Goal: Task Accomplishment & Management: Manage account settings

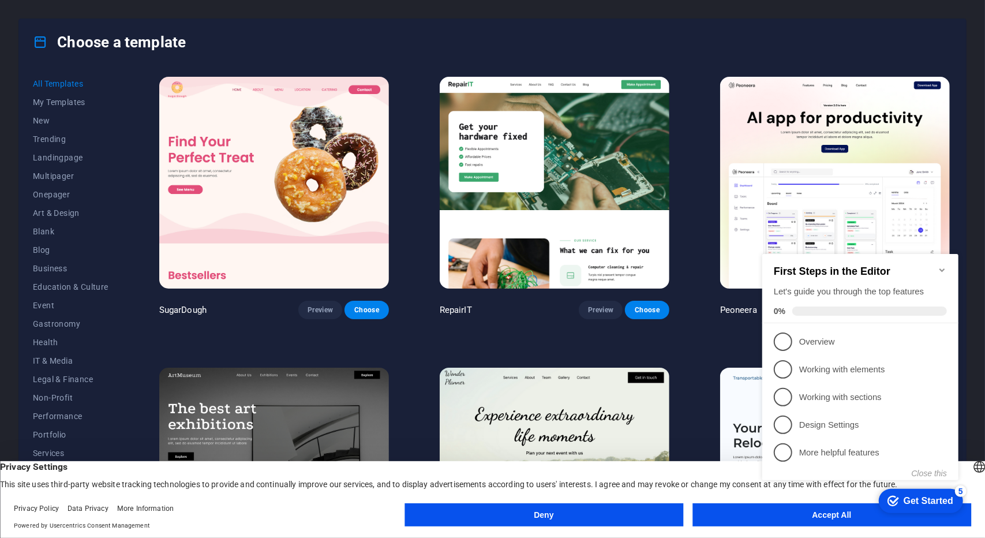
click at [731, 520] on button "Accept All" at bounding box center [831, 514] width 279 height 23
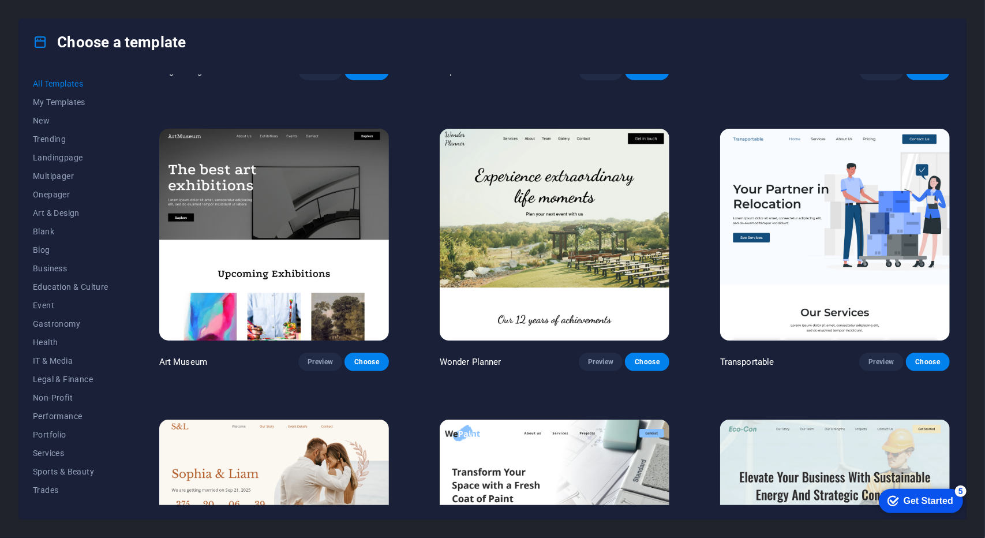
scroll to position [288, 0]
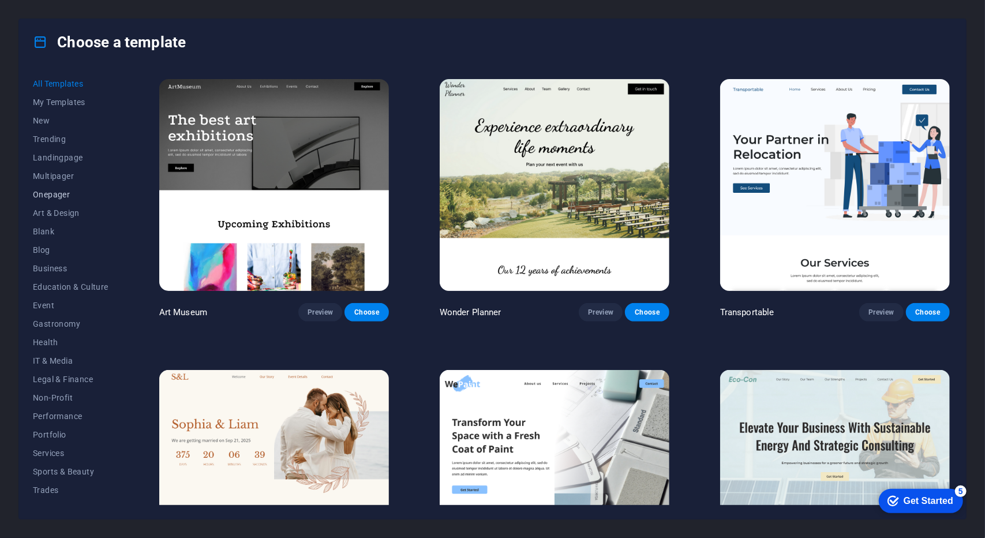
click at [57, 193] on span "Onepager" at bounding box center [71, 194] width 76 height 9
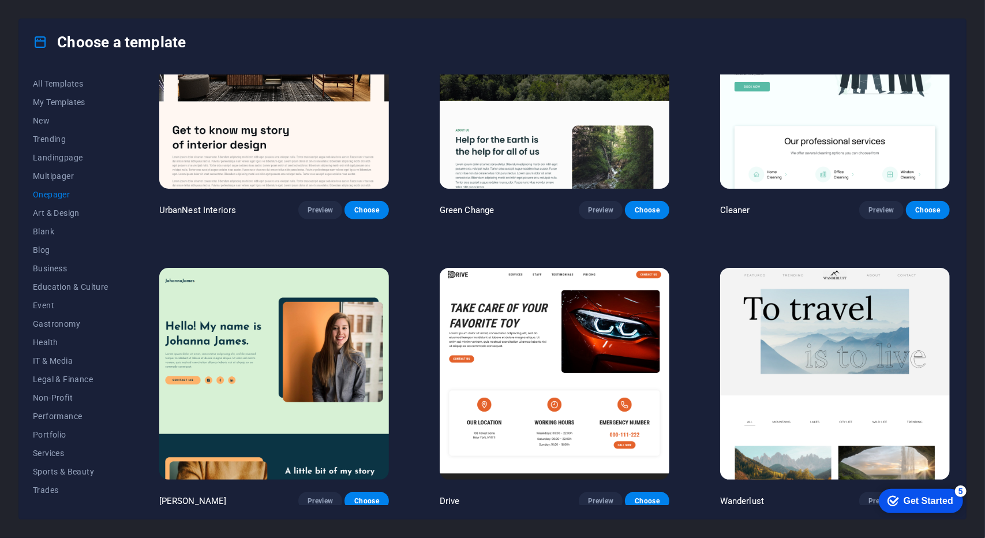
scroll to position [692, 0]
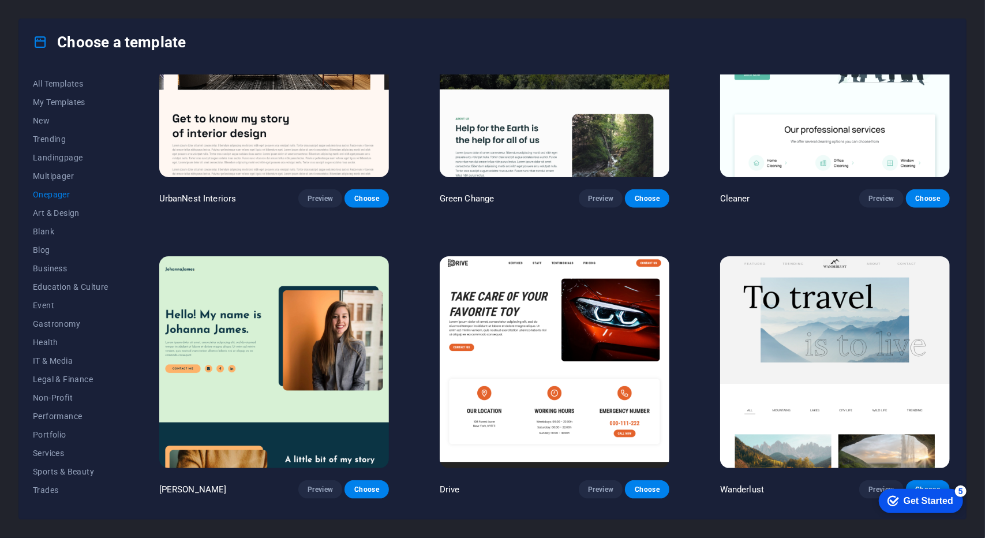
click at [278, 321] on img at bounding box center [274, 362] width 230 height 212
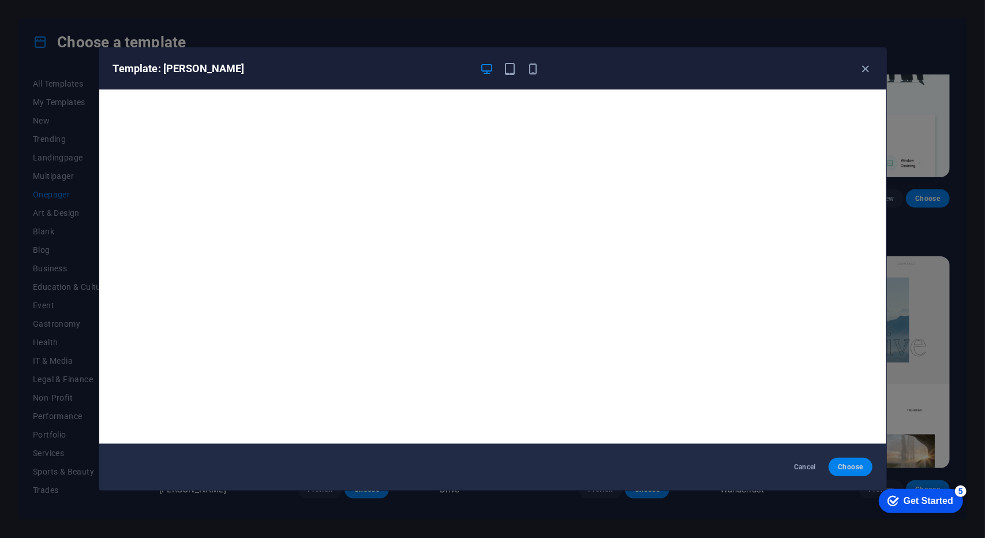
click at [842, 466] on span "Choose" at bounding box center [850, 466] width 25 height 9
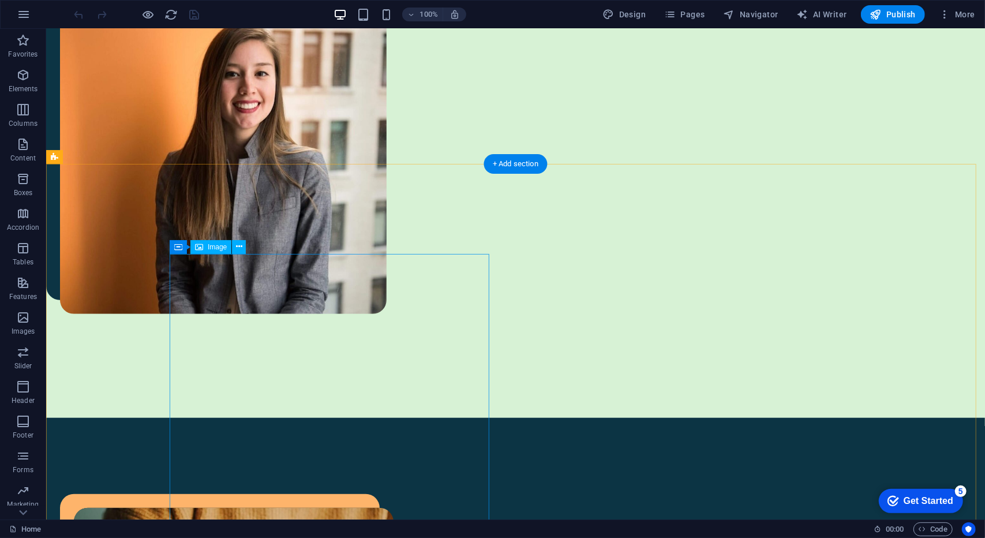
scroll to position [519, 0]
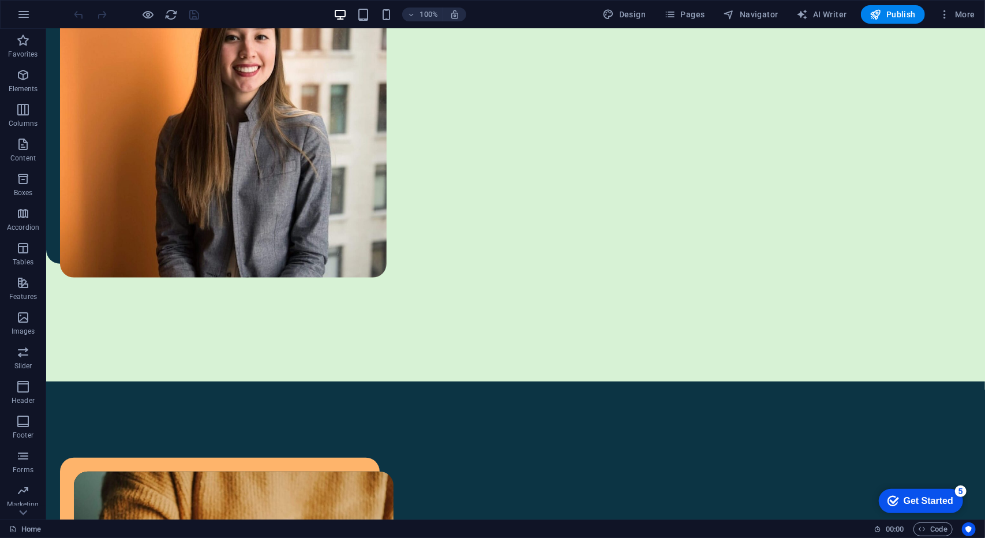
click at [951, 500] on div "Get Started" at bounding box center [928, 500] width 50 height 10
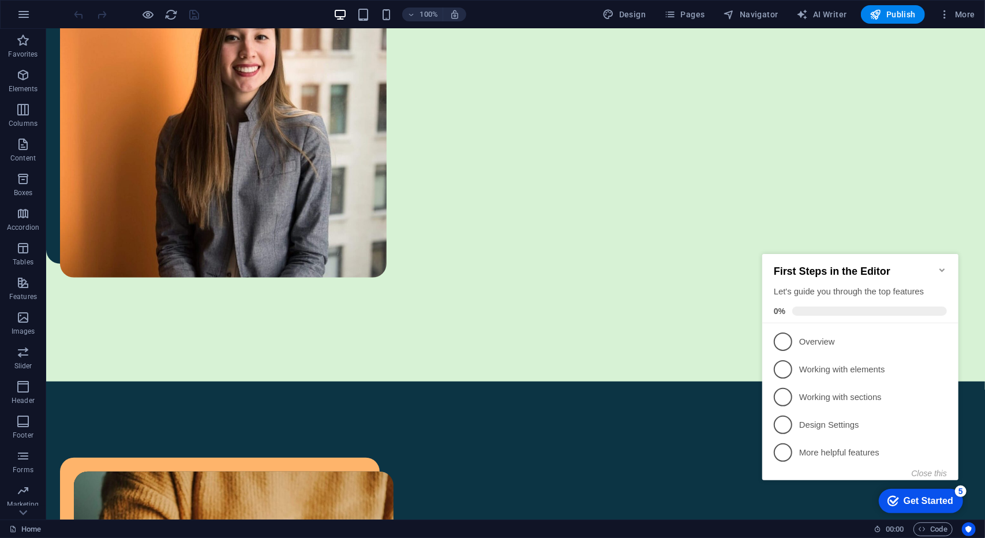
click at [951, 500] on div "Get Started" at bounding box center [928, 500] width 50 height 10
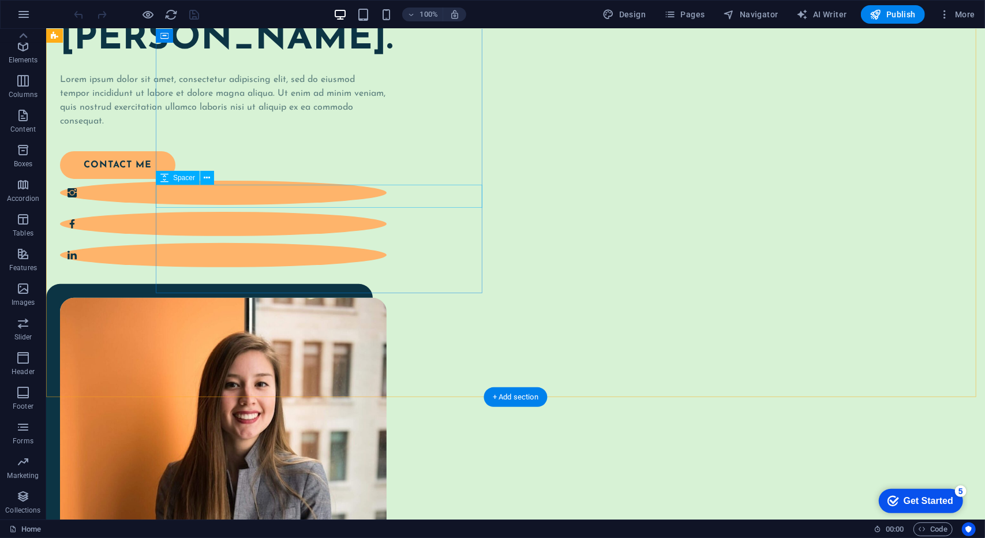
scroll to position [0, 0]
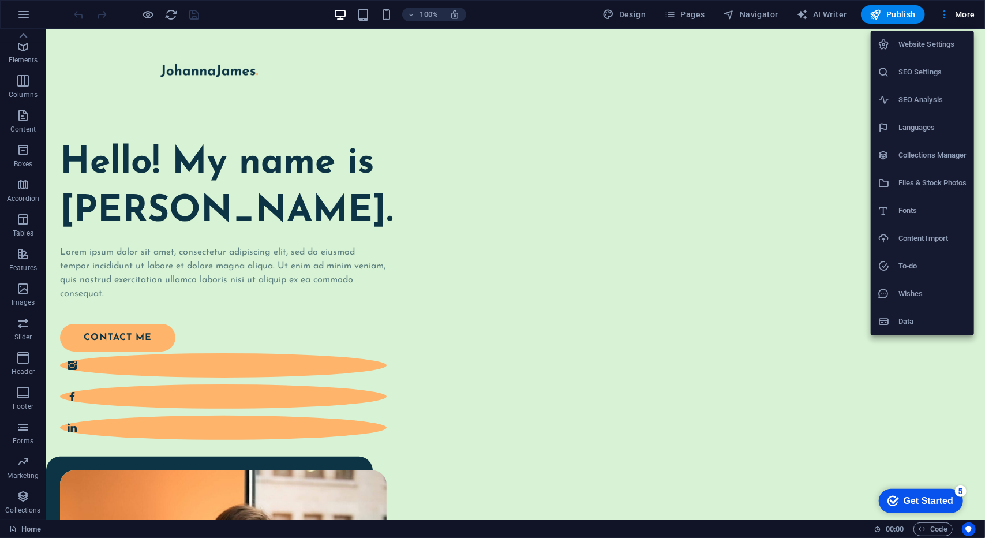
click at [927, 131] on h6 "Languages" at bounding box center [932, 128] width 69 height 14
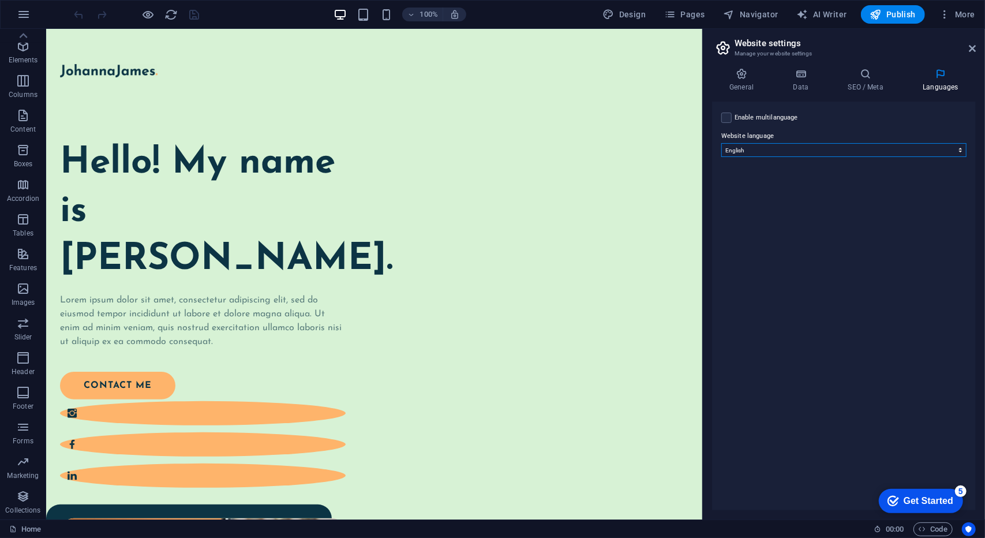
click at [802, 153] on select "Abkhazian Afar Afrikaans Akan Albanian Amharic Arabic Aragonese Armenian Assame…" at bounding box center [843, 150] width 245 height 14
select select "55"
click at [721, 143] on select "Abkhazian Afar Afrikaans Akan Albanian Amharic Arabic Aragonese Armenian Assame…" at bounding box center [843, 150] width 245 height 14
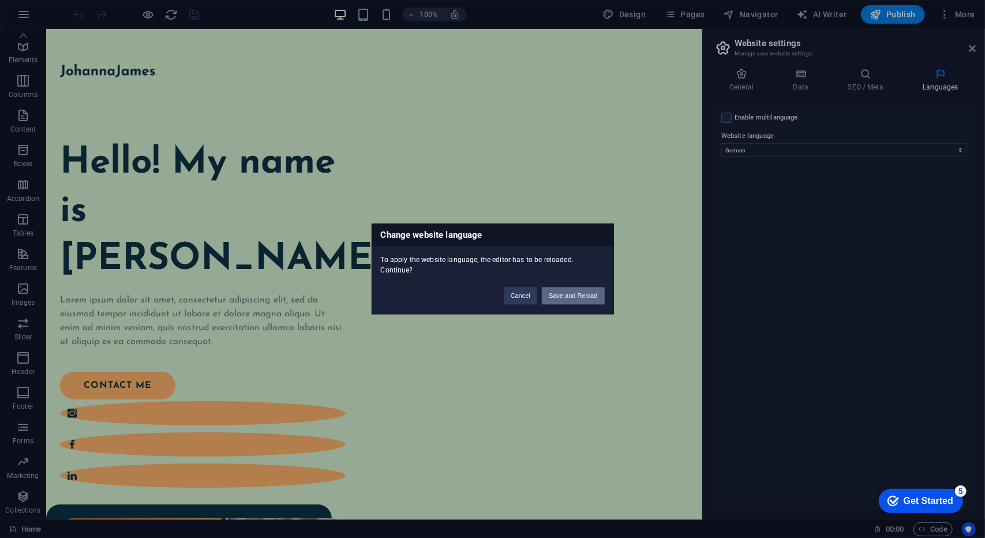
click at [577, 291] on button "Save and Reload" at bounding box center [573, 295] width 62 height 17
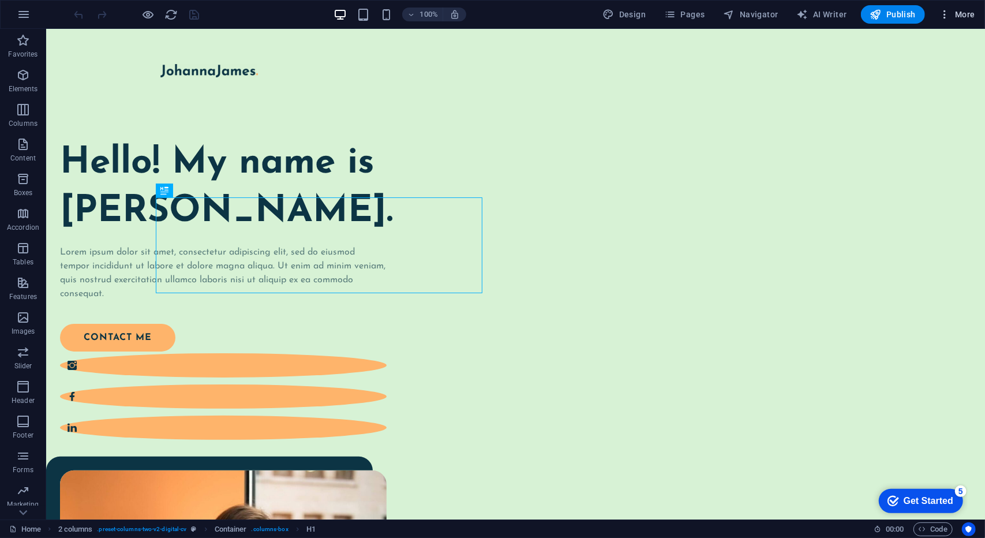
click at [0, 0] on span "More" at bounding box center [0, 0] width 0 height 0
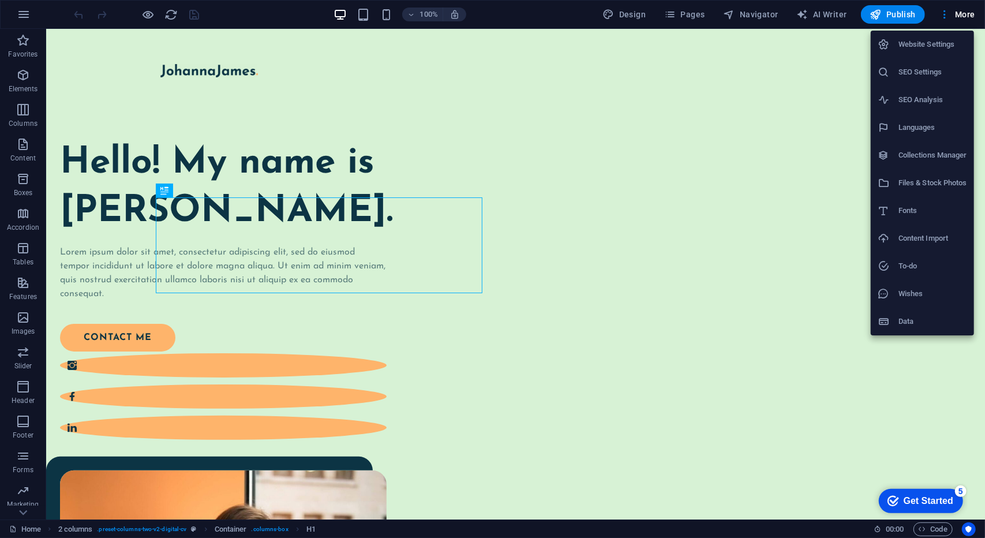
click at [0, 0] on h6 "Languages" at bounding box center [0, 0] width 0 height 0
select select "55"
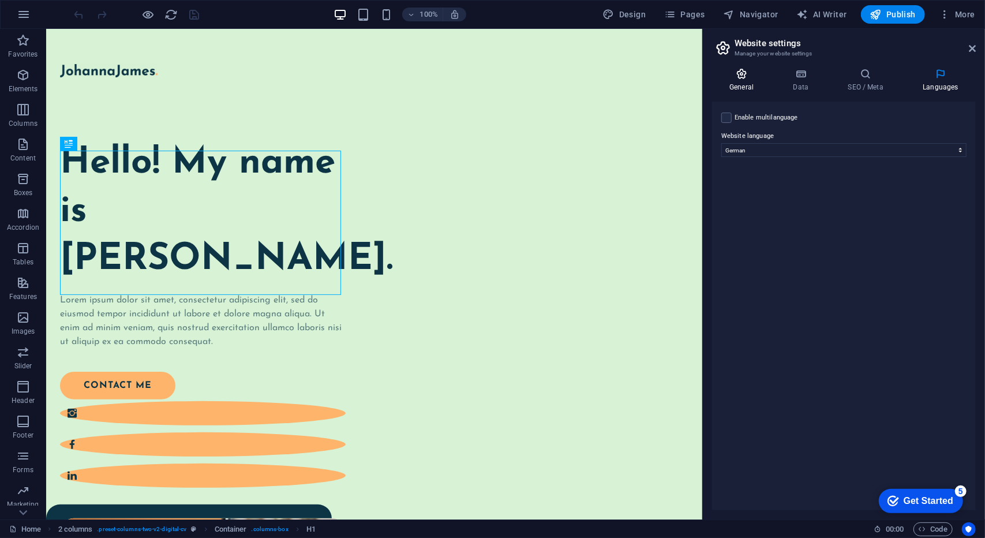
click at [745, 81] on h4 "General" at bounding box center [743, 80] width 63 height 24
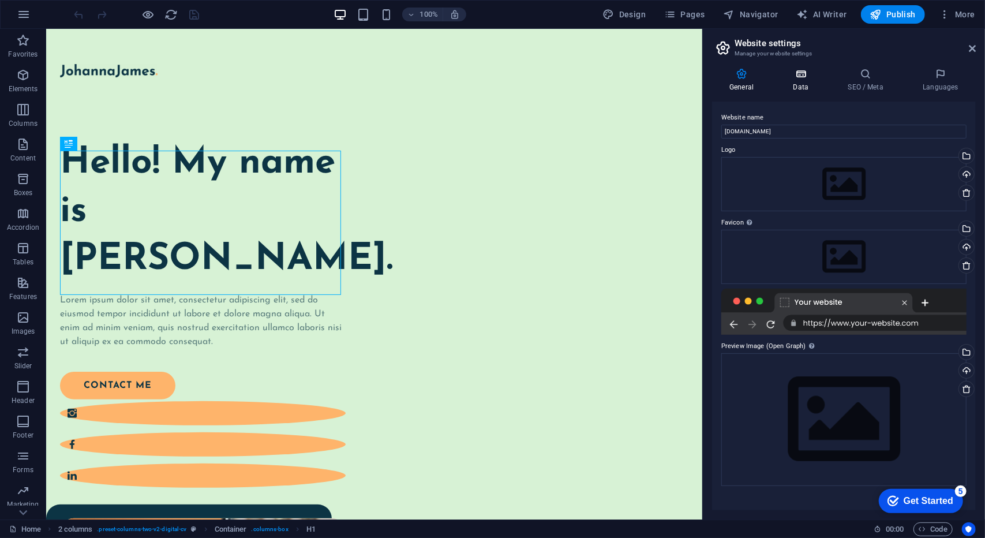
click at [793, 80] on h4 "Data" at bounding box center [802, 80] width 55 height 24
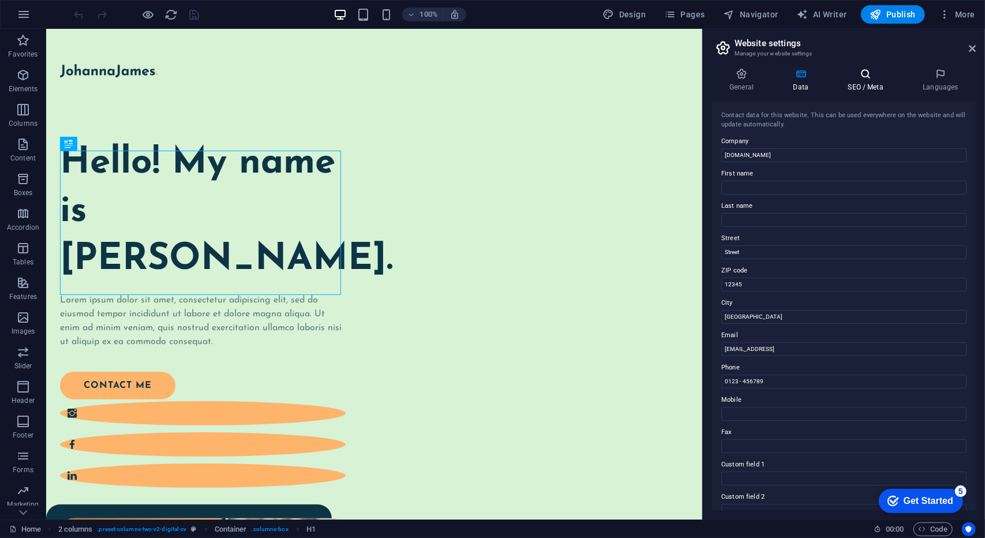
click at [861, 84] on h4 "SEO / Meta" at bounding box center [867, 80] width 75 height 24
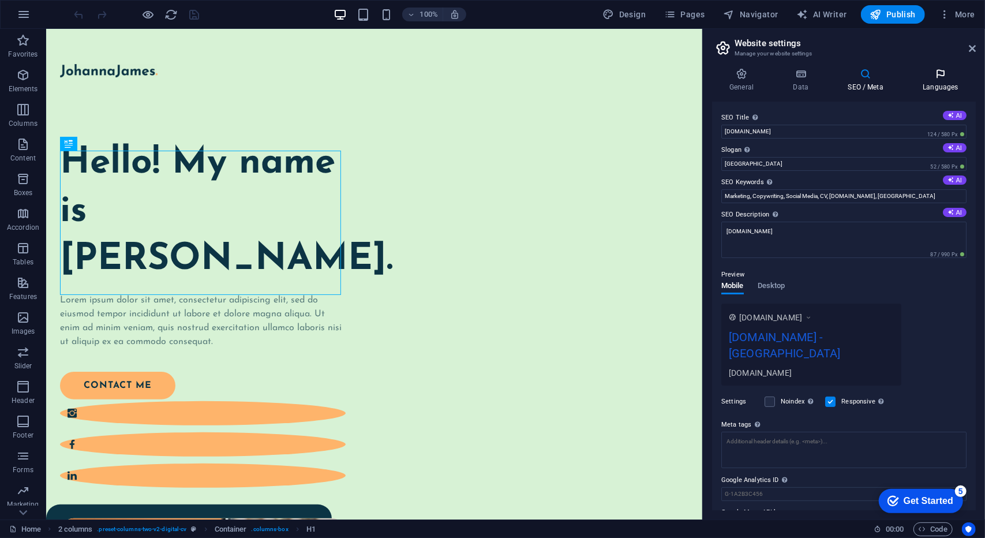
click at [936, 81] on h4 "Languages" at bounding box center [940, 80] width 70 height 24
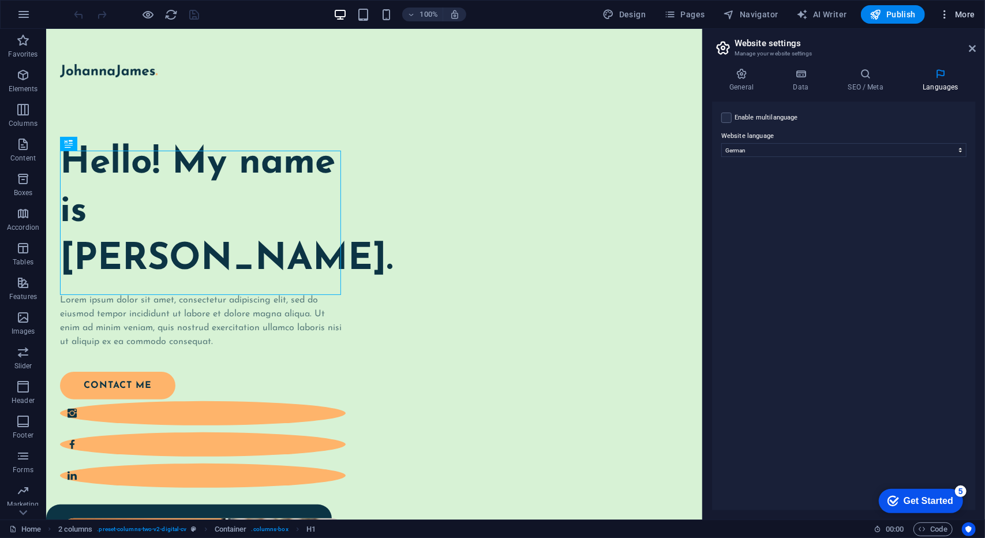
click at [0, 0] on span "More" at bounding box center [0, 0] width 0 height 0
click at [939, 48] on h6 "Website Settings" at bounding box center [932, 44] width 69 height 14
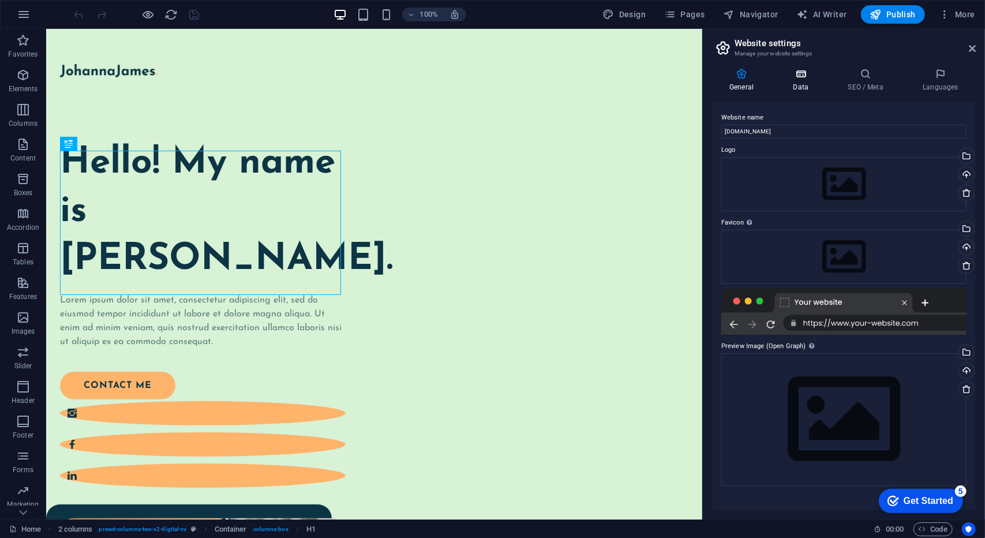
click at [811, 80] on h4 "Data" at bounding box center [802, 80] width 55 height 24
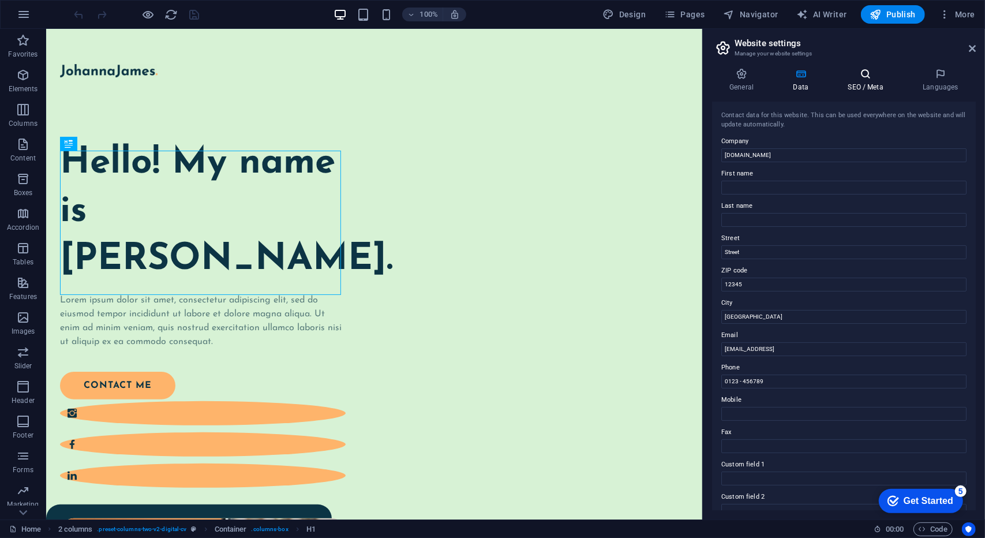
click at [865, 74] on icon at bounding box center [865, 74] width 70 height 12
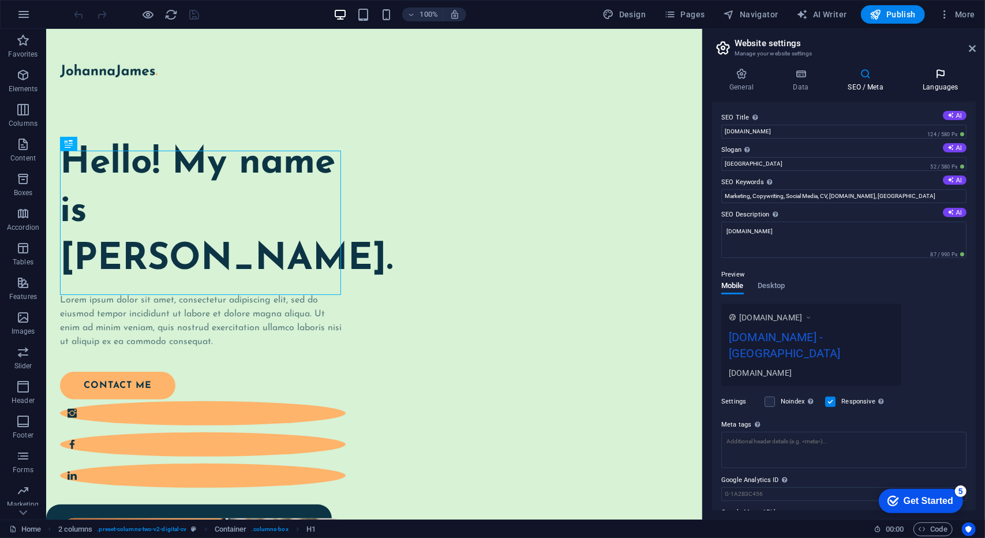
click at [933, 76] on icon at bounding box center [940, 74] width 70 height 12
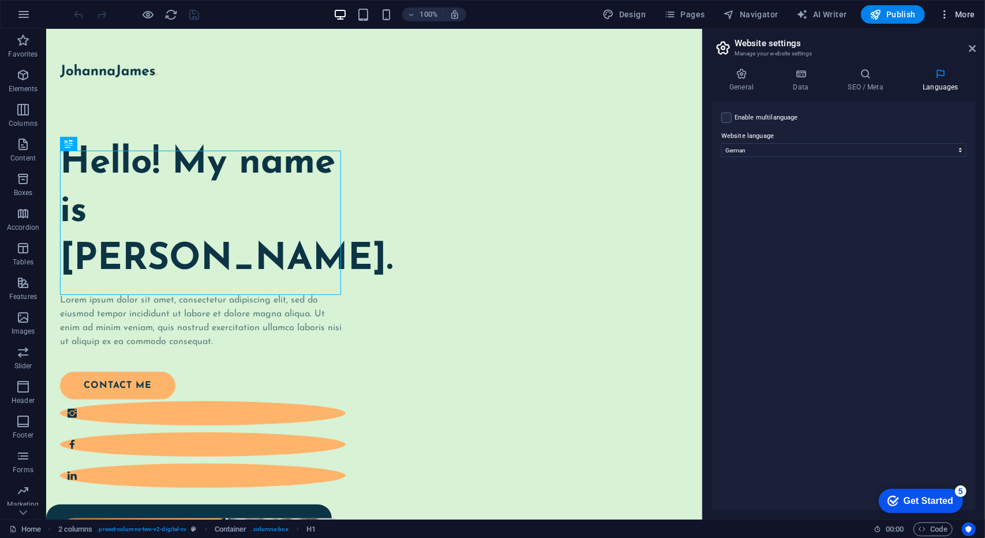
click at [938, 157] on h6 "Collections Manager" at bounding box center [932, 155] width 69 height 14
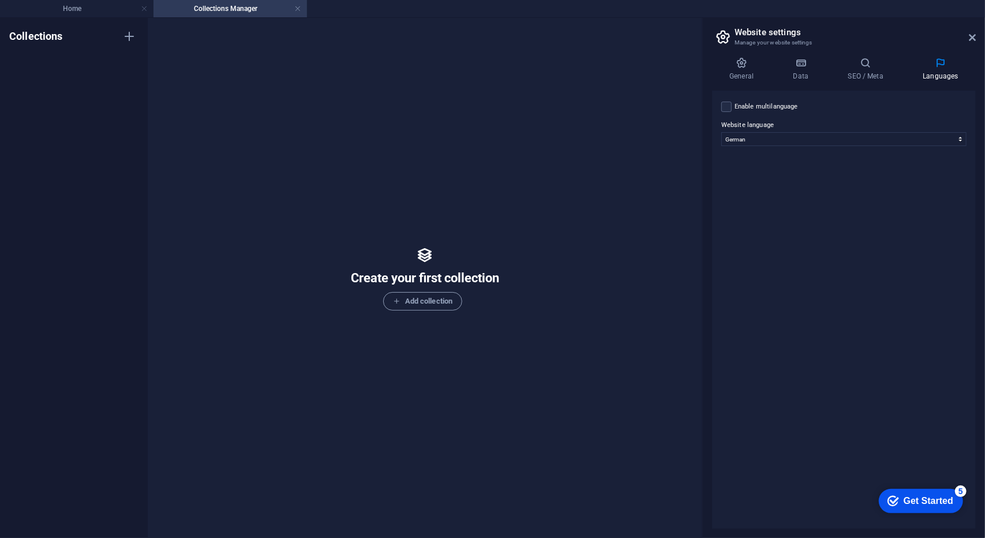
click at [975, 41] on aside "Website settings Manage your website settings General Data SEO / Meta Languages…" at bounding box center [843, 278] width 283 height 520
click at [973, 39] on icon at bounding box center [971, 37] width 7 height 9
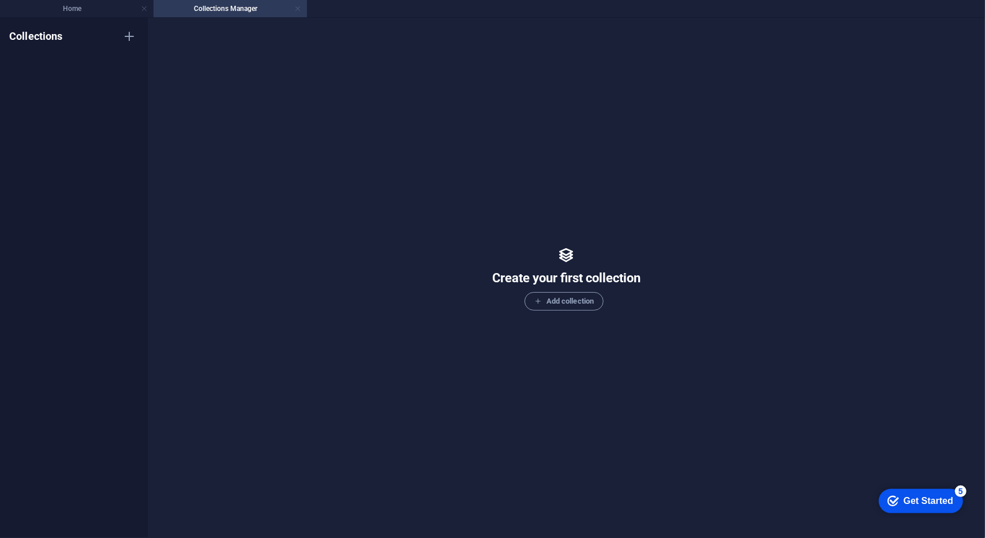
click at [295, 9] on link at bounding box center [297, 8] width 7 height 11
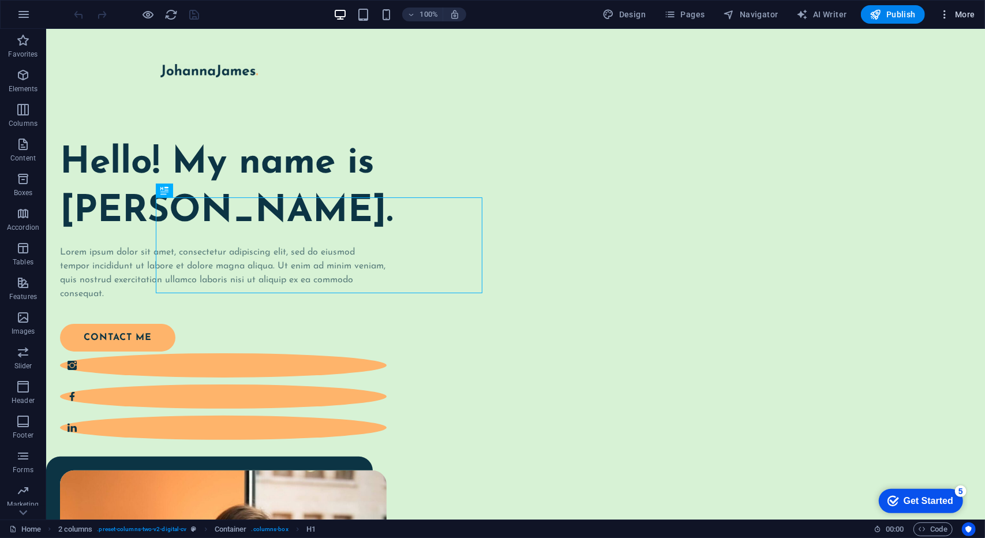
click at [0, 0] on span "More" at bounding box center [0, 0] width 0 height 0
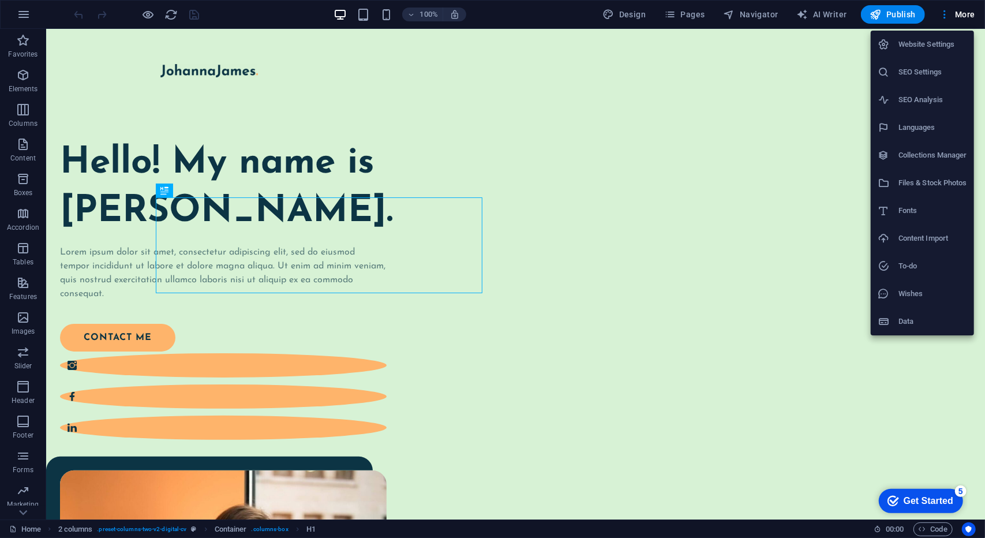
click at [941, 16] on div at bounding box center [492, 269] width 985 height 538
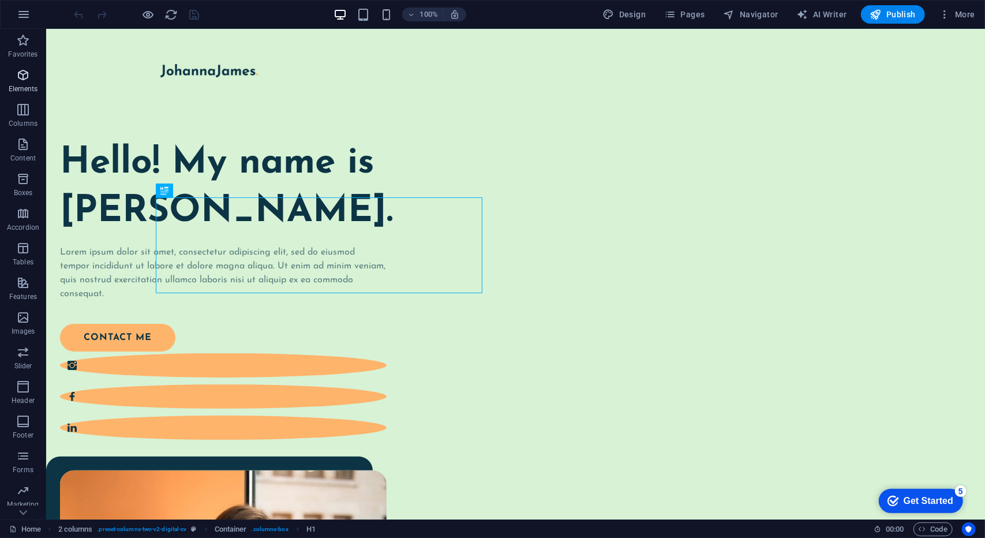
click at [18, 80] on icon "button" at bounding box center [23, 75] width 14 height 14
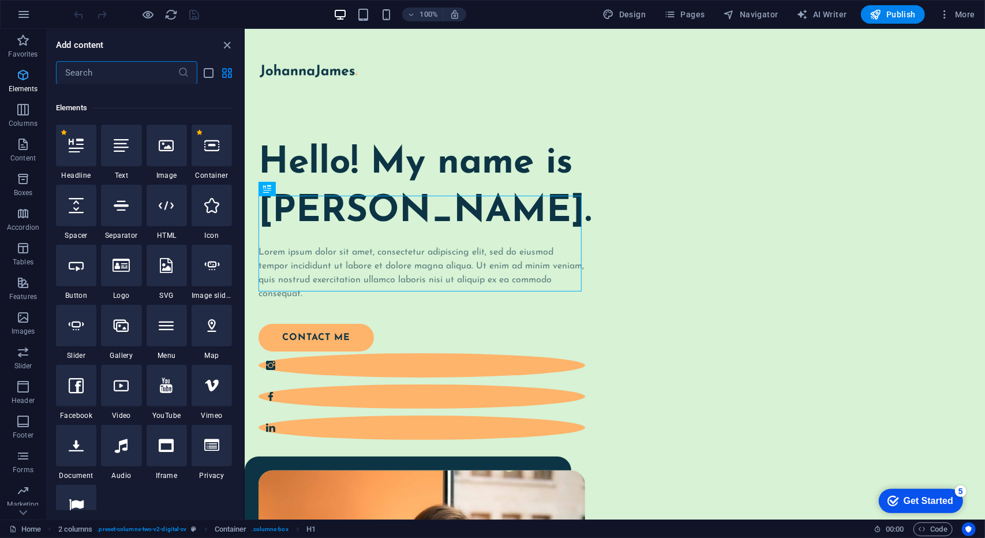
scroll to position [123, 0]
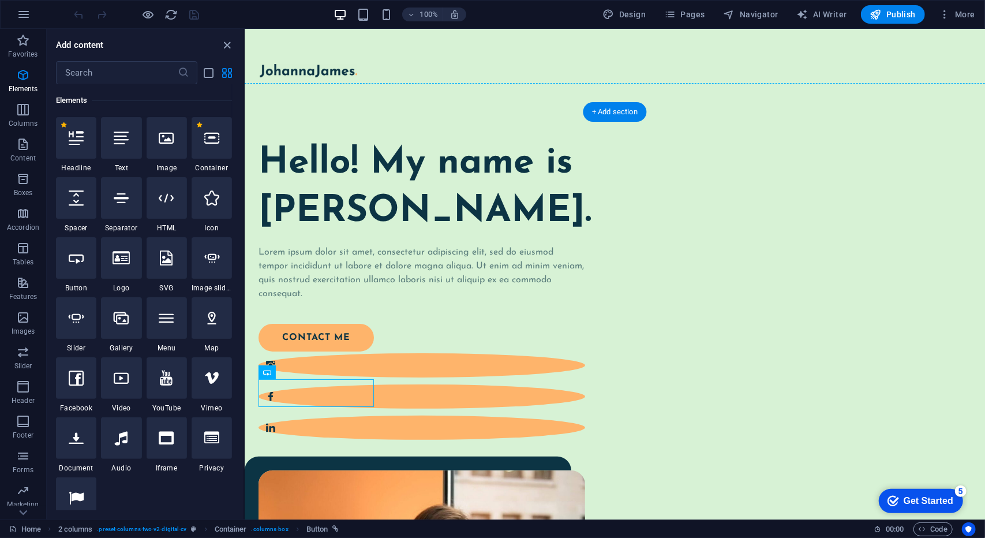
drag, startPoint x: 311, startPoint y: 397, endPoint x: 326, endPoint y: 420, distance: 26.7
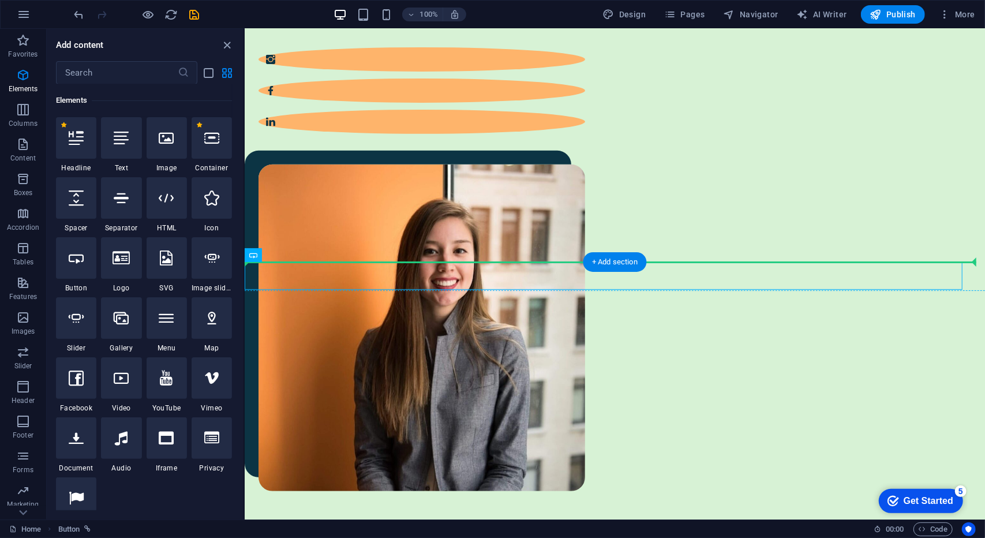
scroll to position [260, 0]
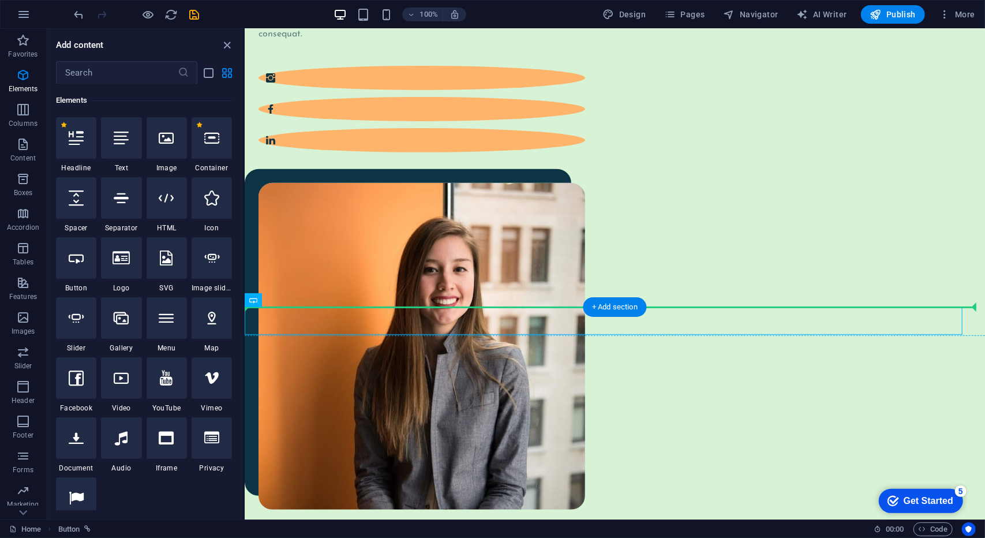
drag, startPoint x: 310, startPoint y: 277, endPoint x: 384, endPoint y: 141, distance: 155.4
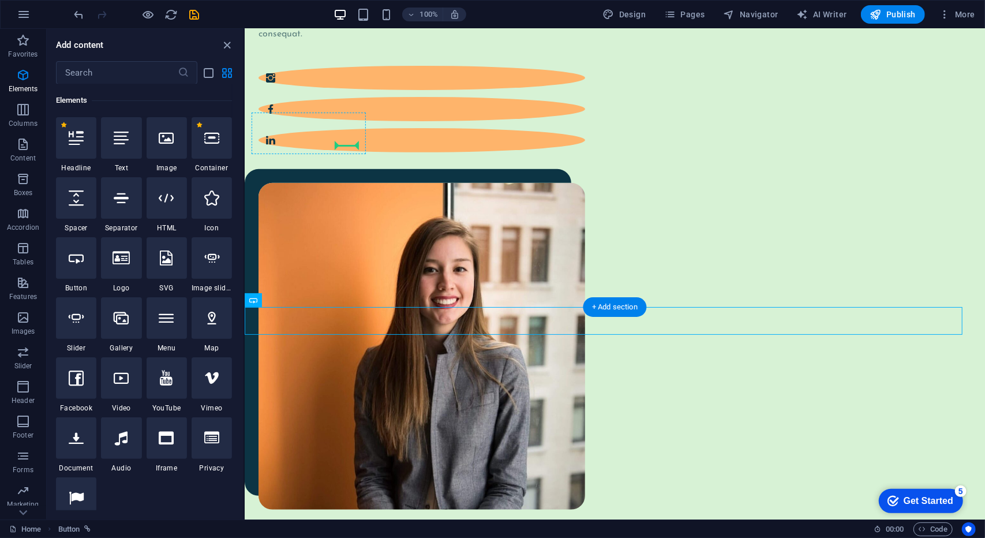
drag, startPoint x: 257, startPoint y: 317, endPoint x: 351, endPoint y: 138, distance: 202.0
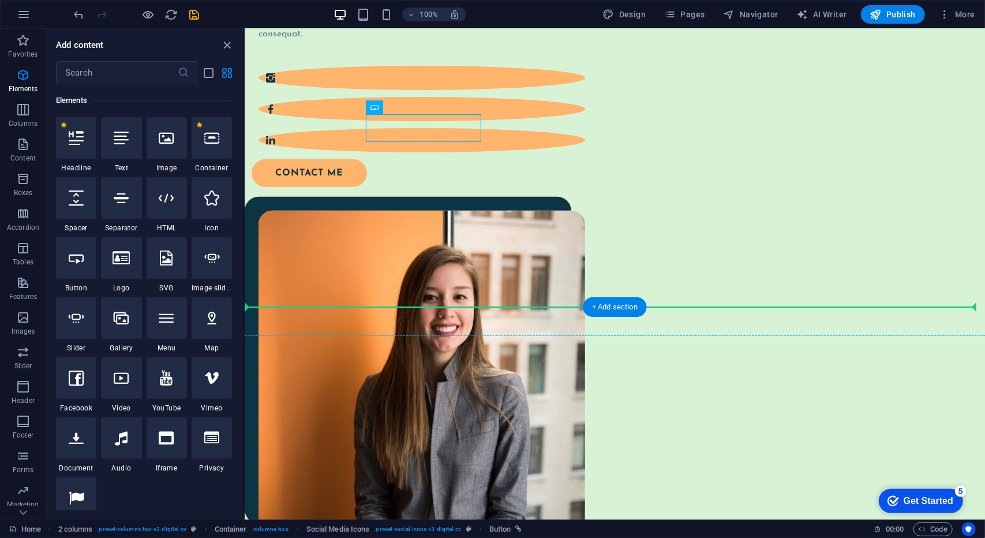
drag, startPoint x: 380, startPoint y: 131, endPoint x: 395, endPoint y: 151, distance: 24.7
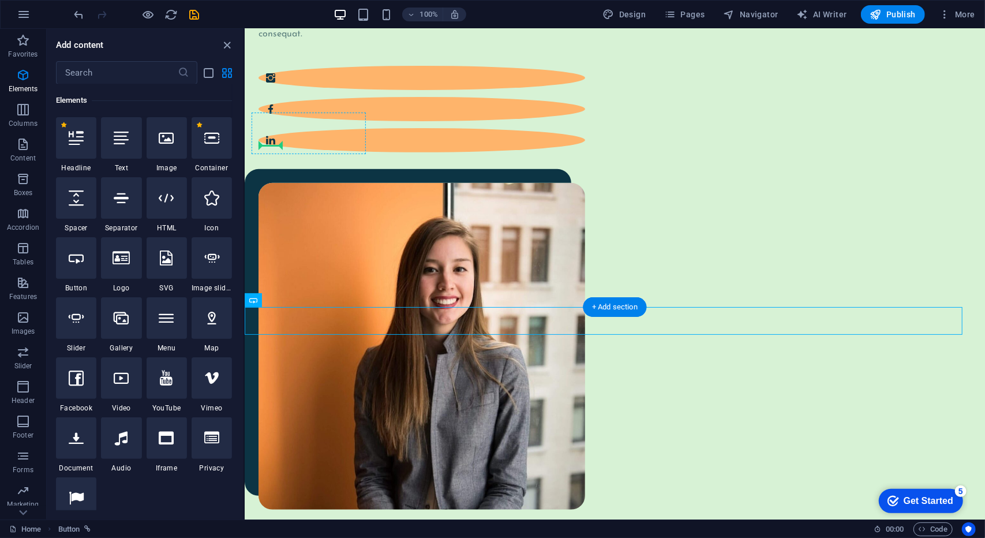
drag, startPoint x: 253, startPoint y: 320, endPoint x: 273, endPoint y: 136, distance: 185.1
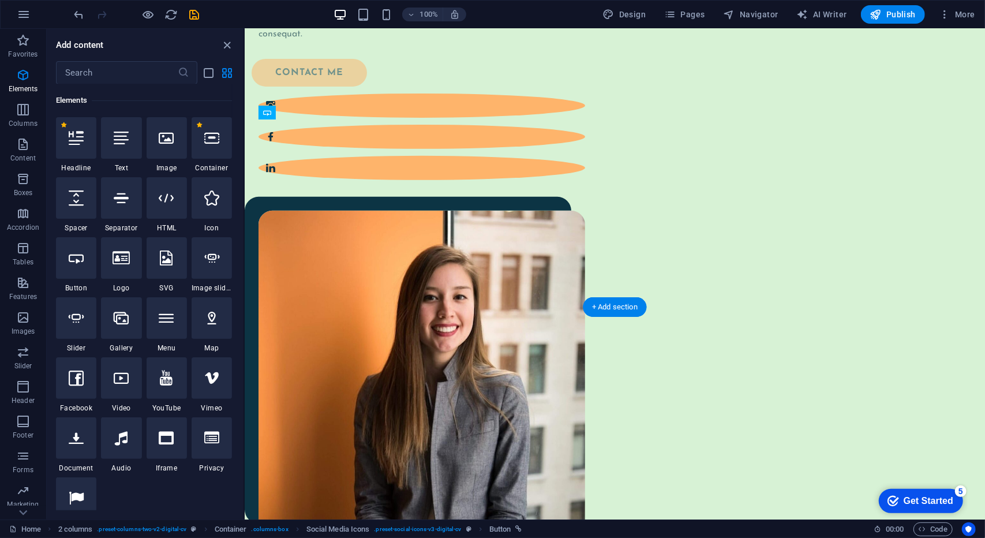
drag, startPoint x: 320, startPoint y: 131, endPoint x: 279, endPoint y: 130, distance: 41.0
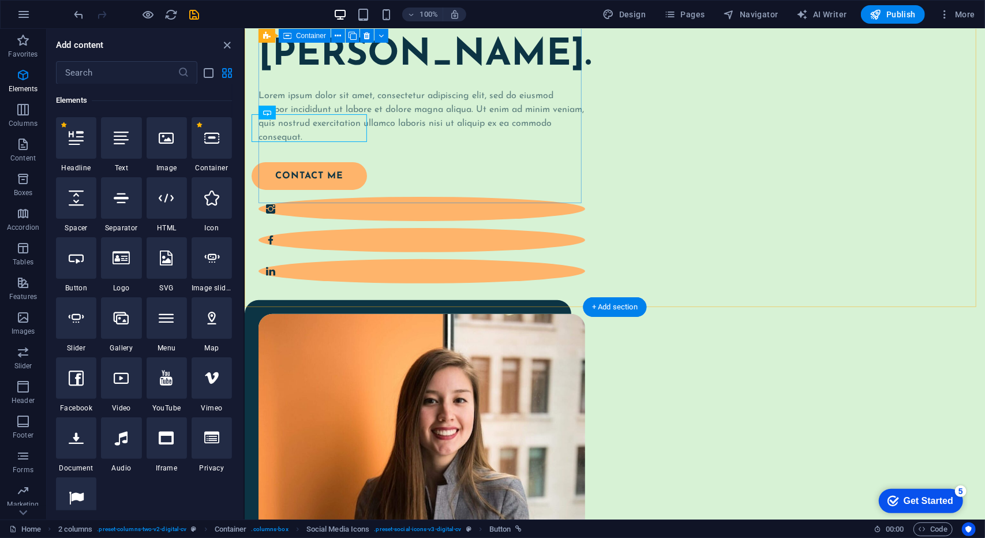
scroll to position [144, 0]
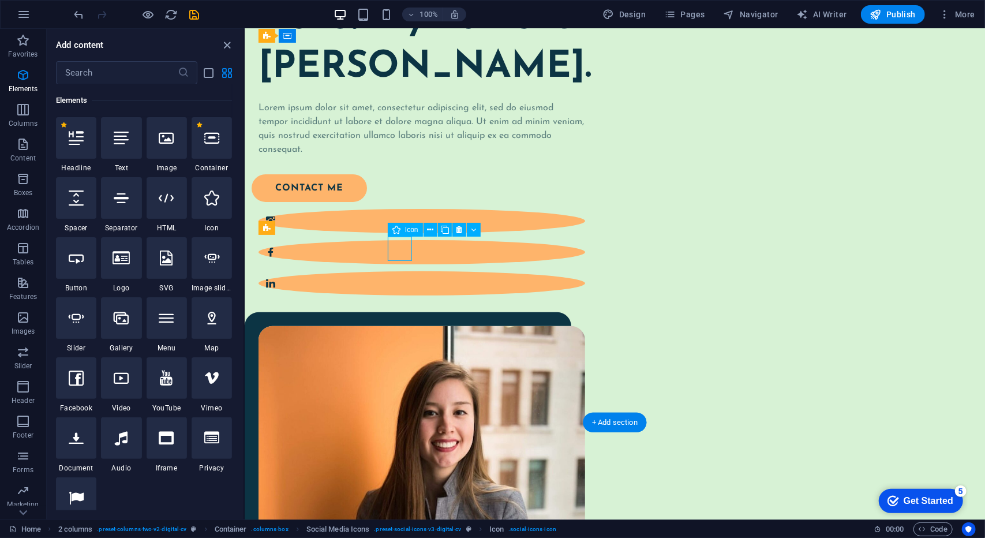
drag, startPoint x: 400, startPoint y: 251, endPoint x: 393, endPoint y: 240, distance: 13.2
click at [393, 232] on figure at bounding box center [421, 220] width 326 height 24
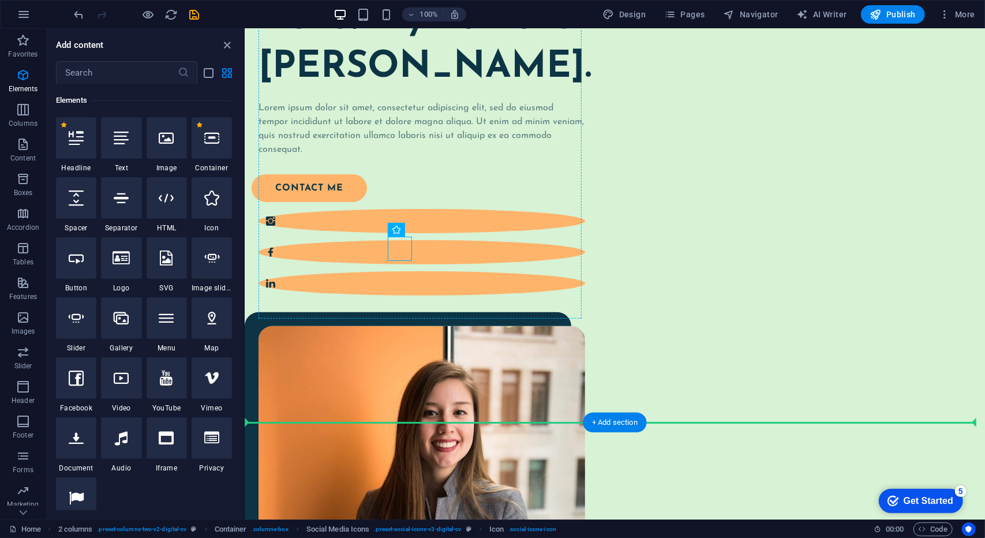
drag, startPoint x: 384, startPoint y: 240, endPoint x: 371, endPoint y: 240, distance: 13.3
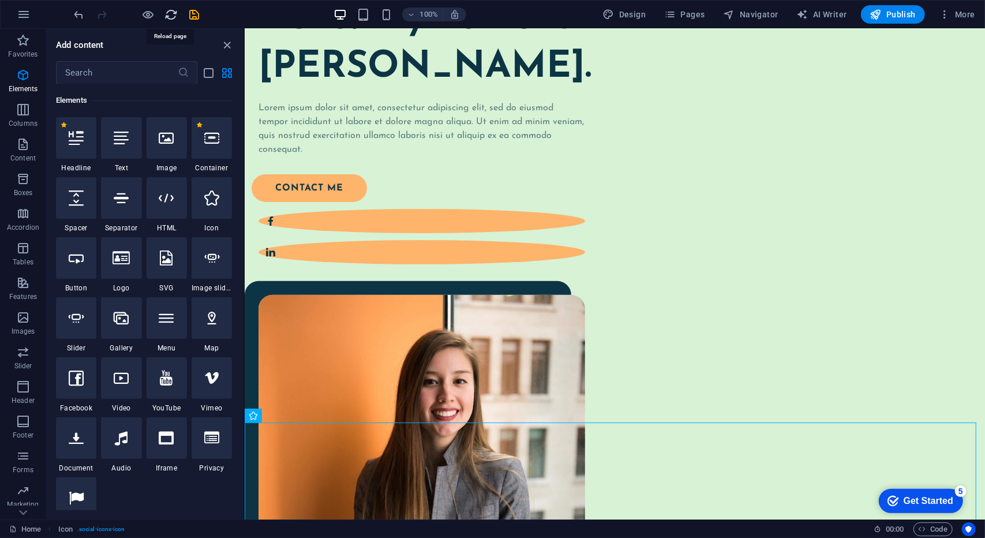
click at [174, 15] on icon "reload" at bounding box center [171, 14] width 13 height 13
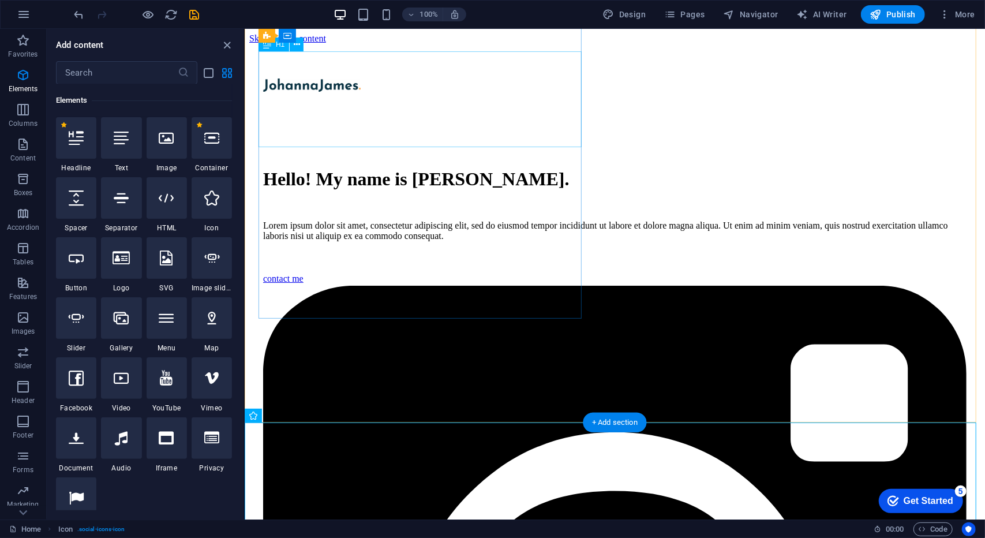
scroll to position [0, 0]
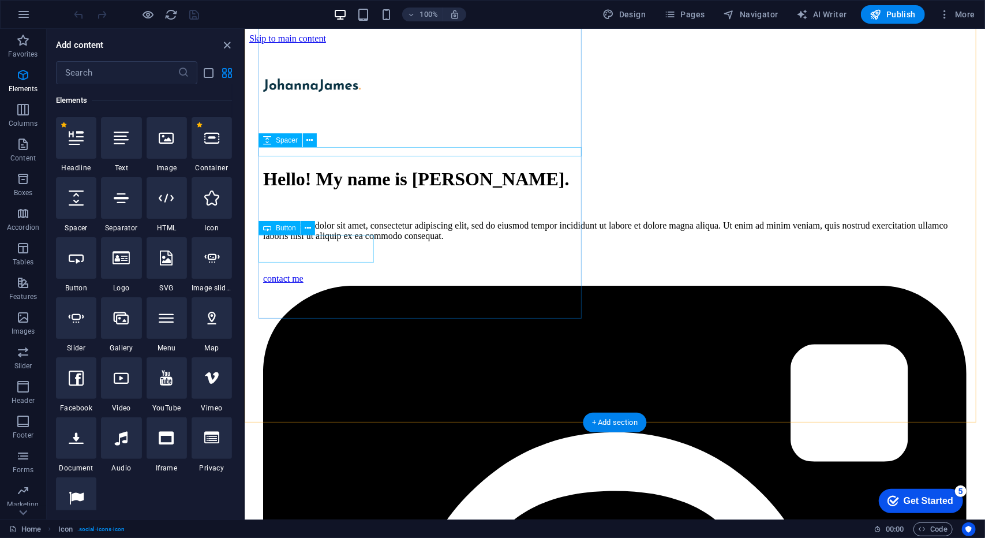
click at [363, 283] on div "contact me" at bounding box center [606, 278] width 689 height 10
click at [337, 283] on div "contact me" at bounding box center [606, 278] width 689 height 10
select select "px"
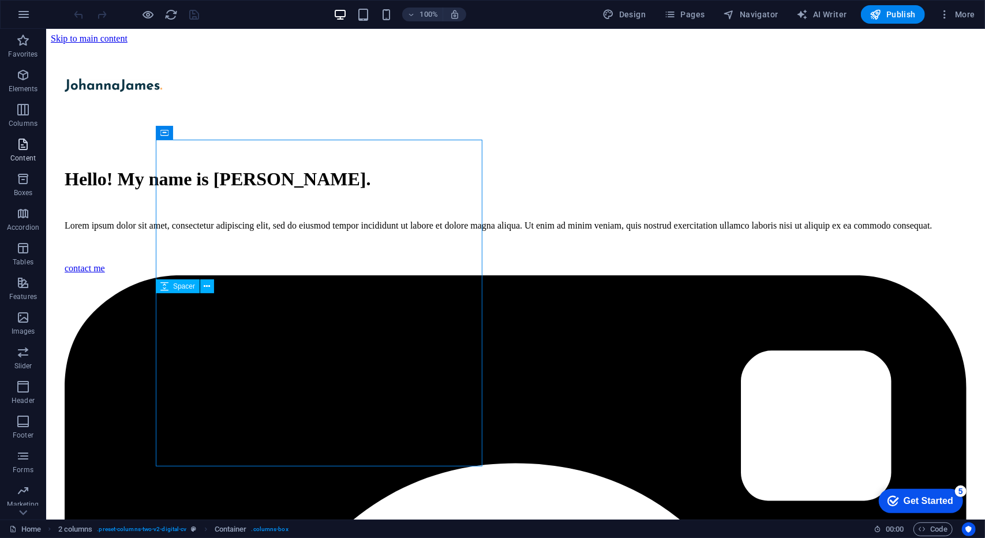
click at [27, 148] on icon "button" at bounding box center [23, 144] width 14 height 14
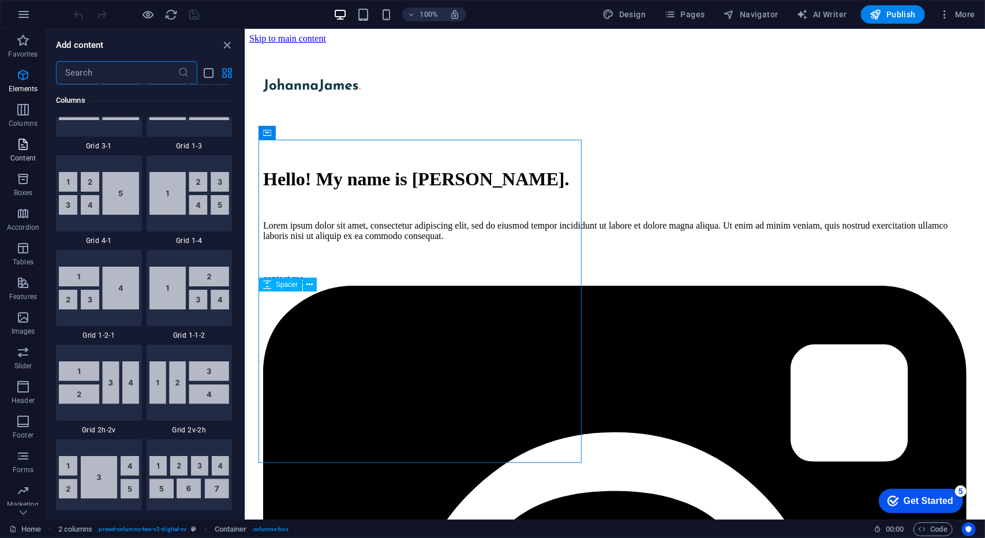
scroll to position [2018, 0]
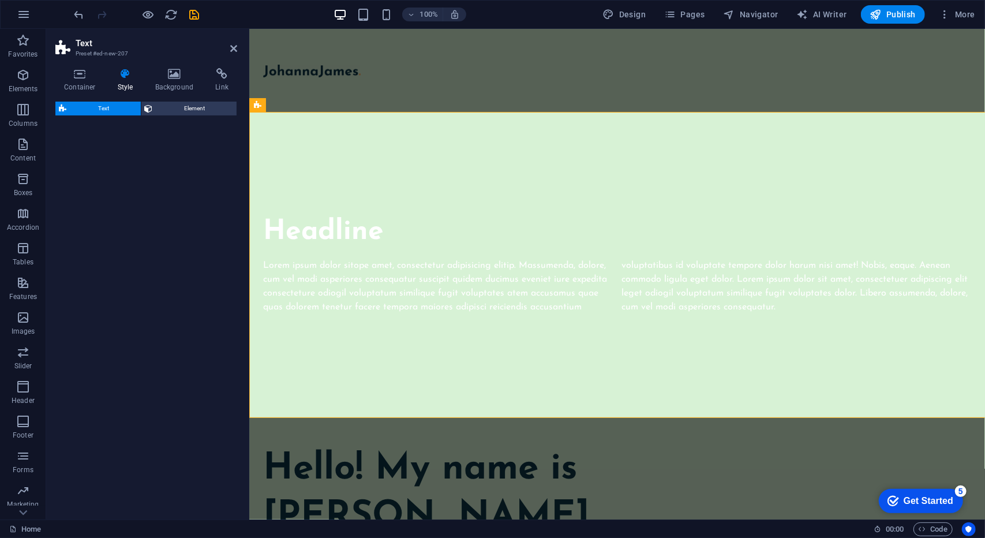
select select "rem"
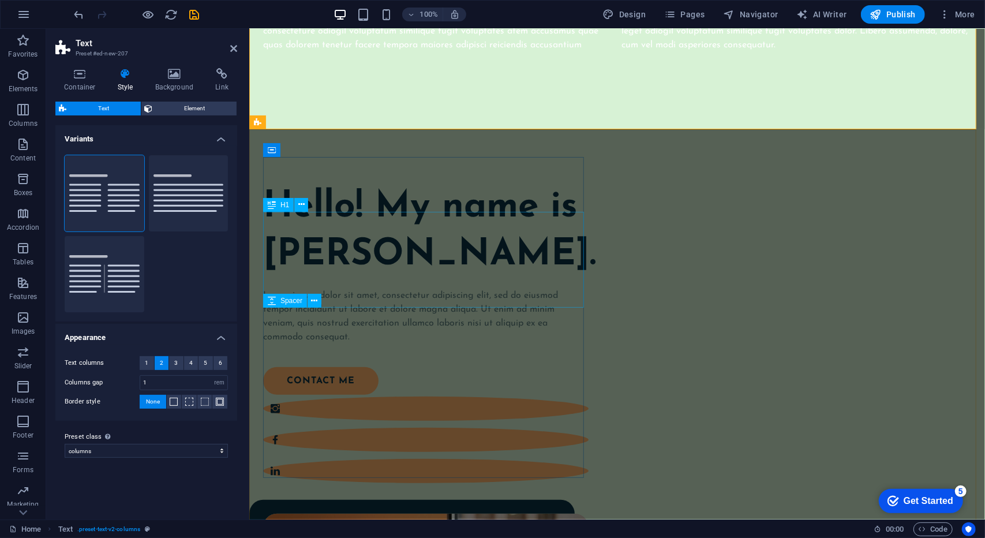
scroll to position [0, 0]
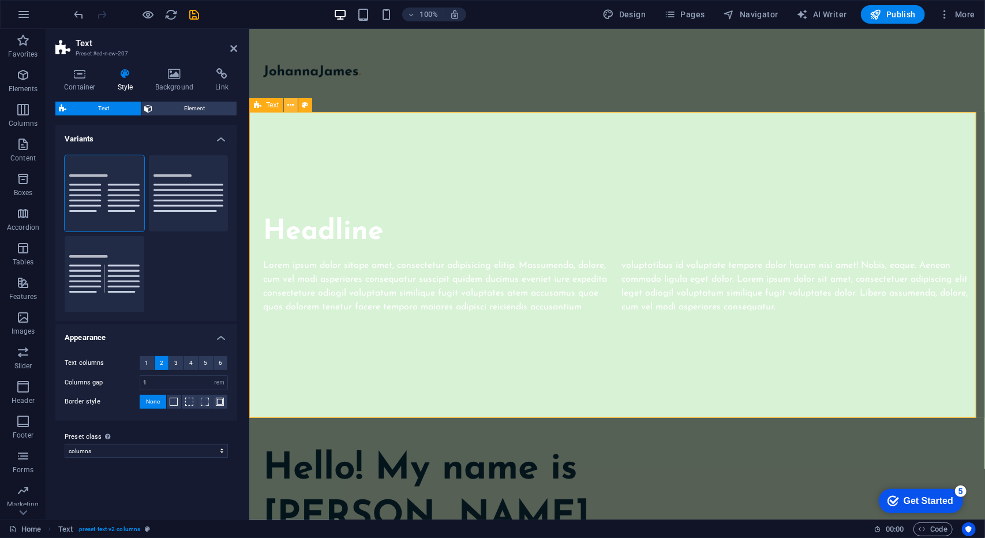
click at [293, 104] on icon at bounding box center [291, 105] width 6 height 12
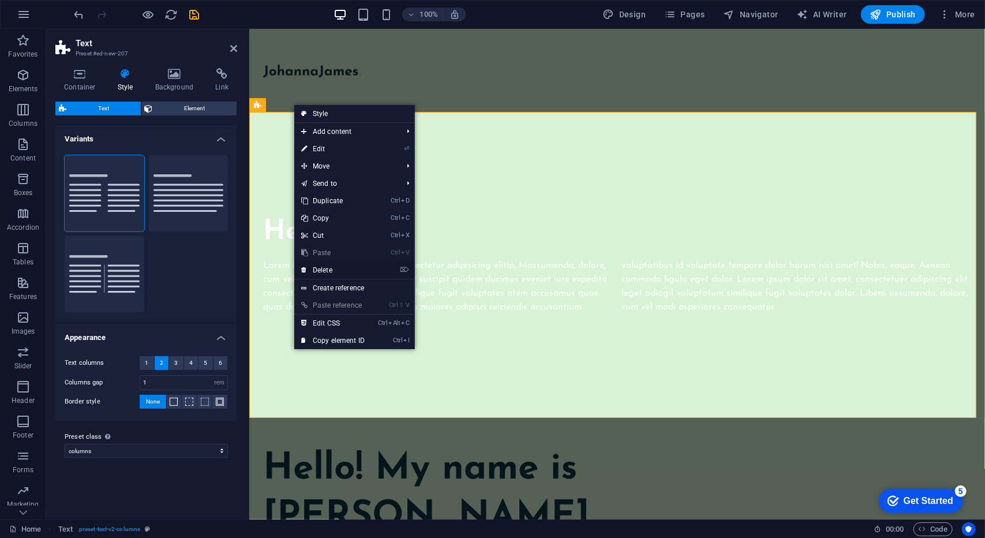
click at [353, 268] on link "⌦ Delete" at bounding box center [332, 269] width 77 height 17
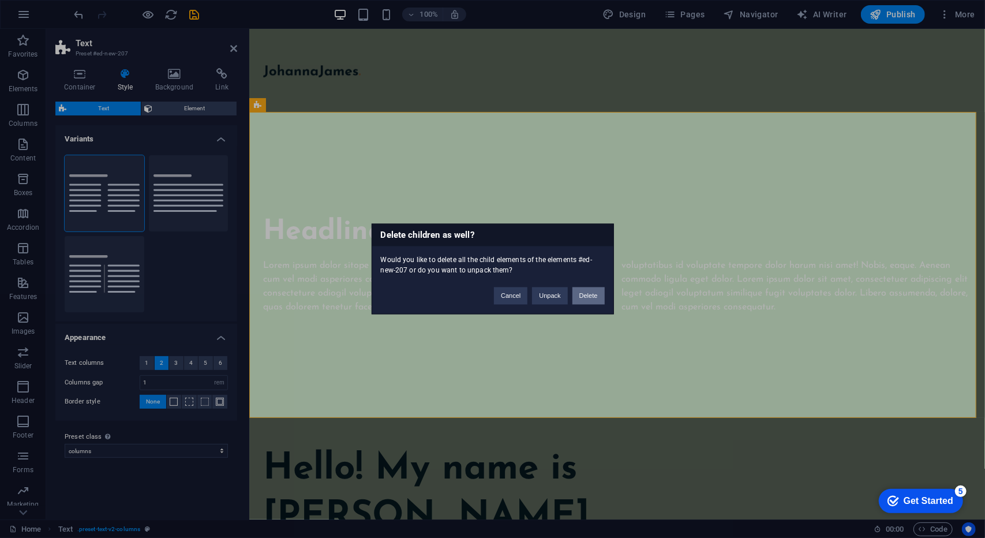
click at [585, 296] on button "Delete" at bounding box center [588, 295] width 32 height 17
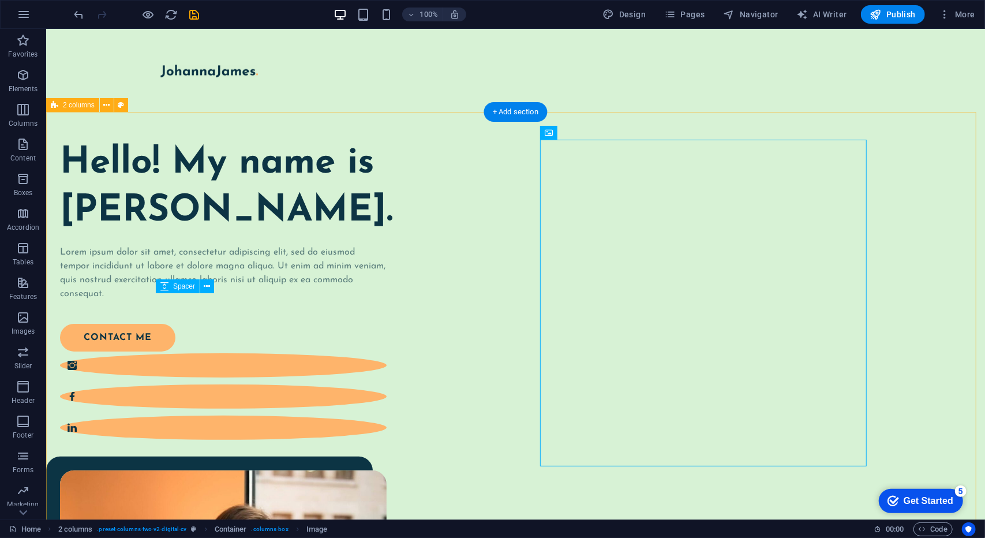
click at [532, 140] on div "Hello! My name is Johanna James. Lorem ipsum dolor sit amet, consectetur adipis…" at bounding box center [515, 505] width 939 height 788
click at [584, 127] on div "Image" at bounding box center [581, 133] width 41 height 14
click at [194, 75] on div at bounding box center [515, 70] width 711 height 14
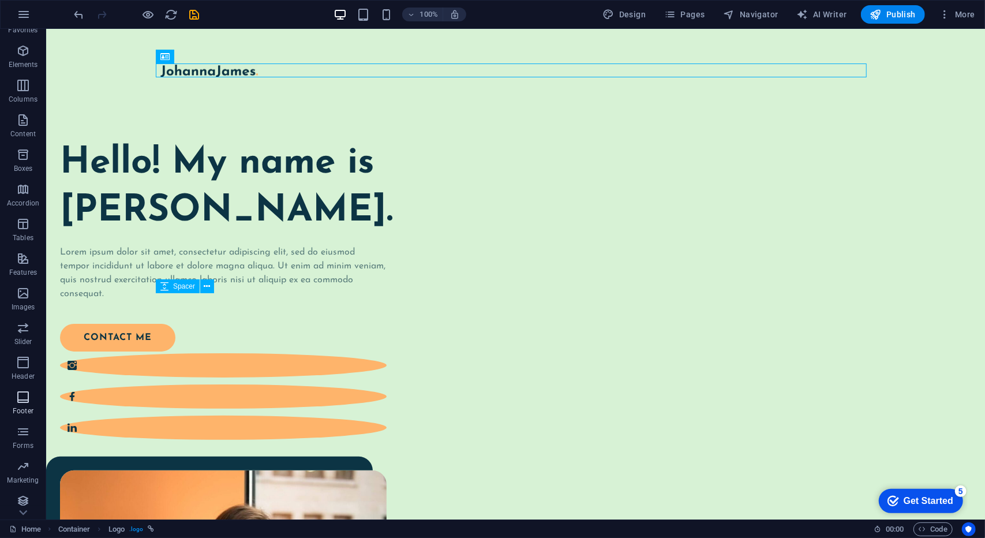
scroll to position [29, 0]
click at [21, 494] on icon "button" at bounding box center [23, 496] width 14 height 14
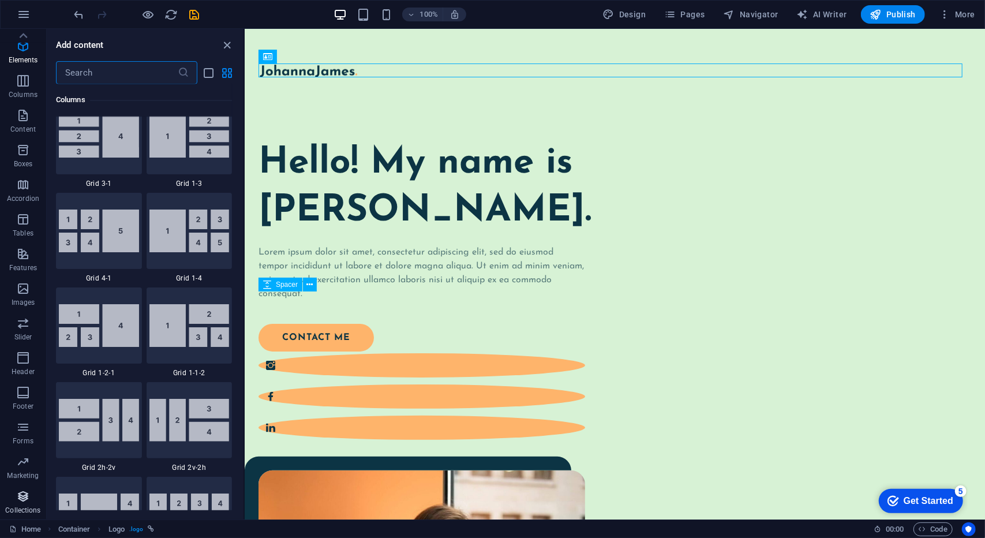
scroll to position [10559, 0]
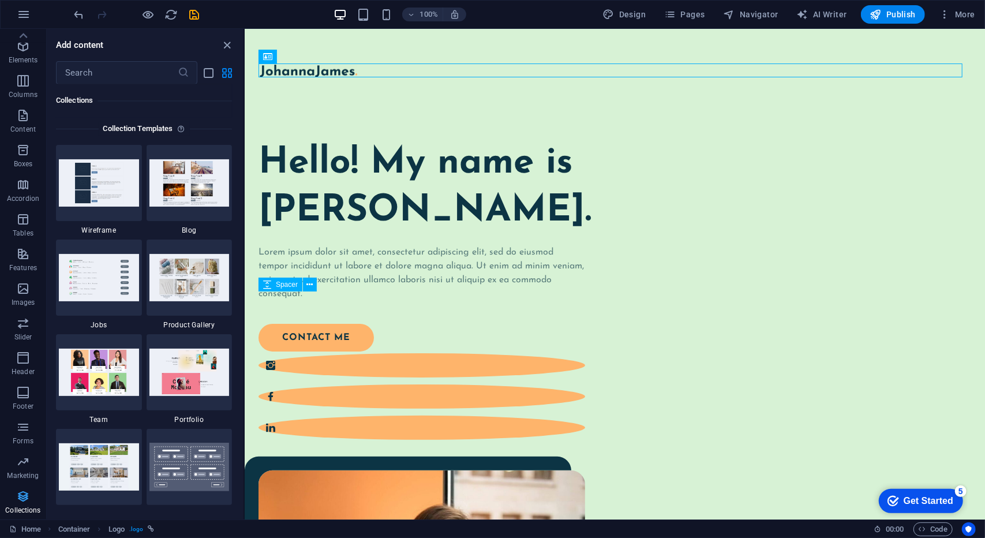
click at [21, 494] on icon "button" at bounding box center [23, 496] width 14 height 14
click at [27, 430] on icon "button" at bounding box center [23, 427] width 14 height 14
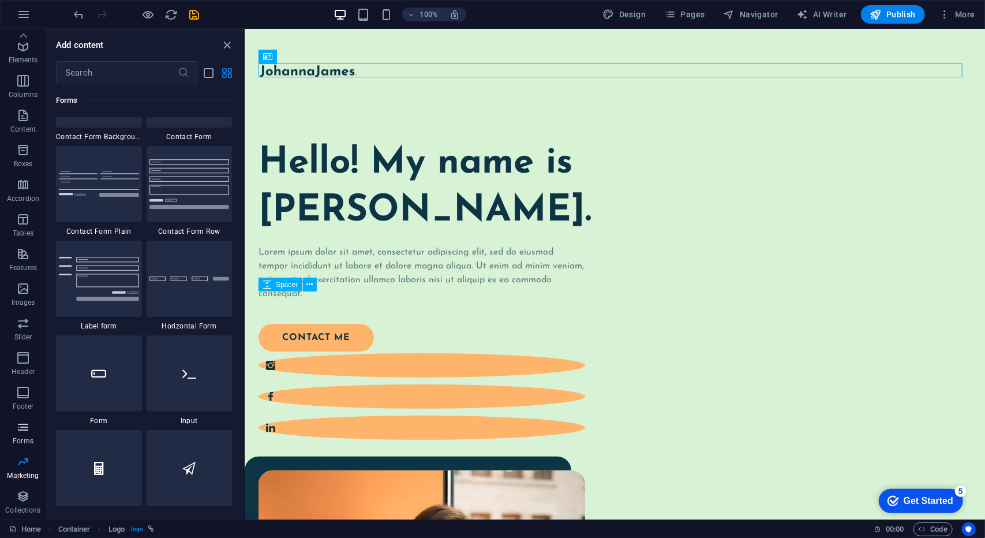
scroll to position [8422, 0]
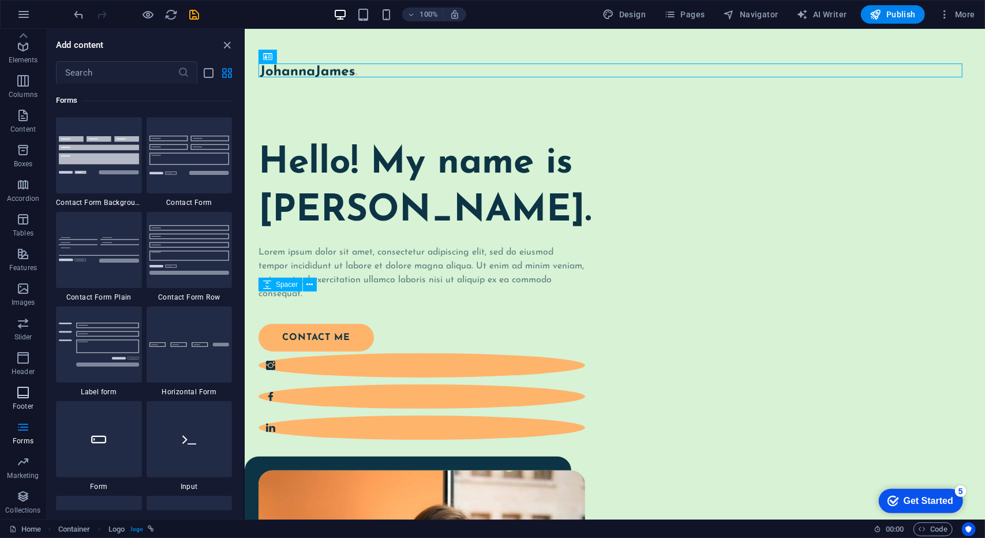
click at [29, 395] on icon "button" at bounding box center [23, 392] width 14 height 14
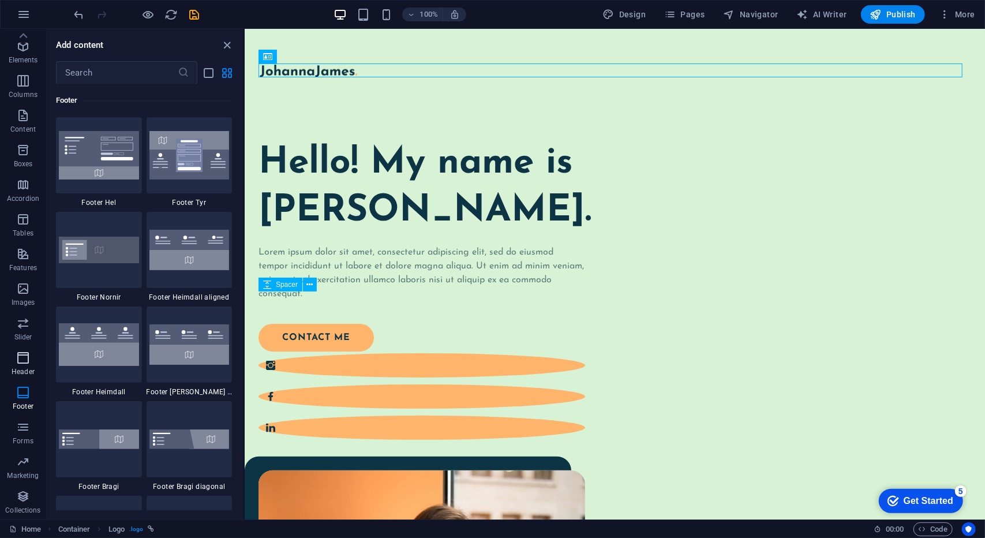
click at [24, 352] on icon "button" at bounding box center [23, 358] width 14 height 14
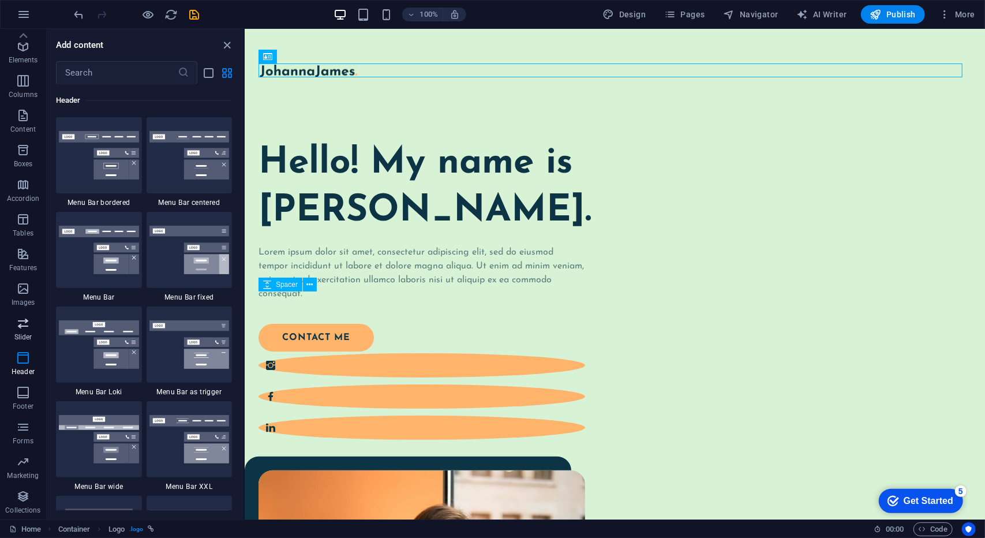
click at [22, 321] on icon "button" at bounding box center [23, 323] width 14 height 14
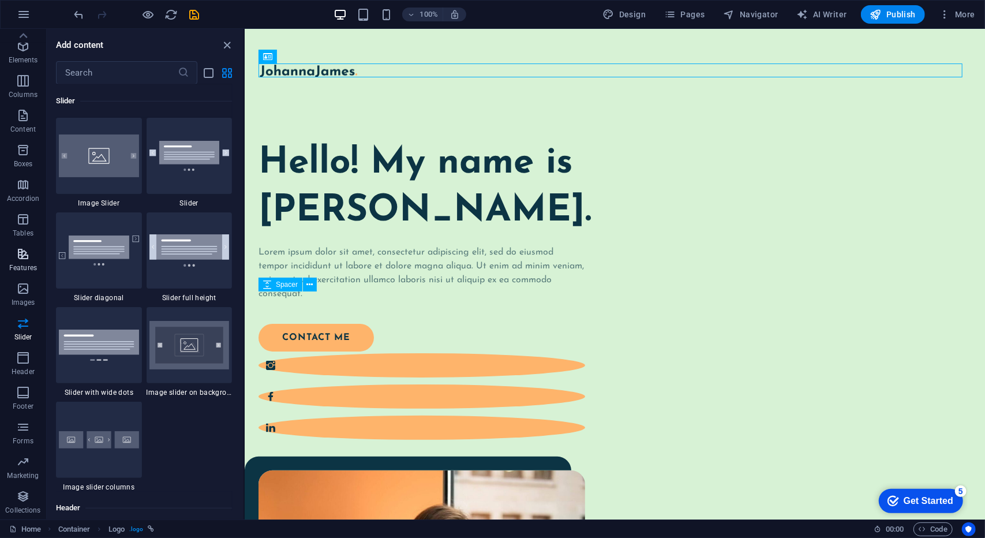
click at [16, 268] on p "Features" at bounding box center [23, 267] width 28 height 9
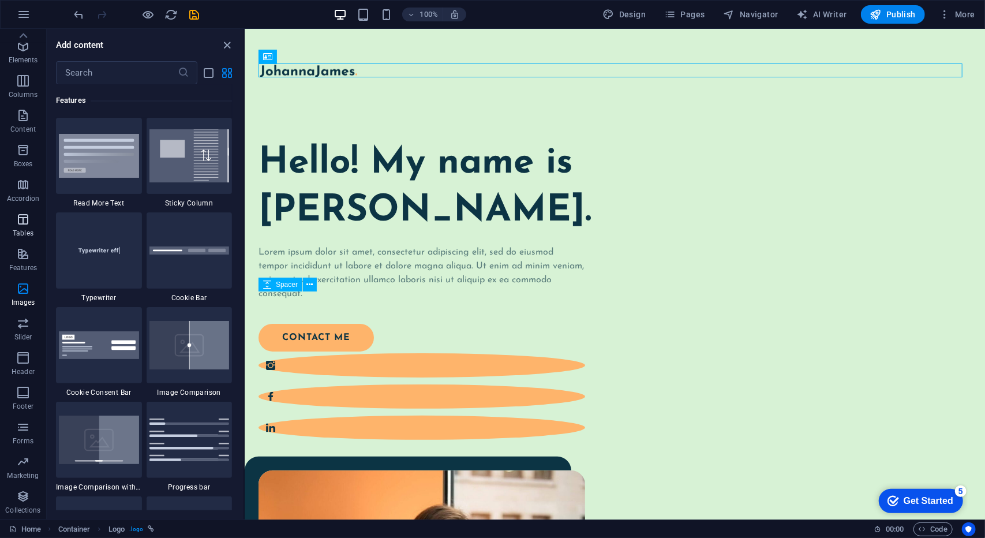
click at [15, 213] on span "Tables" at bounding box center [23, 226] width 46 height 28
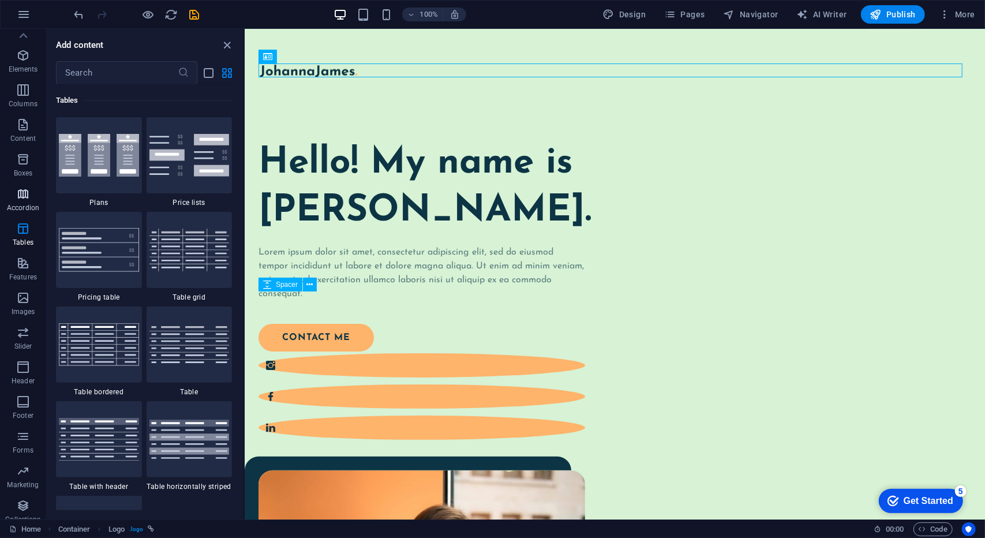
scroll to position [0, 0]
click at [20, 163] on span "Content" at bounding box center [23, 151] width 46 height 28
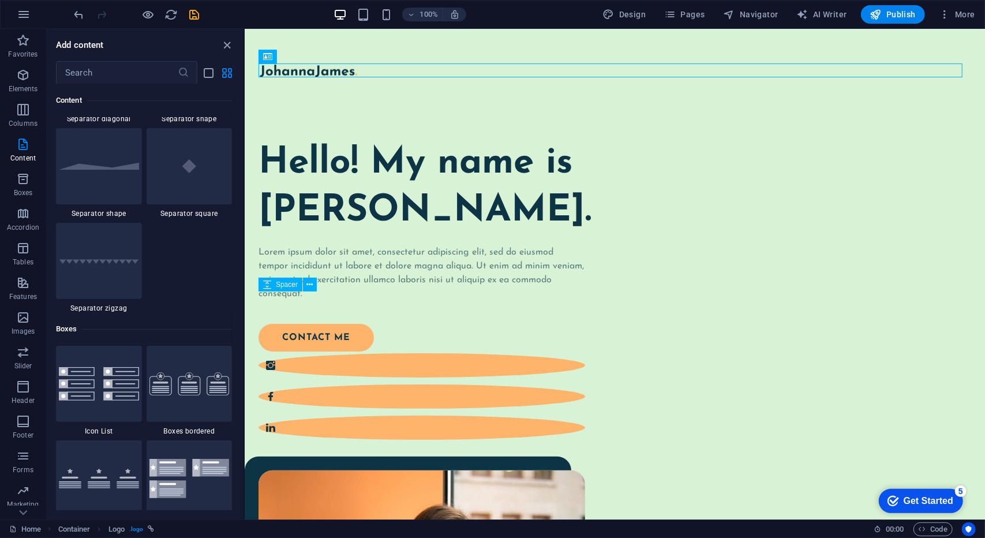
scroll to position [2999, 0]
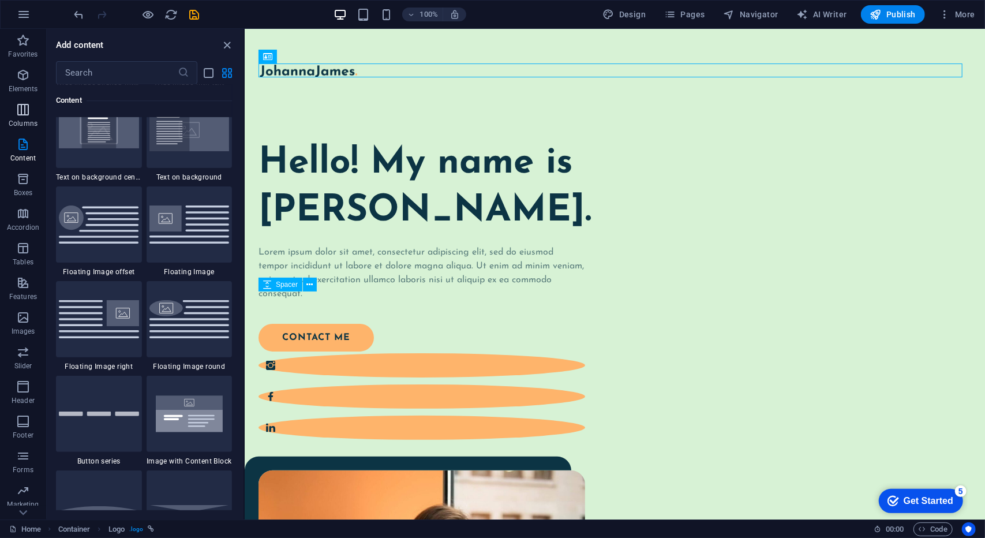
click at [15, 99] on button "Columns" at bounding box center [23, 115] width 46 height 35
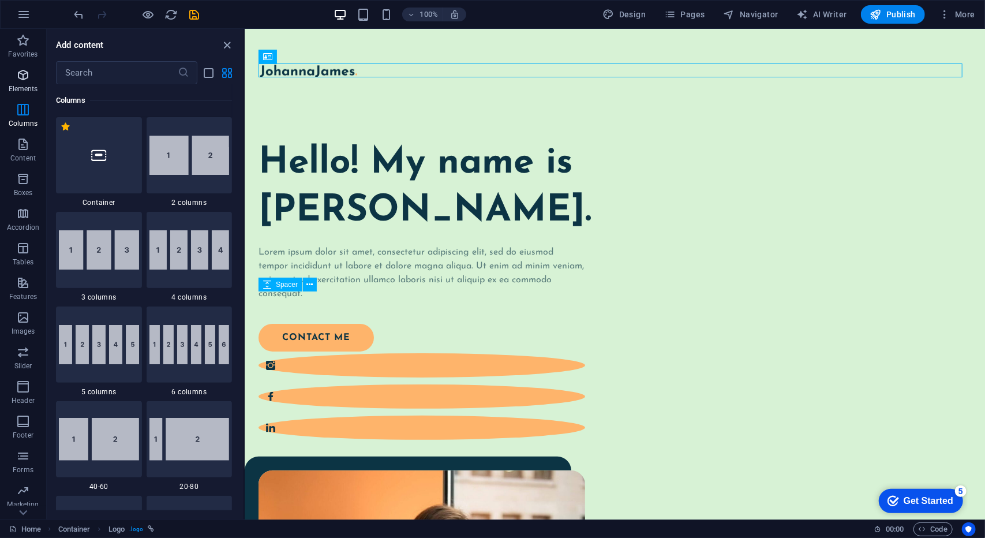
click at [16, 76] on icon "button" at bounding box center [23, 75] width 14 height 14
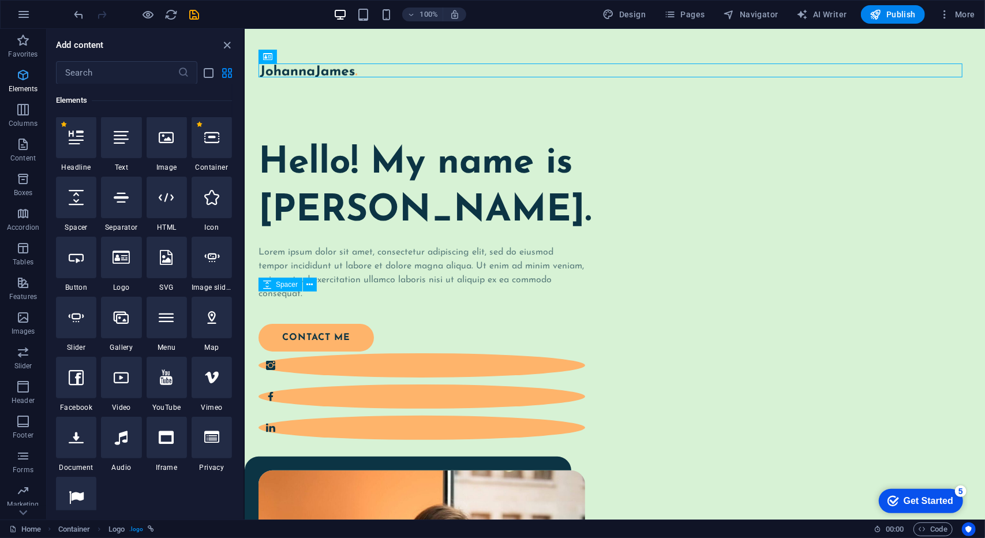
scroll to position [122, 0]
click at [20, 56] on p "Favorites" at bounding box center [22, 54] width 29 height 9
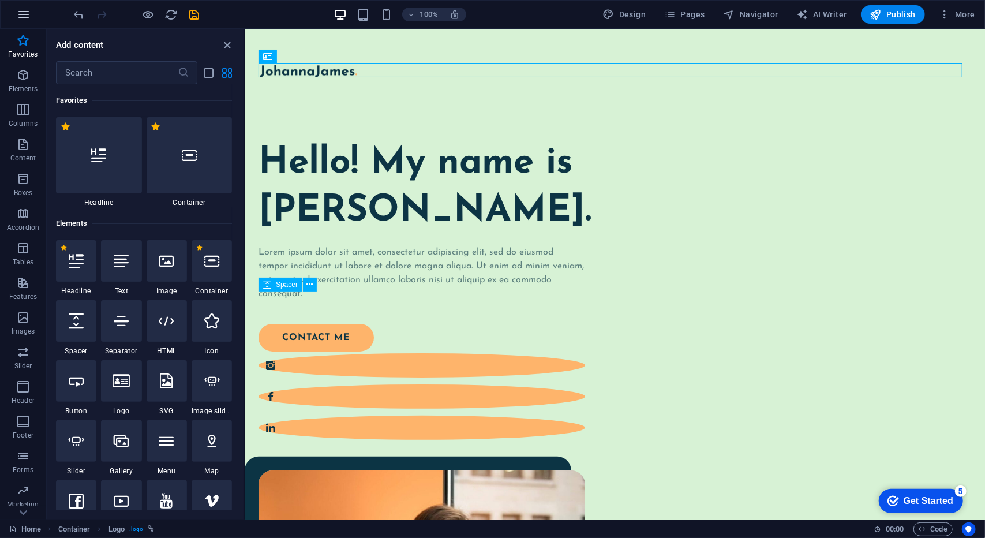
scroll to position [0, 0]
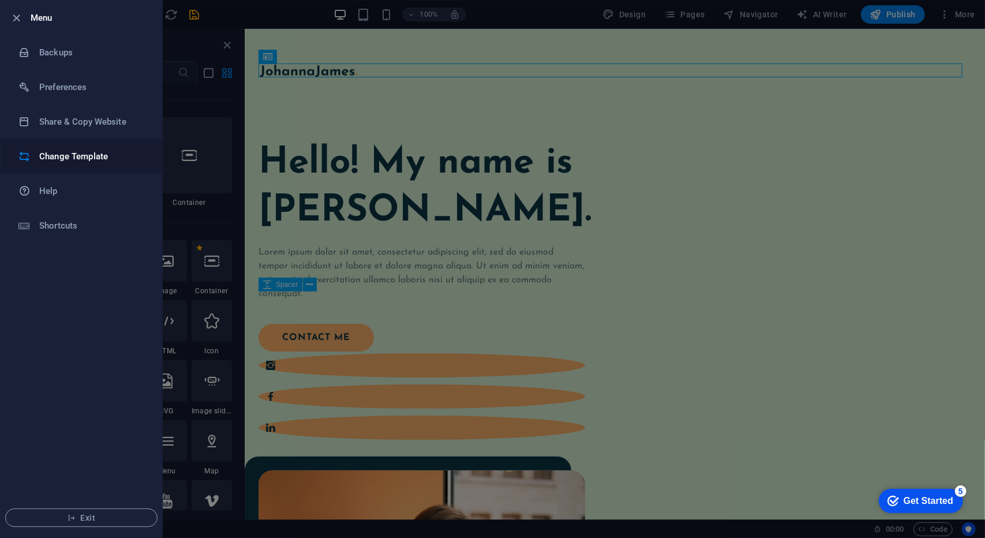
click at [78, 163] on li "Change Template" at bounding box center [82, 156] width 162 height 35
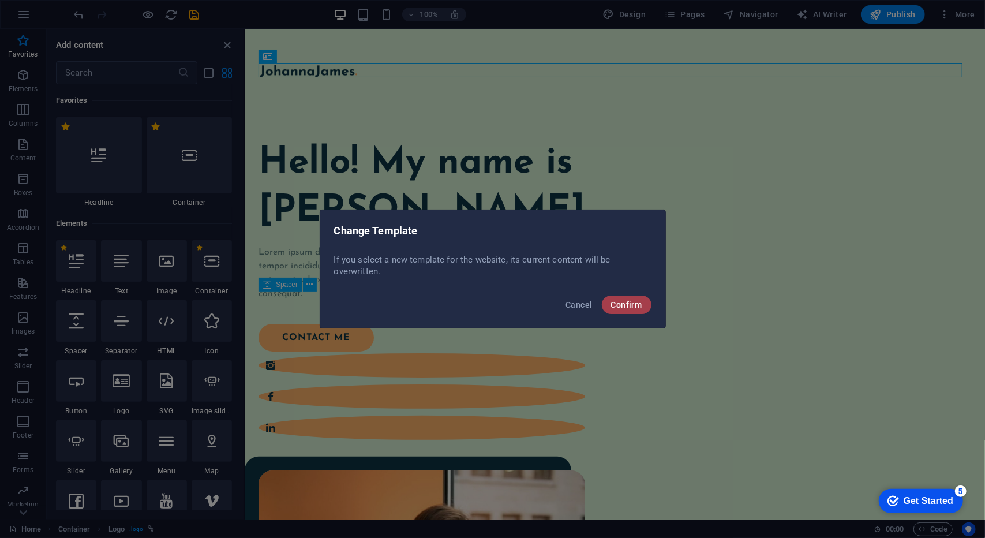
click at [624, 305] on span "Confirm" at bounding box center [626, 304] width 31 height 9
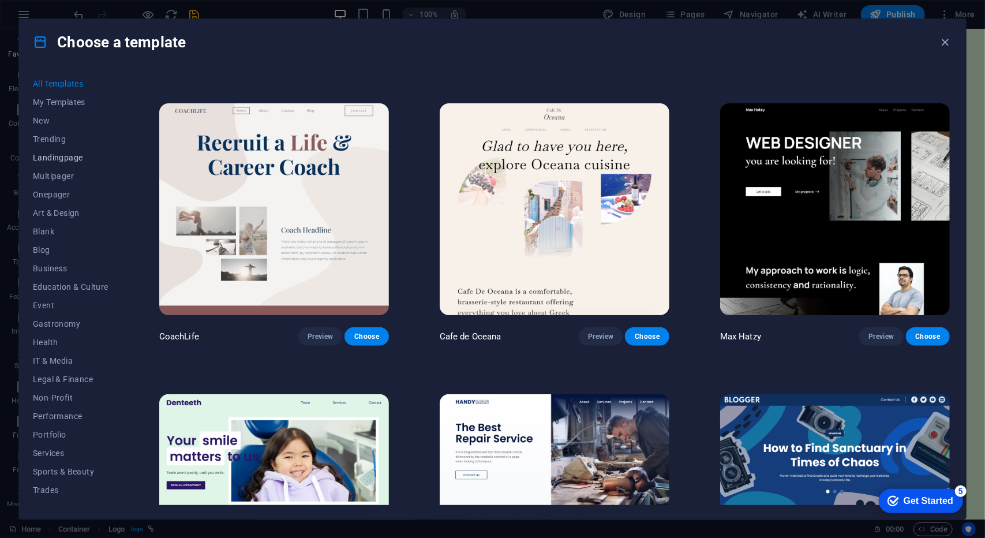
click at [59, 155] on span "Landingpage" at bounding box center [71, 157] width 76 height 9
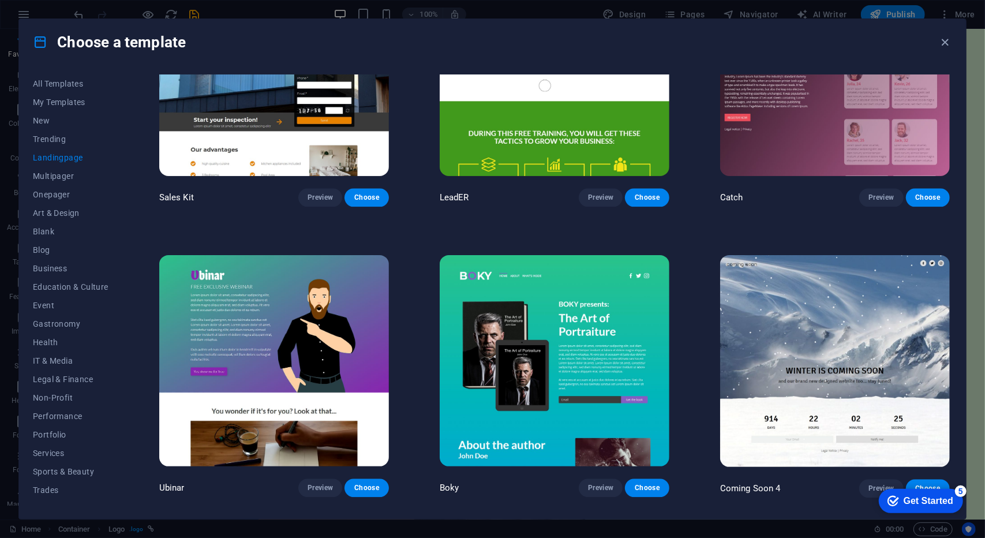
scroll to position [1896, 0]
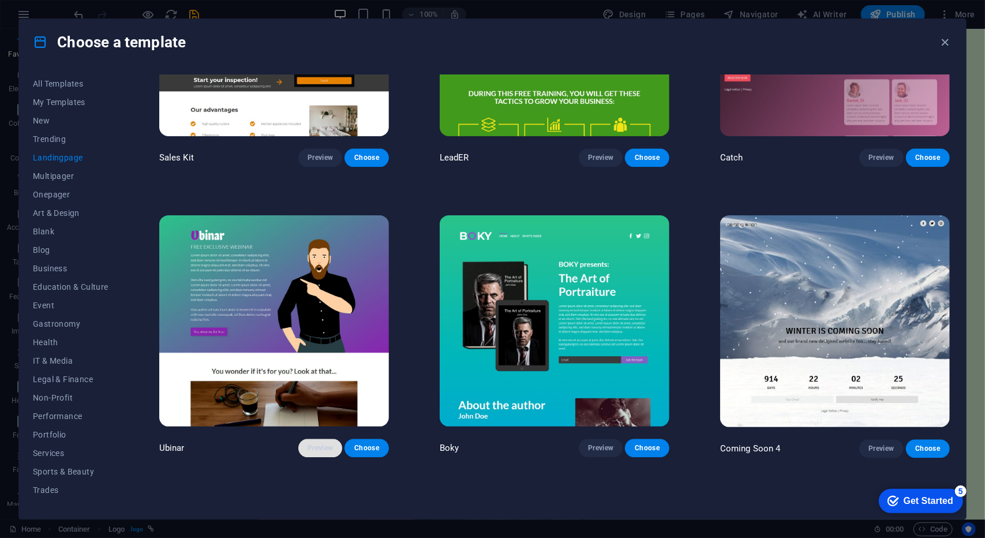
click at [325, 443] on span "Preview" at bounding box center [319, 447] width 25 height 9
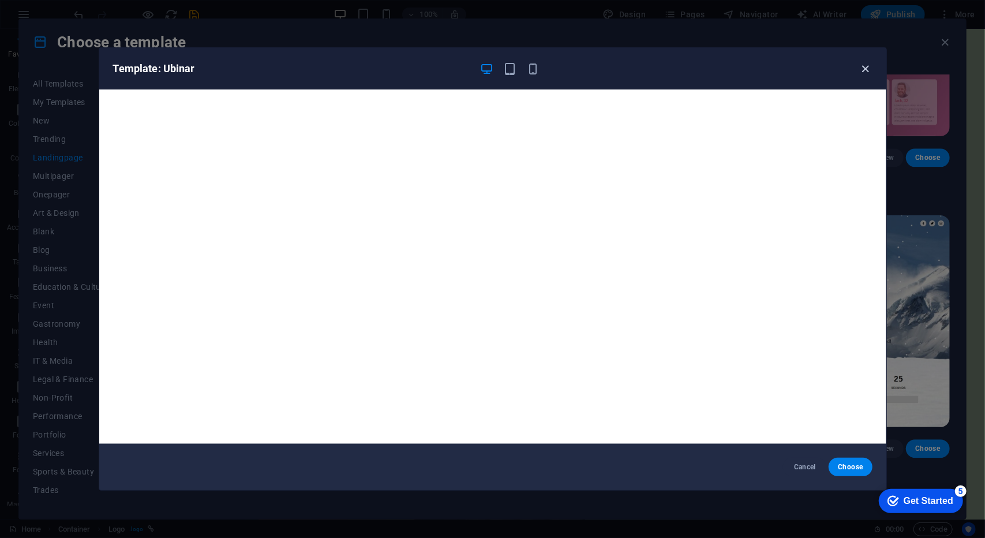
click at [865, 66] on icon "button" at bounding box center [864, 68] width 13 height 13
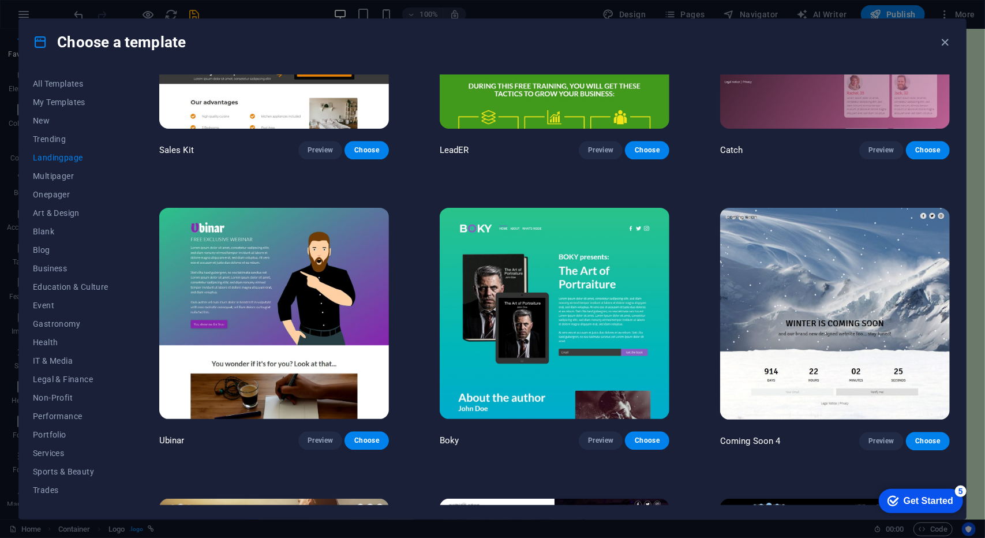
scroll to position [2127, 0]
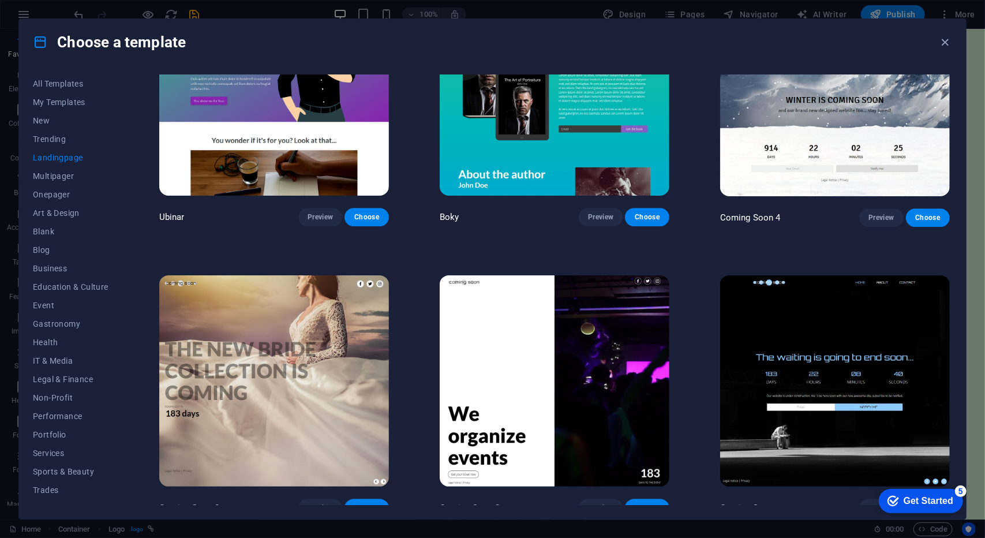
click at [603, 336] on img at bounding box center [555, 381] width 230 height 212
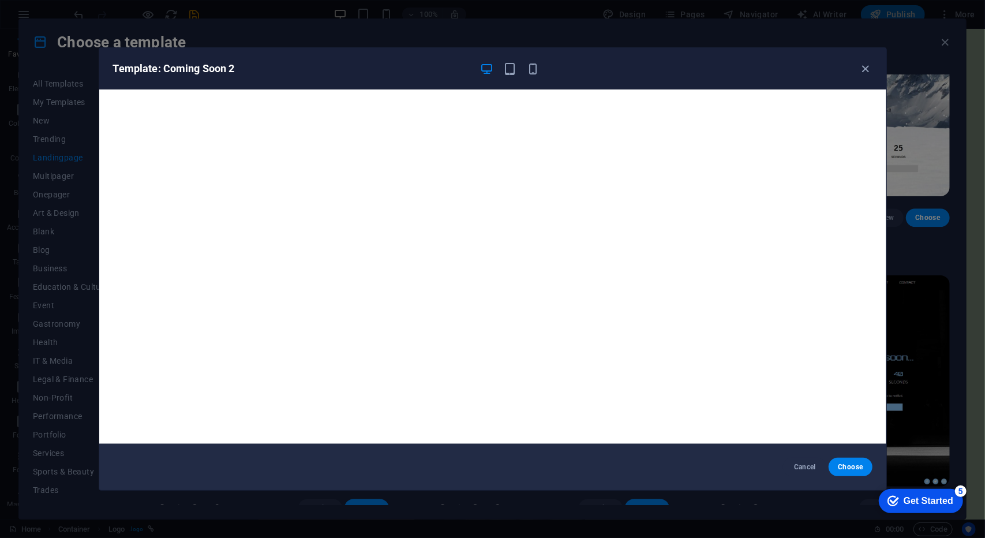
click at [933, 156] on div "Template: Coming Soon 2 Cancel Choose" at bounding box center [492, 269] width 985 height 538
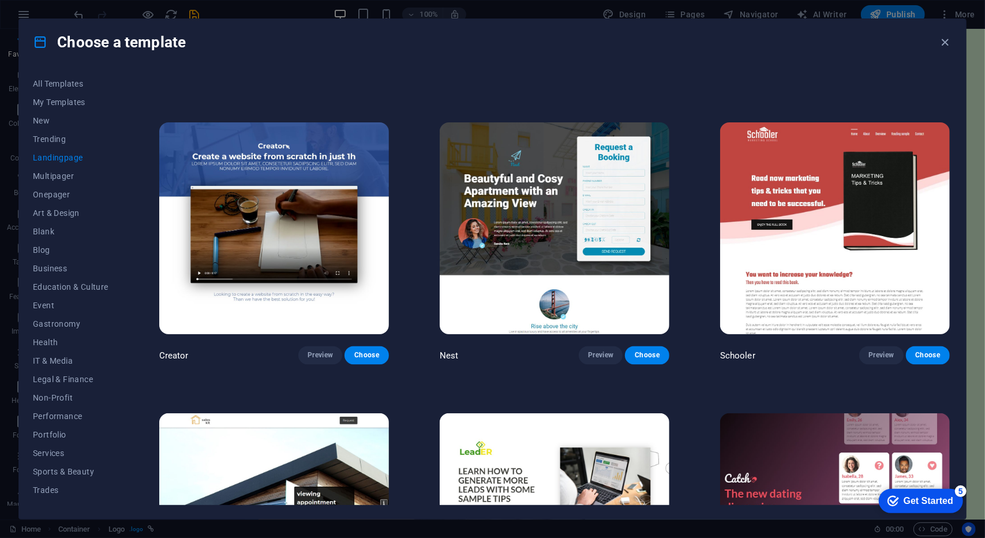
scroll to position [1319, 0]
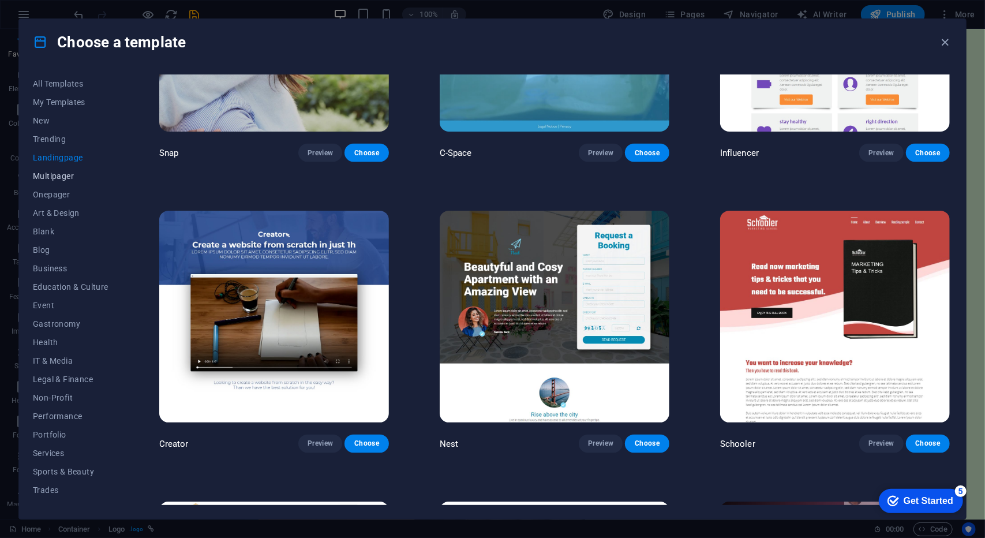
click at [68, 173] on span "Multipager" at bounding box center [71, 175] width 76 height 9
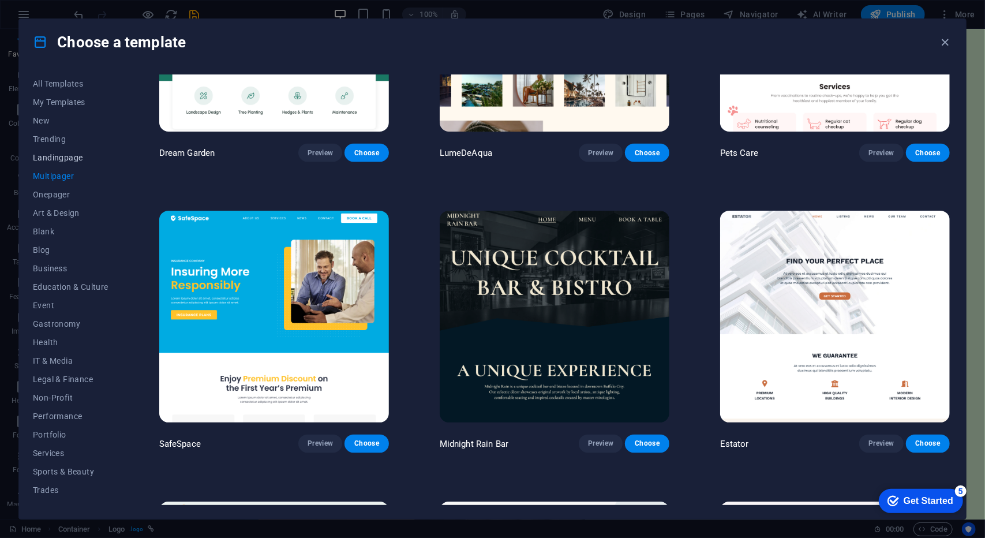
click at [64, 155] on span "Landingpage" at bounding box center [71, 157] width 76 height 9
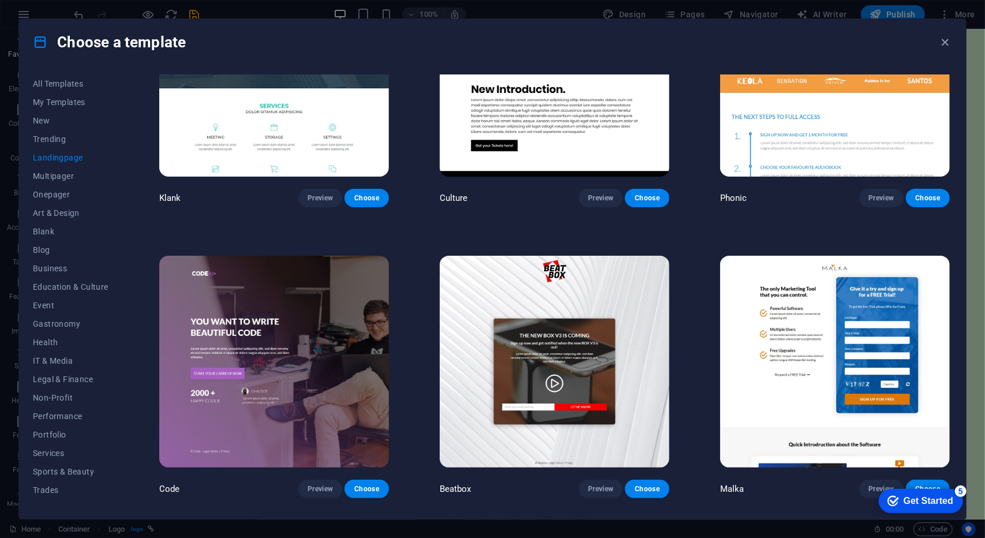
scroll to position [108, 0]
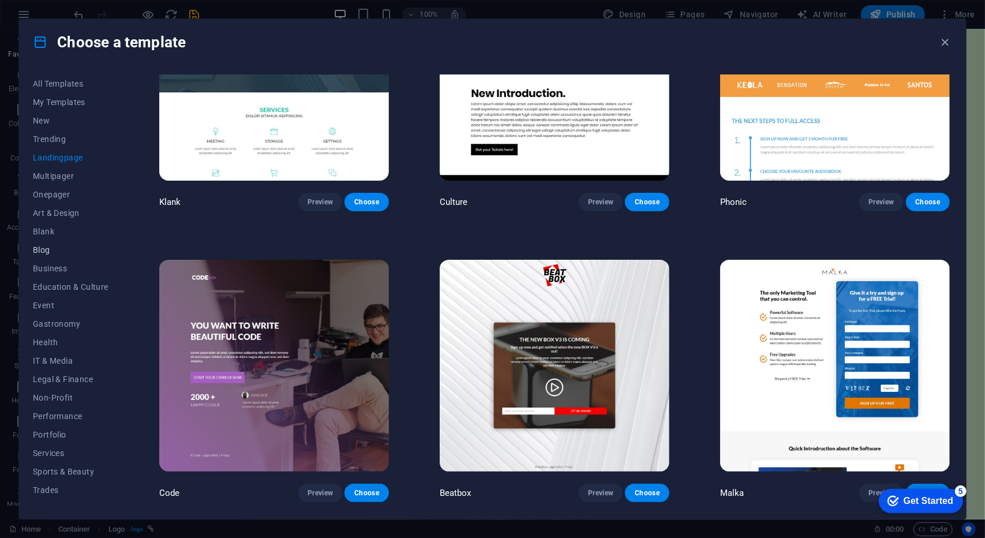
click at [47, 245] on span "Blog" at bounding box center [71, 249] width 76 height 9
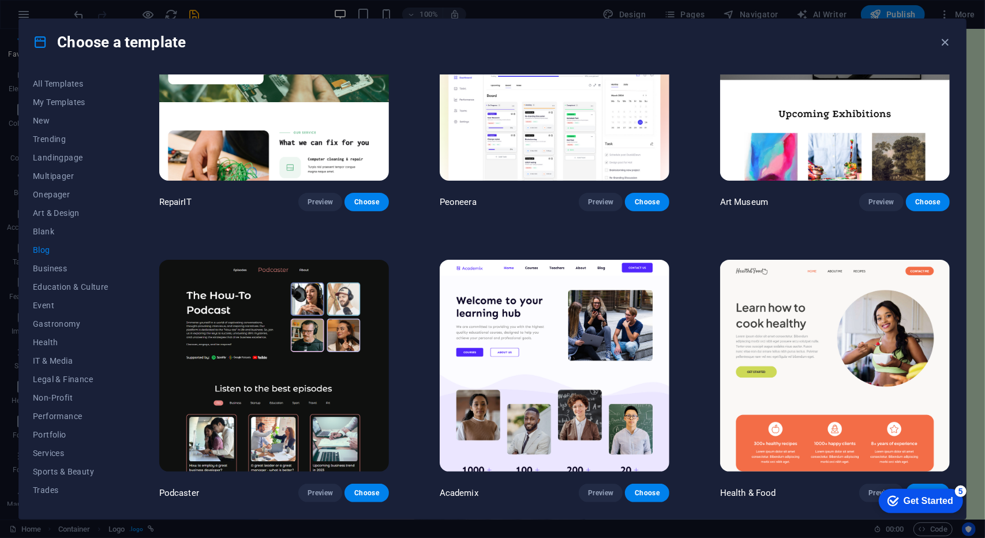
scroll to position [0, 0]
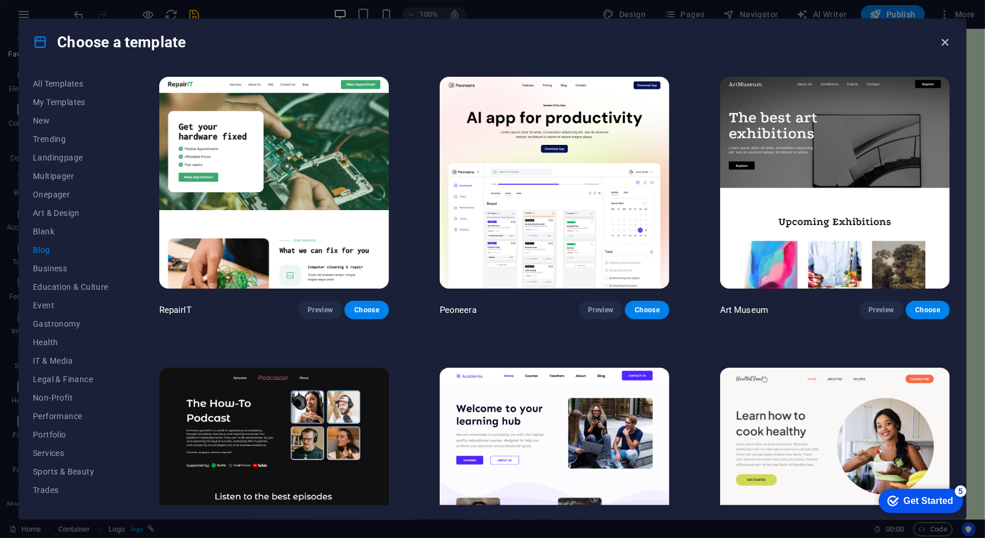
click at [939, 40] on icon "button" at bounding box center [945, 42] width 13 height 13
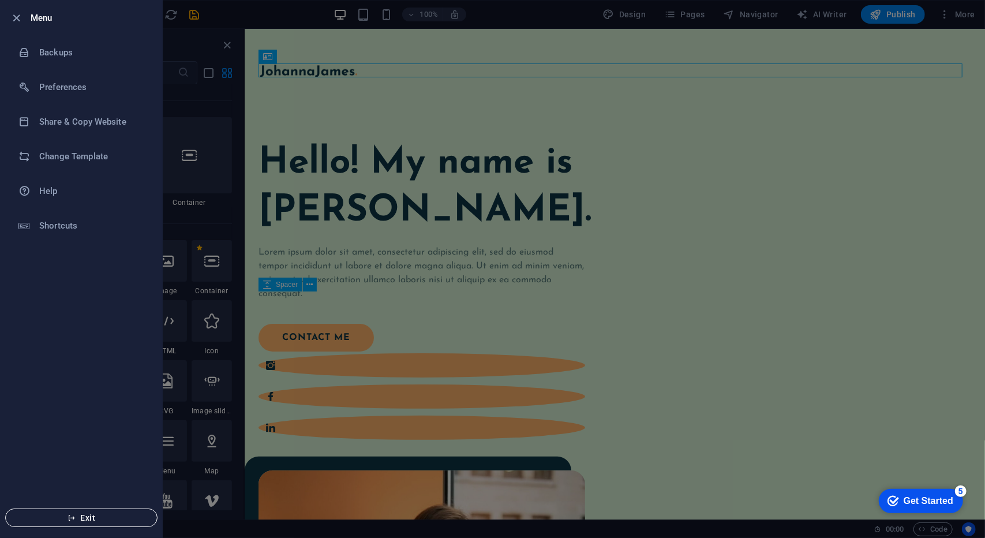
click at [73, 518] on icon "button" at bounding box center [71, 517] width 8 height 8
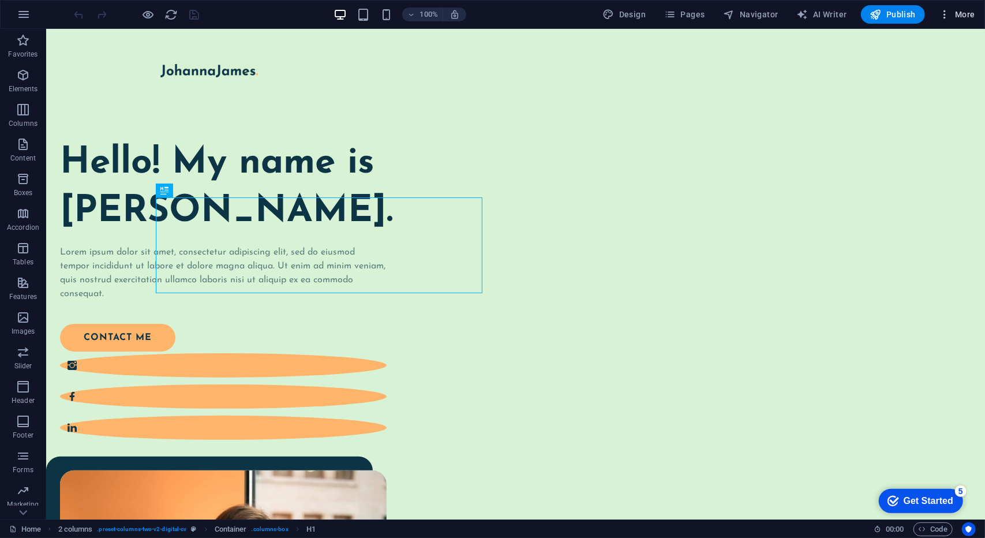
click at [953, 9] on span "More" at bounding box center [957, 15] width 36 height 12
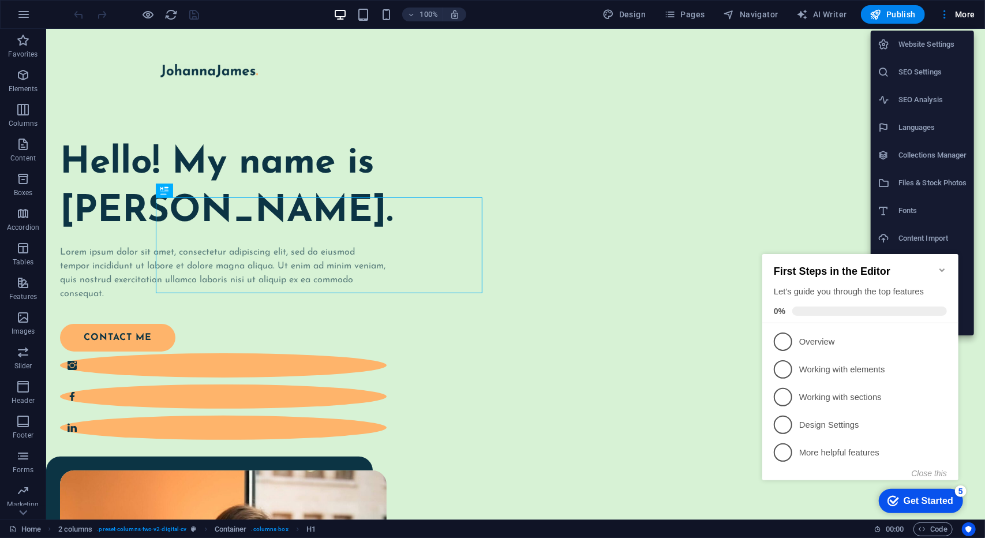
click at [939, 267] on icon "Minimize checklist" at bounding box center [941, 269] width 9 height 9
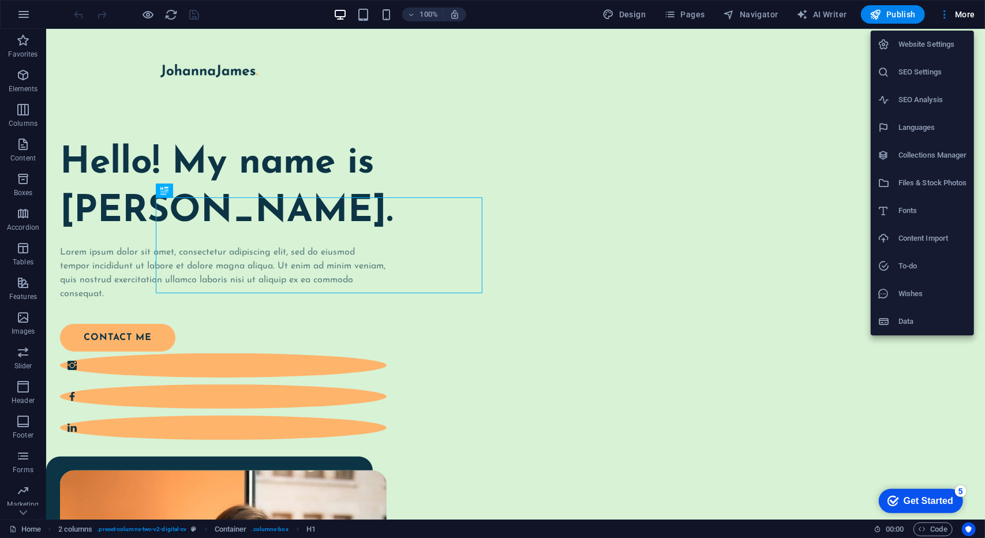
click at [904, 324] on h6 "Data" at bounding box center [932, 321] width 69 height 14
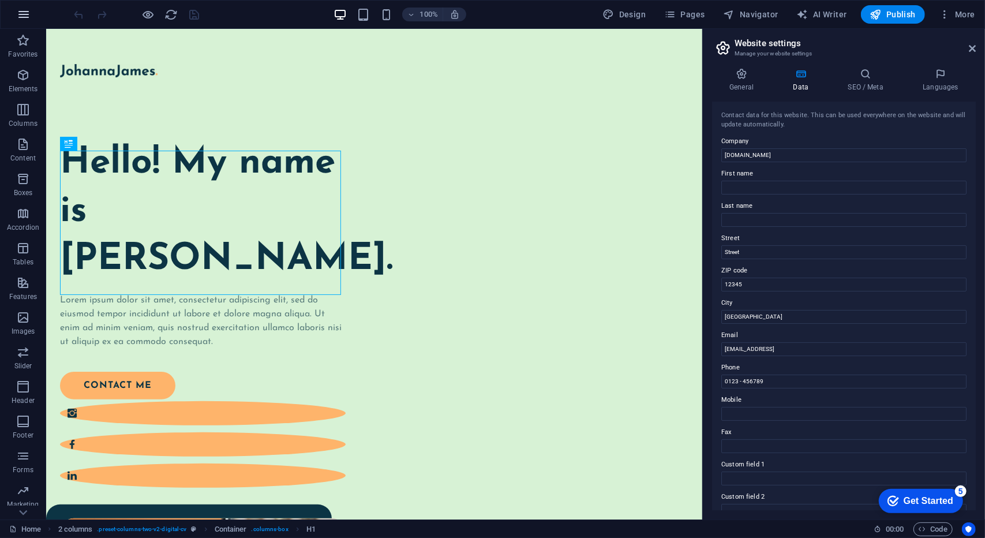
click at [31, 16] on button "button" at bounding box center [24, 15] width 28 height 28
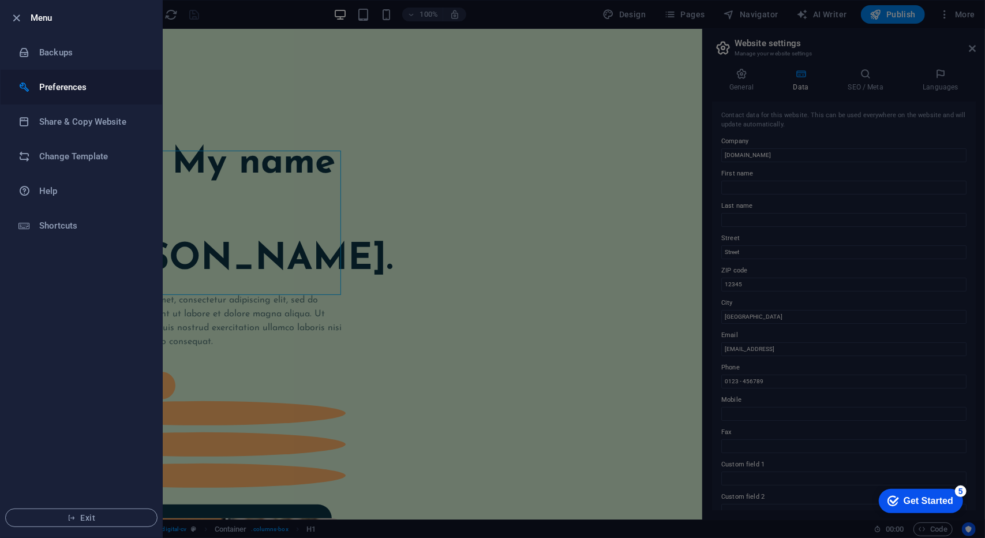
click at [74, 94] on li "Preferences" at bounding box center [82, 87] width 162 height 35
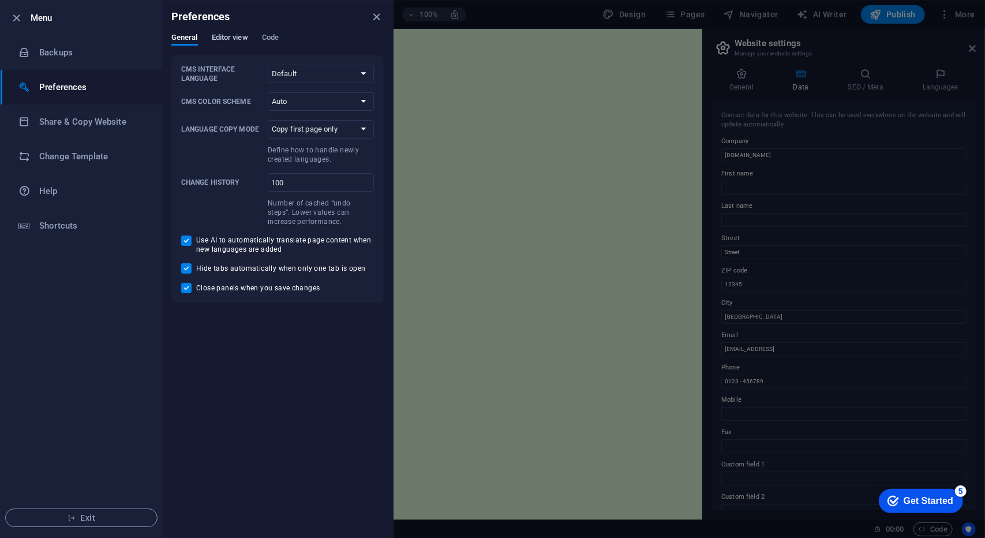
click at [235, 37] on span "Editor view" at bounding box center [230, 39] width 36 height 16
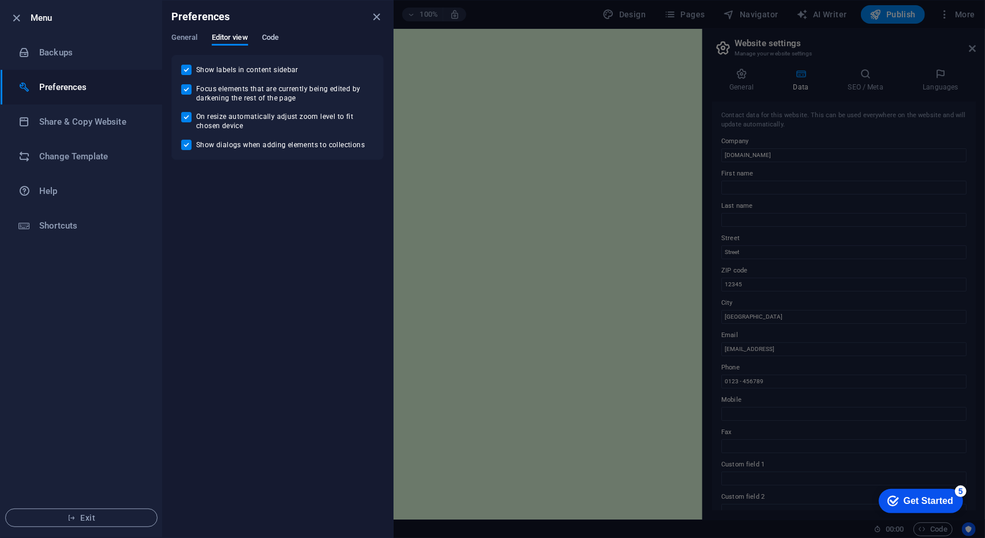
click at [266, 38] on span "Code" at bounding box center [270, 39] width 17 height 16
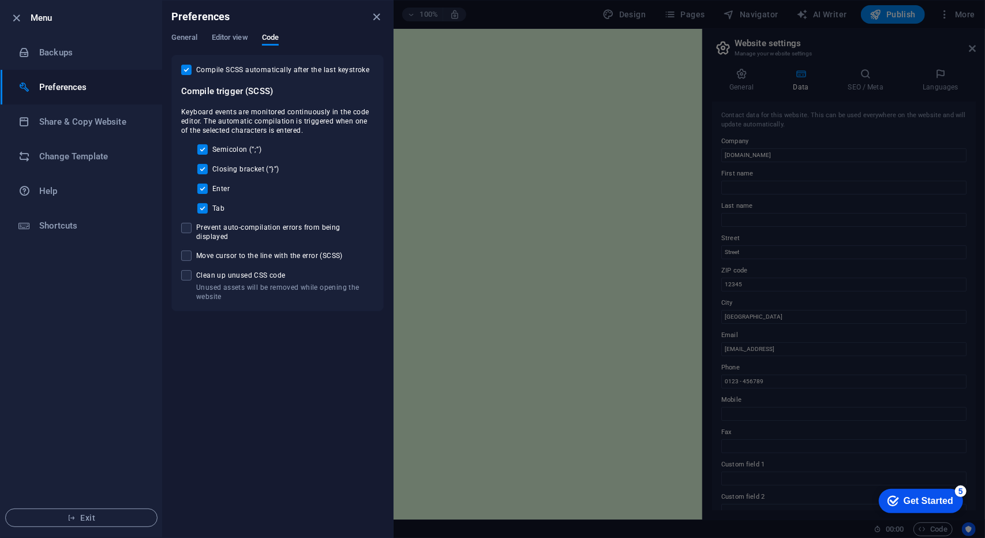
click at [182, 29] on div "Preferences" at bounding box center [277, 17] width 231 height 32
click at [186, 32] on div "Preferences" at bounding box center [277, 17] width 231 height 32
click at [187, 39] on span "General" at bounding box center [184, 39] width 27 height 16
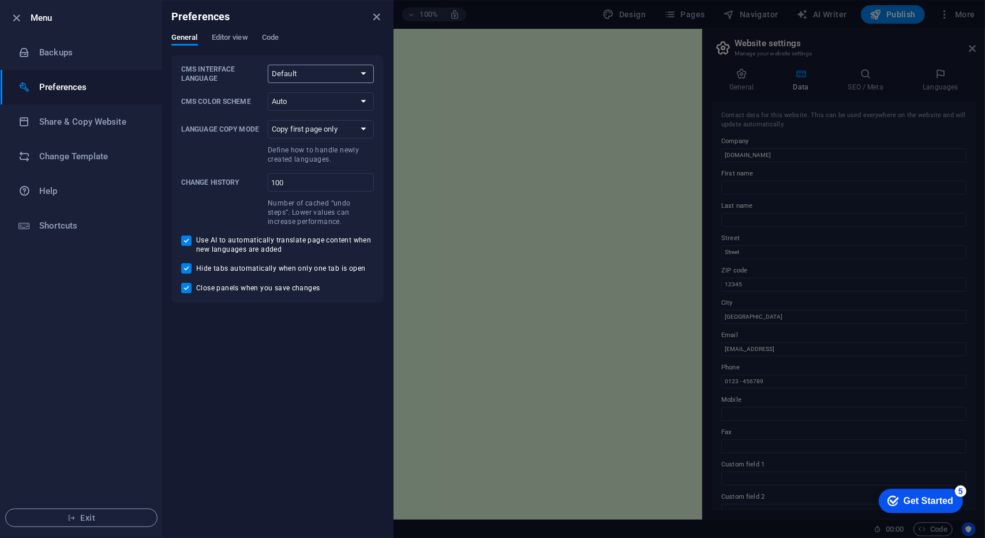
click at [310, 72] on select "Default Deutsch English Español Français Magyar Italiano Nederlands Polski Port…" at bounding box center [321, 74] width 106 height 18
select select "de"
click at [268, 65] on select "Default Deutsch English Español Français Magyar Italiano Nederlands Polski Port…" at bounding box center [321, 74] width 106 height 18
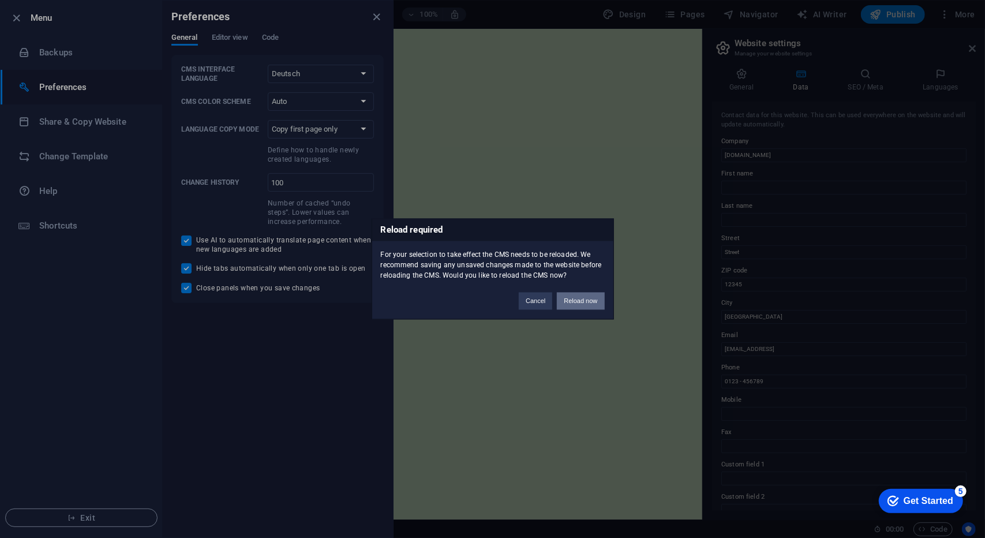
click at [577, 305] on button "Reload now" at bounding box center [580, 300] width 47 height 17
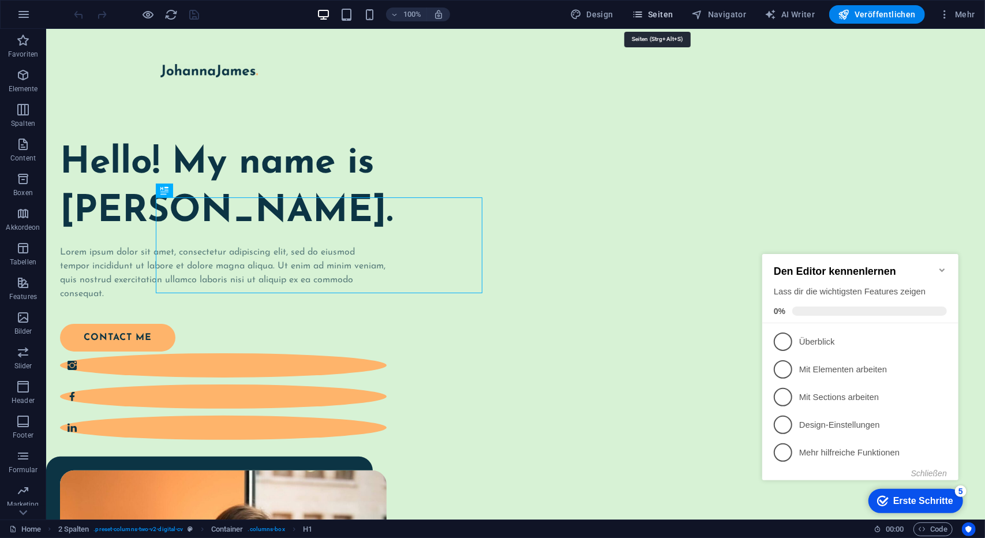
click at [643, 16] on icon "button" at bounding box center [638, 15] width 12 height 12
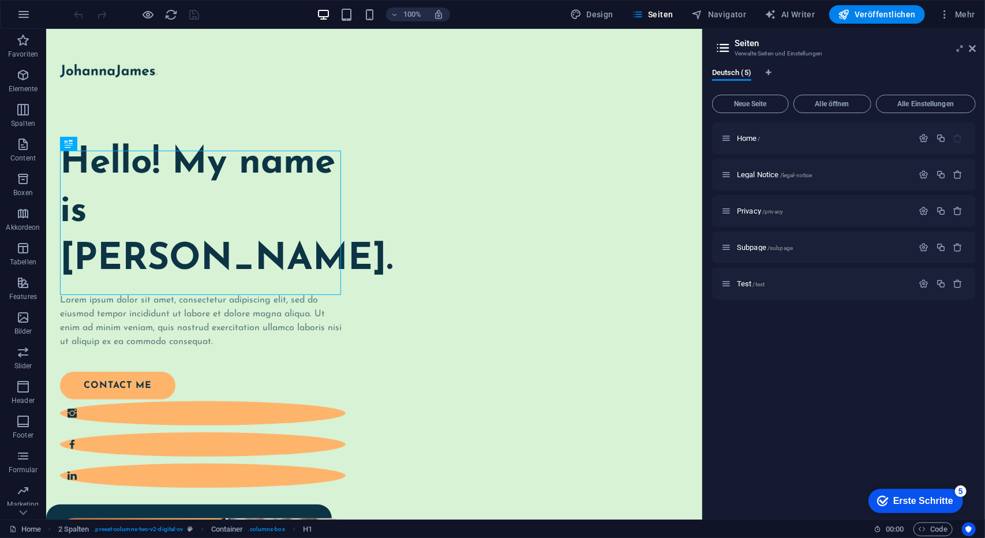
click at [746, 43] on h2 "Seiten" at bounding box center [854, 43] width 241 height 10
click at [973, 49] on icon at bounding box center [971, 48] width 7 height 9
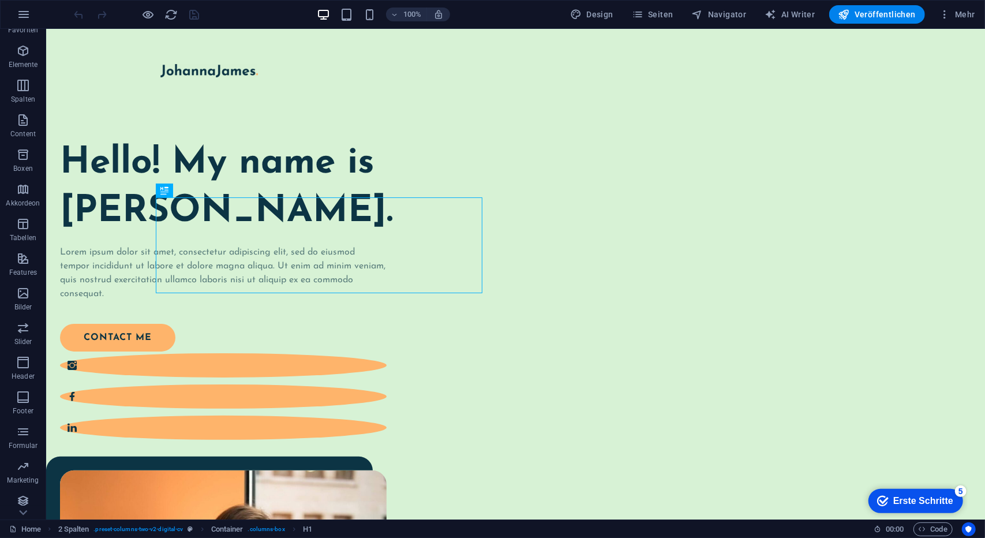
scroll to position [29, 0]
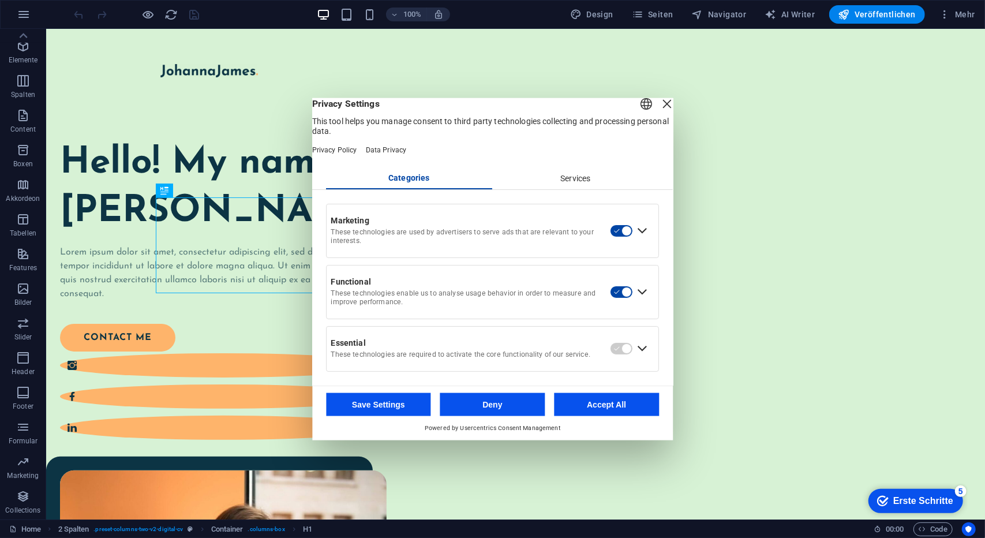
drag, startPoint x: 656, startPoint y: 112, endPoint x: 545, endPoint y: 66, distance: 119.8
click at [659, 112] on div "Close Layer" at bounding box center [667, 104] width 16 height 16
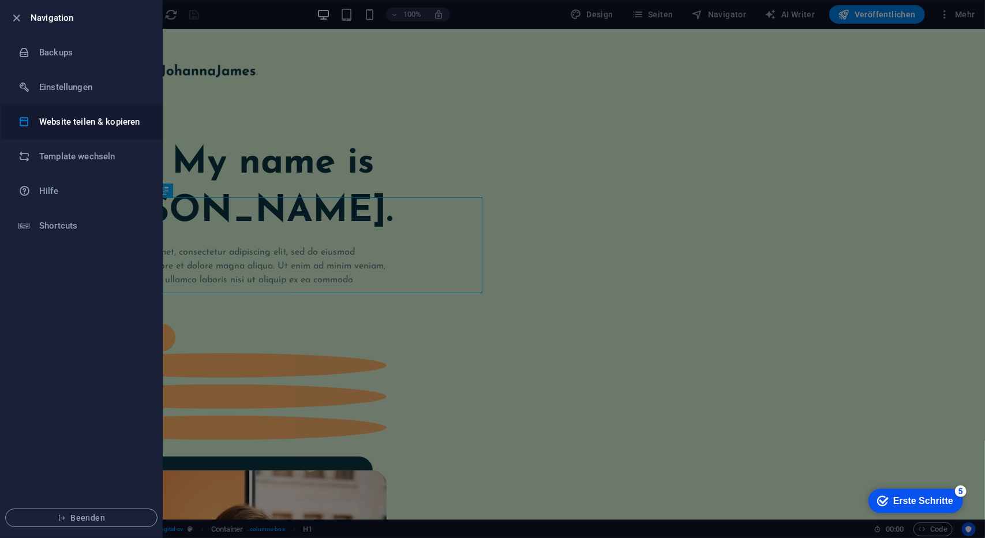
click at [89, 126] on h6 "Website teilen & kopieren" at bounding box center [92, 122] width 107 height 14
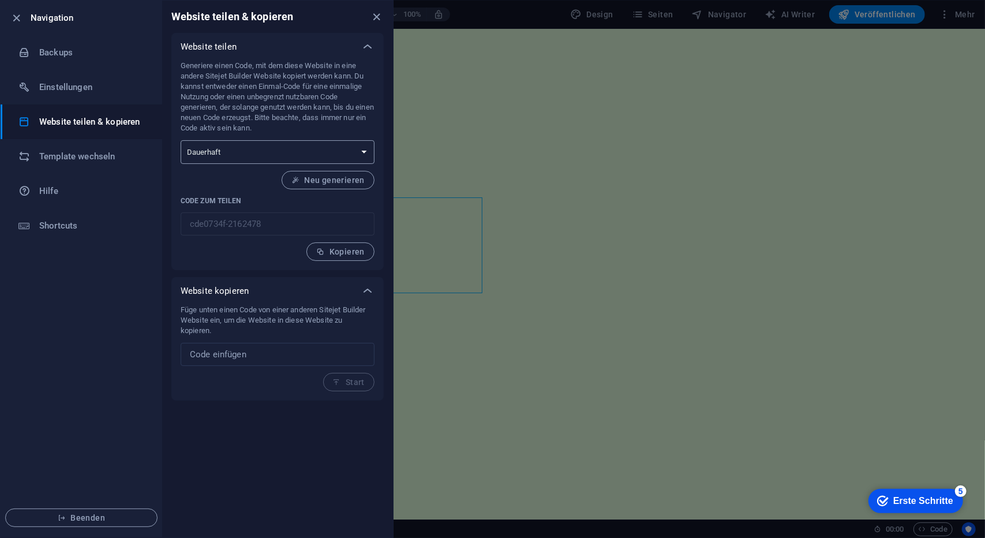
click at [218, 160] on select "Einmalig Dauerhaft" at bounding box center [278, 152] width 194 height 24
click at [218, 155] on select "Einmalig Dauerhaft" at bounding box center [278, 152] width 194 height 24
click at [95, 95] on li "Einstellungen" at bounding box center [82, 87] width 162 height 35
select select "de"
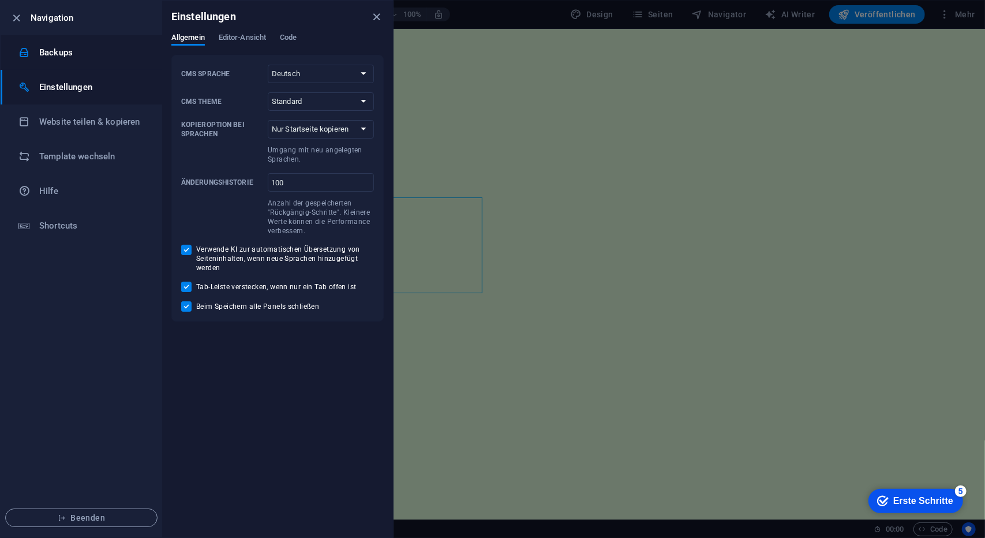
click at [82, 59] on li "Backups" at bounding box center [82, 52] width 162 height 35
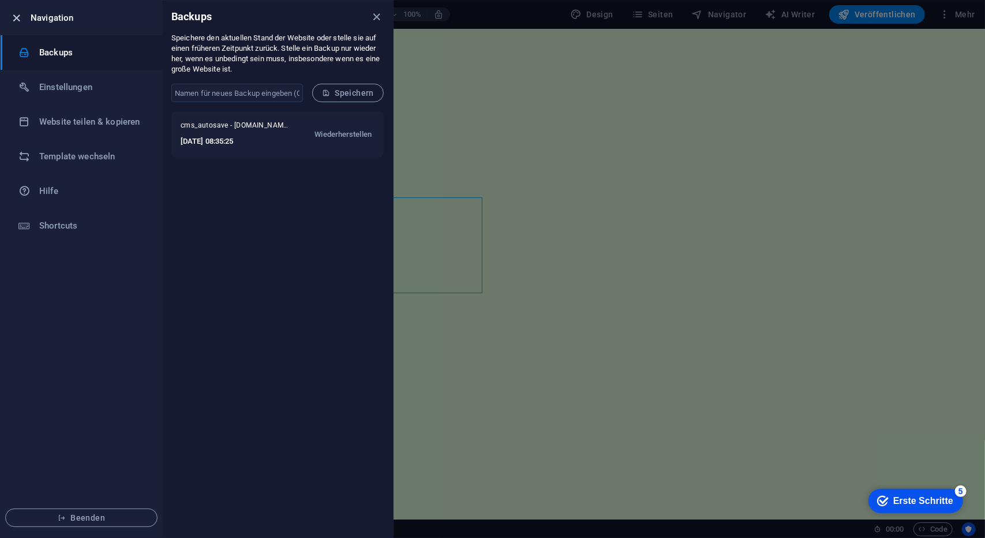
click at [16, 19] on icon "button" at bounding box center [16, 18] width 13 height 13
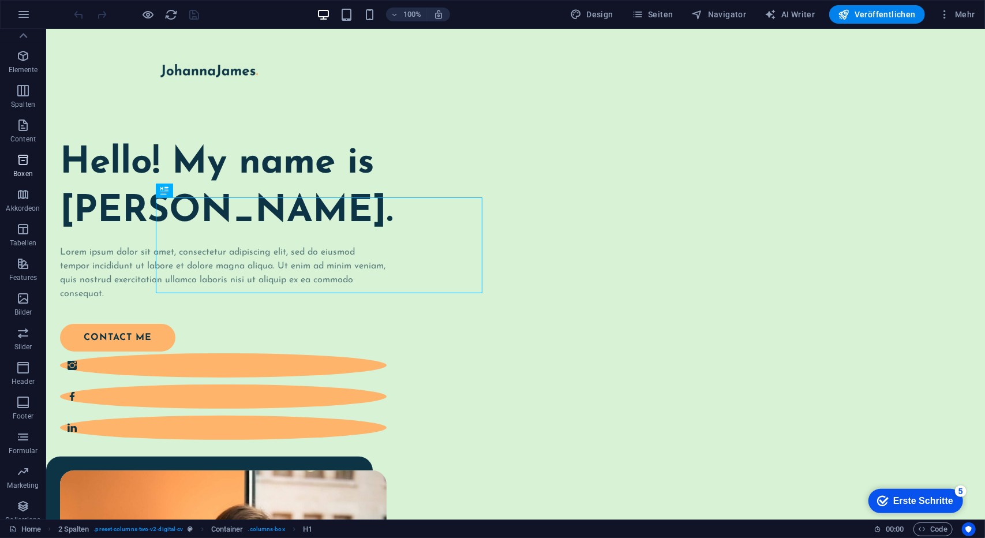
scroll to position [0, 0]
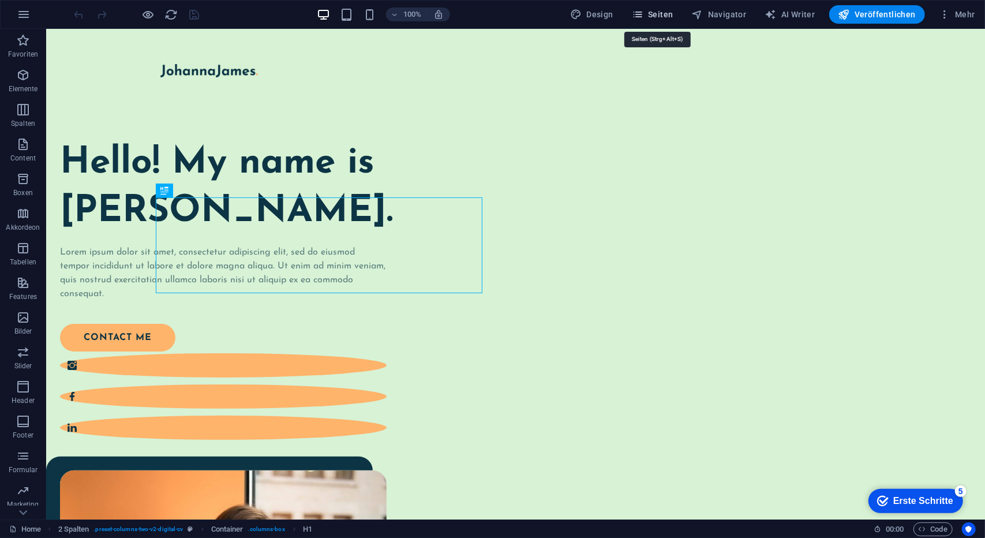
click at [670, 13] on span "Seiten" at bounding box center [653, 15] width 42 height 12
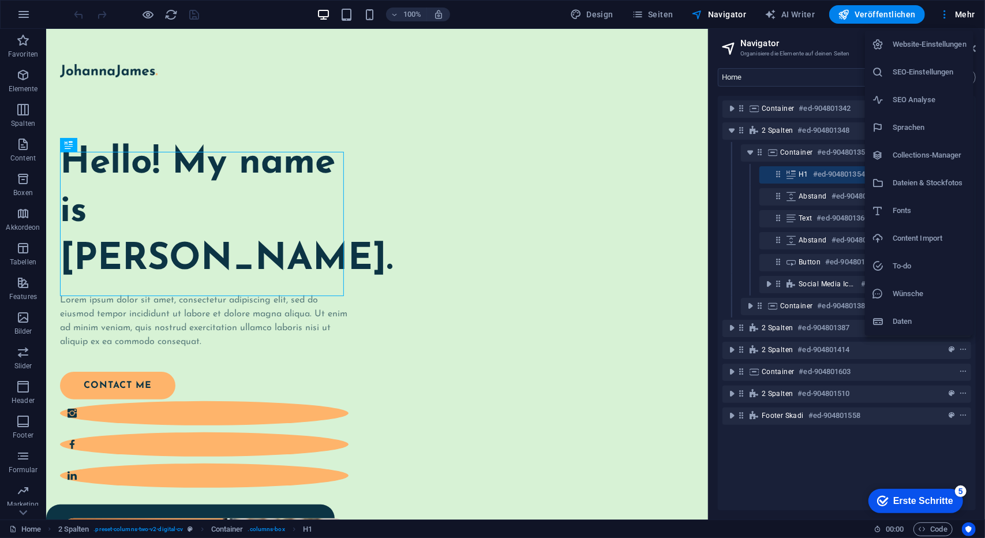
click at [944, 43] on h6 "Website-Einstellungen" at bounding box center [929, 44] width 74 height 14
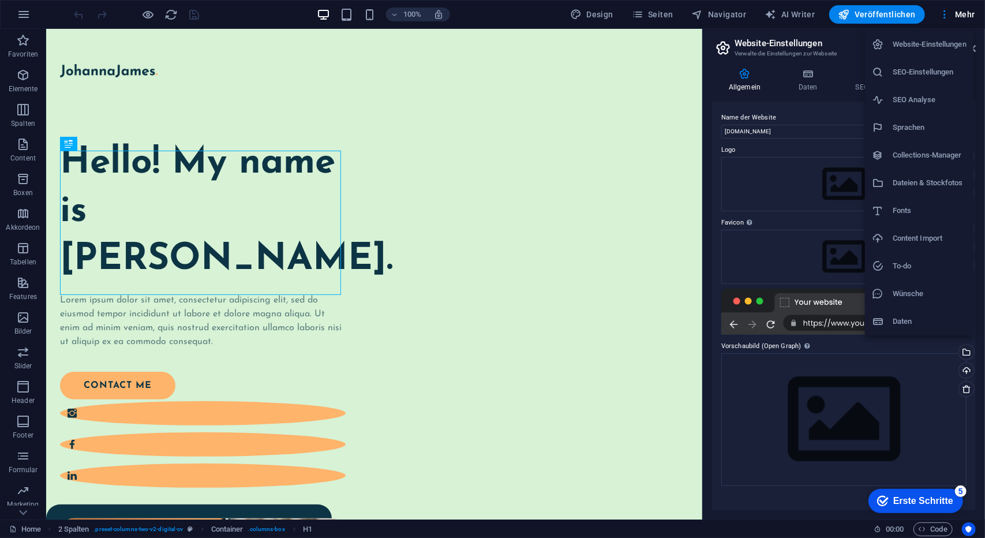
click at [906, 320] on h6 "Daten" at bounding box center [929, 321] width 74 height 14
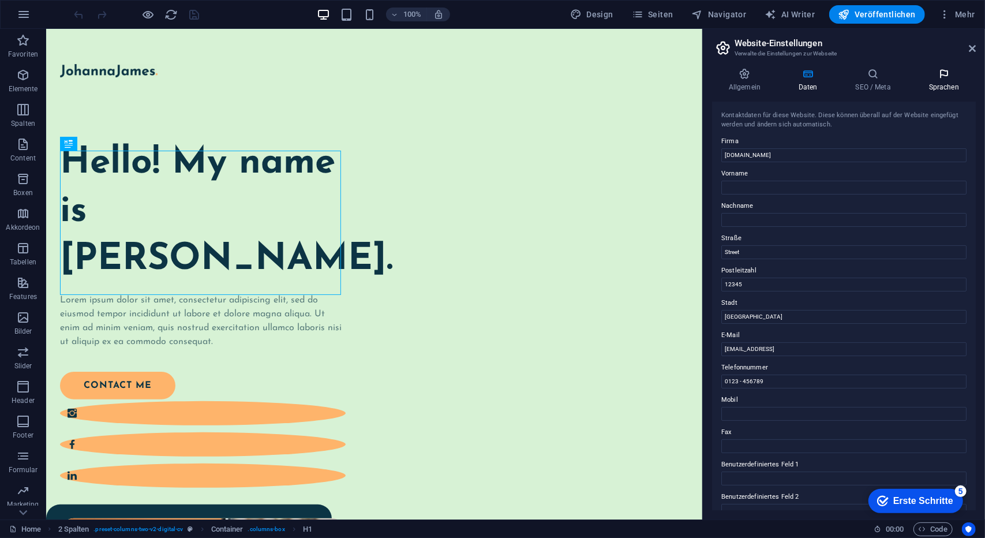
click at [943, 84] on h4 "Sprachen" at bounding box center [943, 80] width 63 height 24
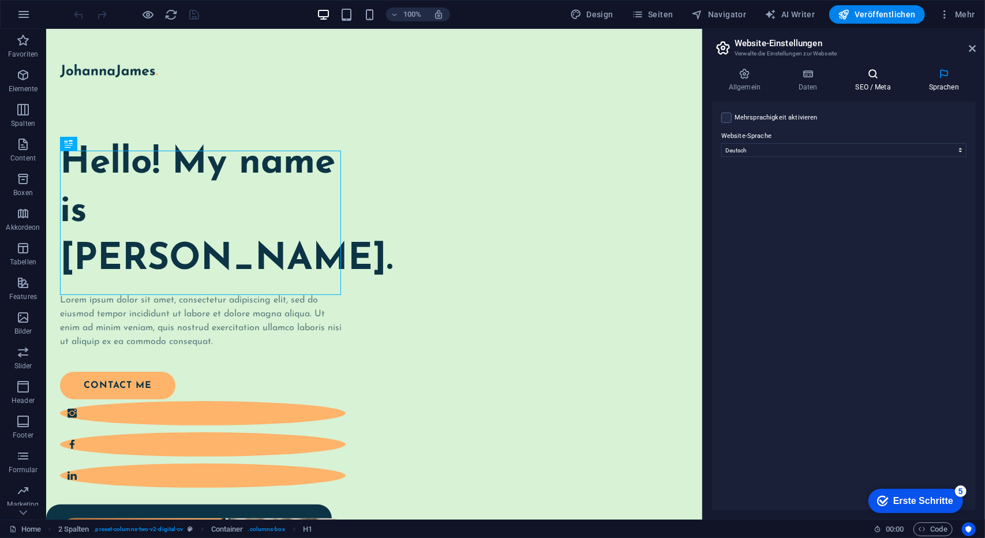
click at [883, 76] on icon at bounding box center [873, 74] width 69 height 12
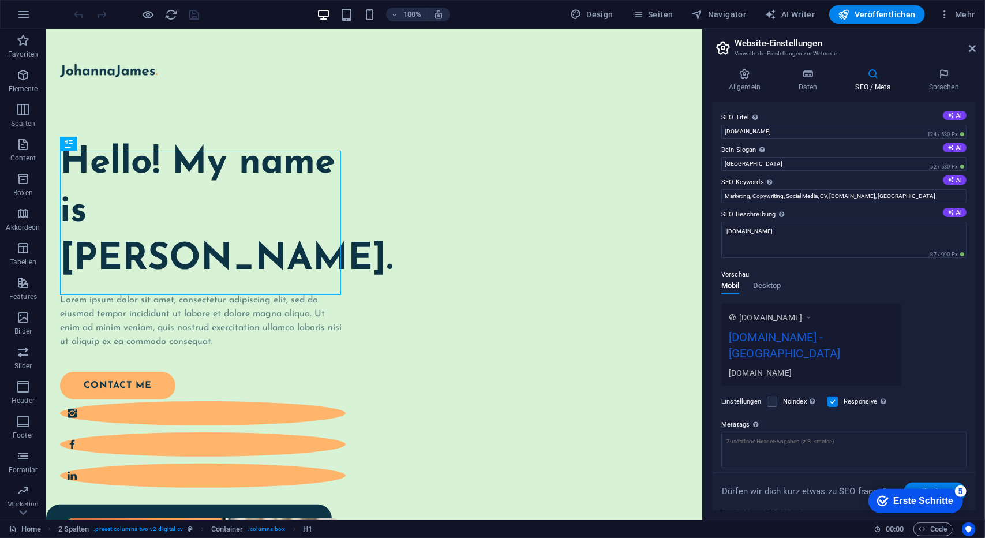
click at [849, 73] on icon at bounding box center [873, 74] width 69 height 12
click at [821, 76] on icon at bounding box center [808, 74] width 52 height 12
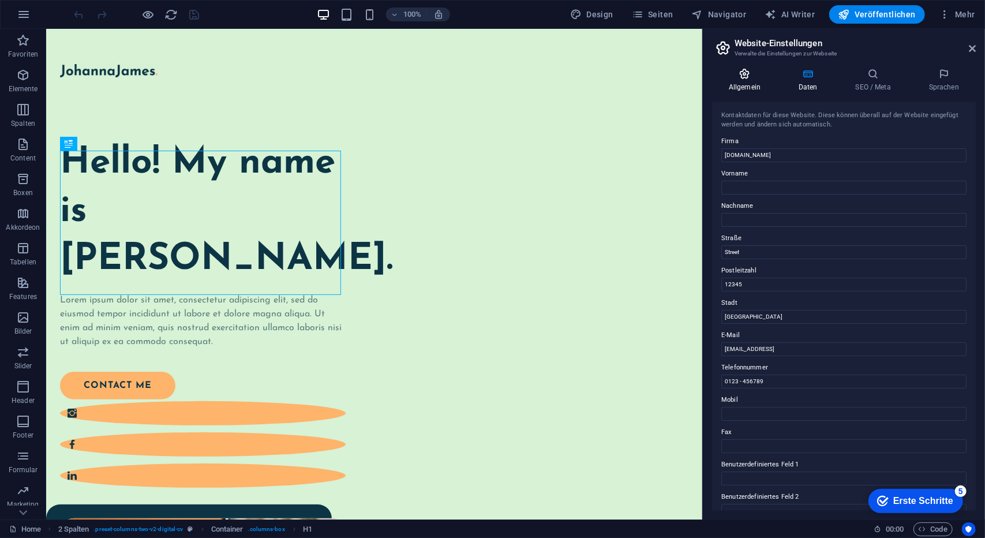
click at [741, 76] on icon at bounding box center [744, 74] width 65 height 12
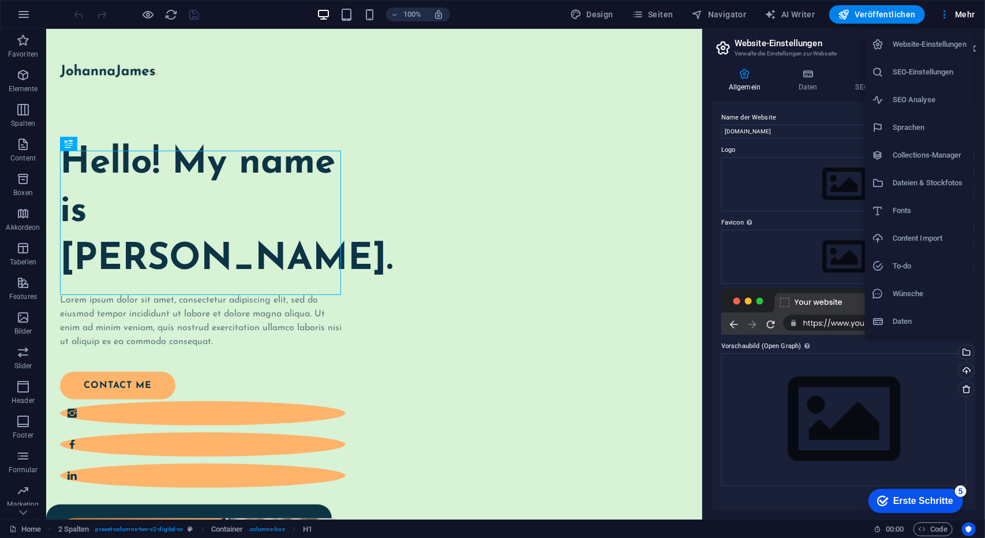
click at [904, 176] on h6 "Dateien & Stockfotos" at bounding box center [929, 183] width 74 height 14
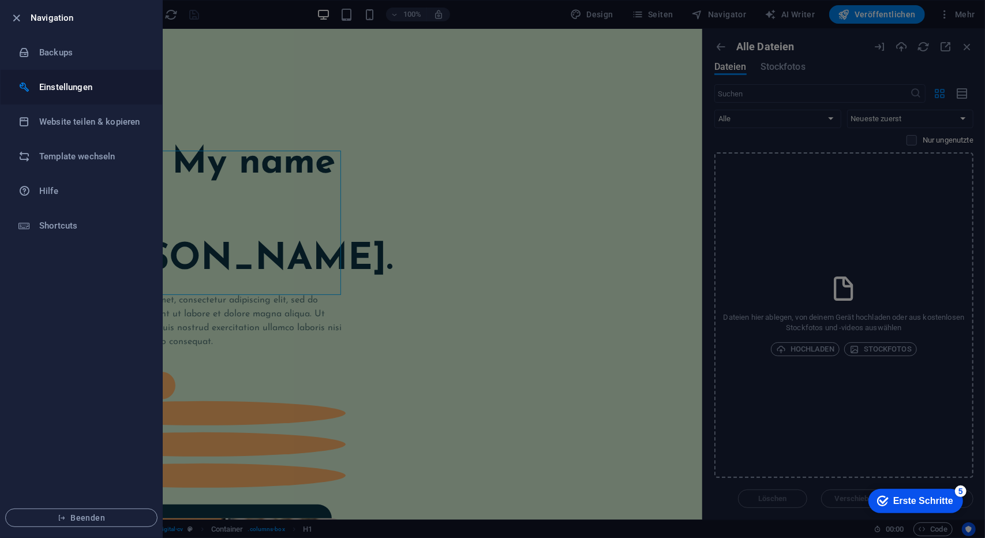
click at [58, 86] on h6 "Einstellungen" at bounding box center [92, 87] width 107 height 14
select select "de"
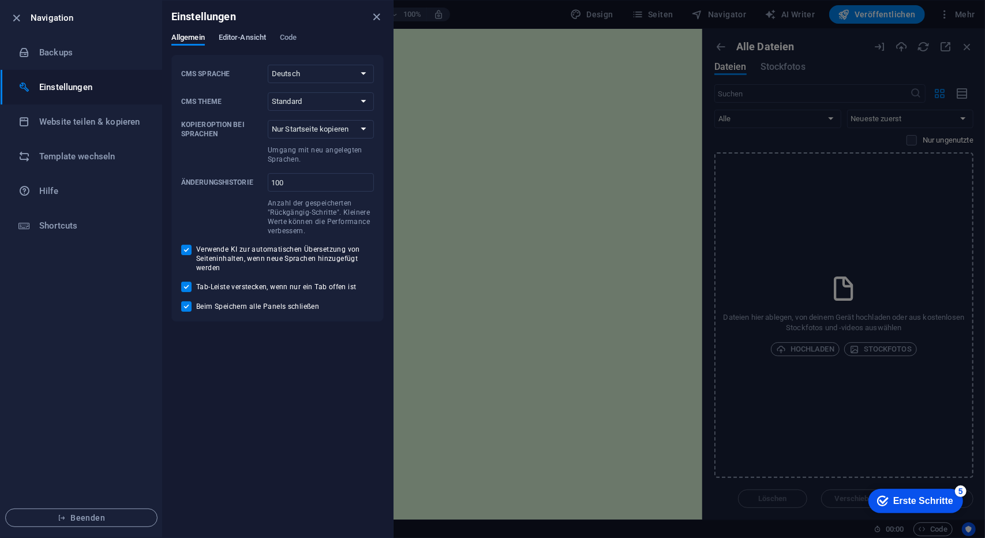
click at [228, 33] on span "Editor-Ansicht" at bounding box center [242, 39] width 47 height 16
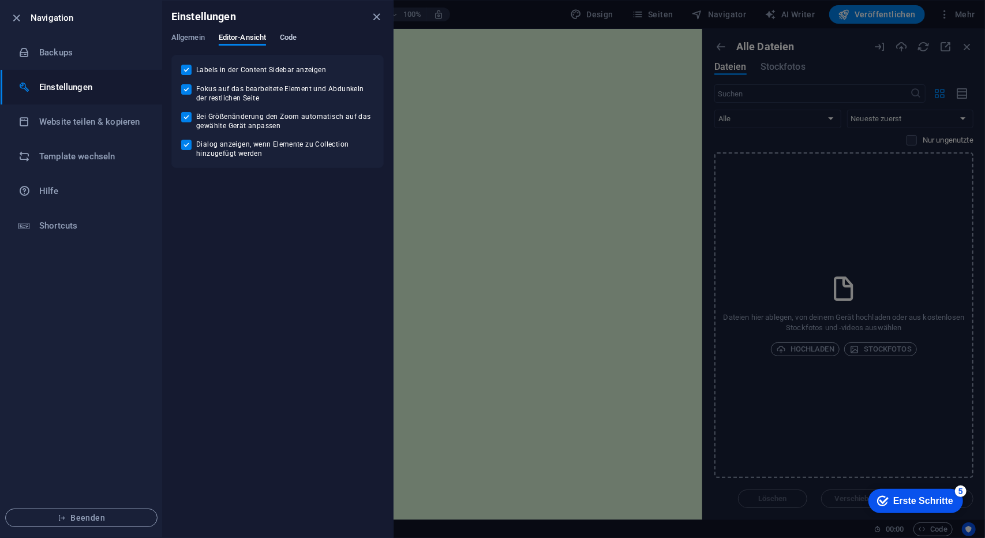
click at [288, 45] on button "Code" at bounding box center [288, 39] width 17 height 13
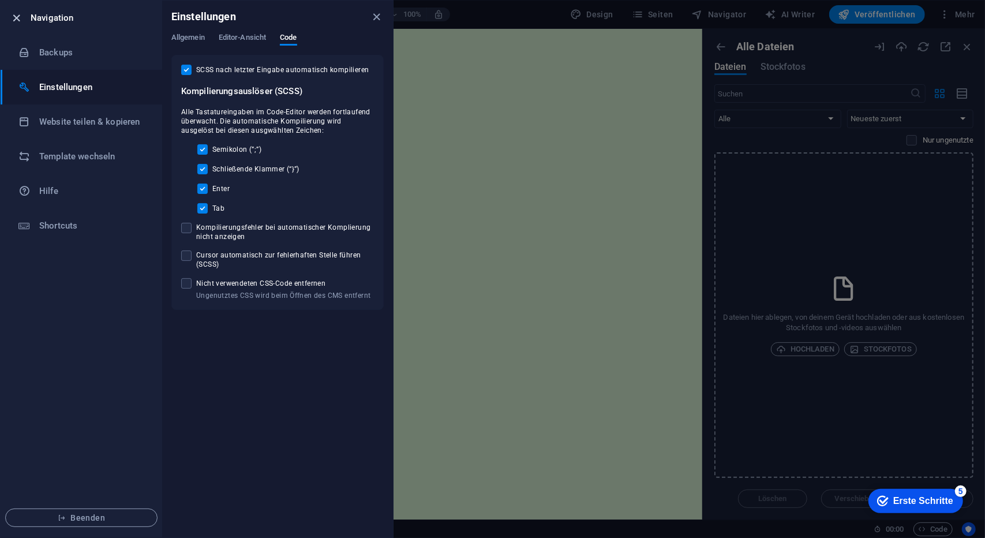
click at [17, 17] on icon "button" at bounding box center [16, 18] width 13 height 13
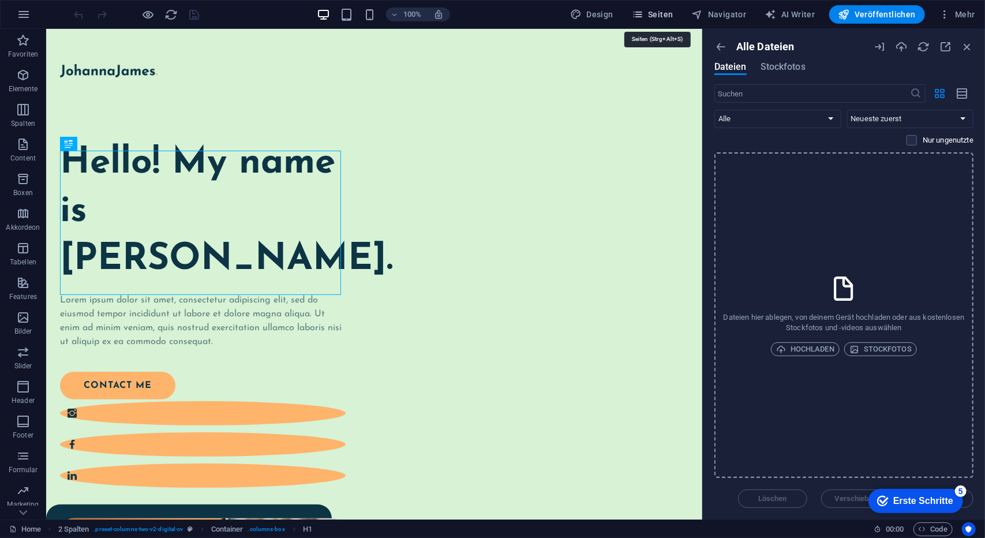
click at [649, 18] on span "Seiten" at bounding box center [653, 15] width 42 height 12
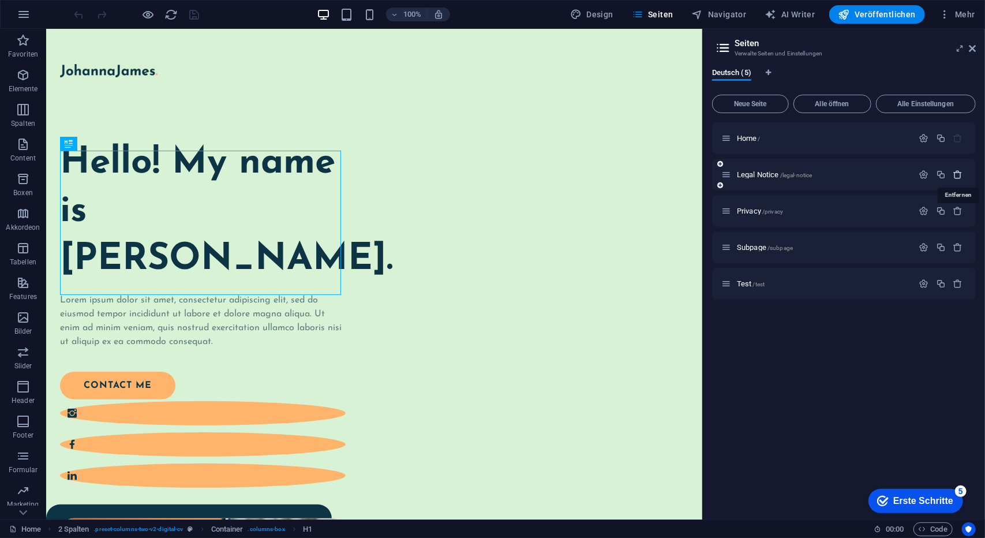
click at [956, 173] on icon "button" at bounding box center [958, 175] width 10 height 10
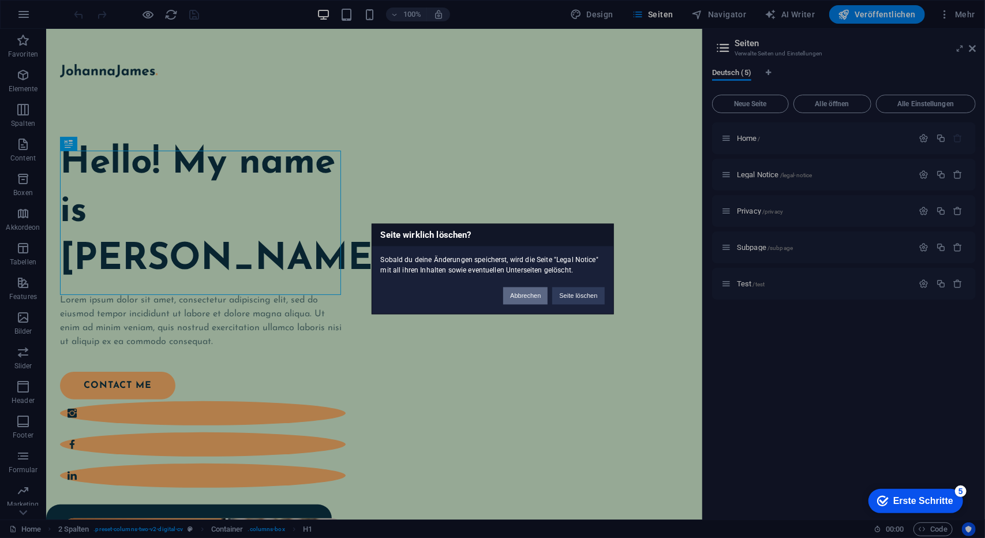
click at [522, 296] on button "Abbrechen" at bounding box center [525, 295] width 44 height 17
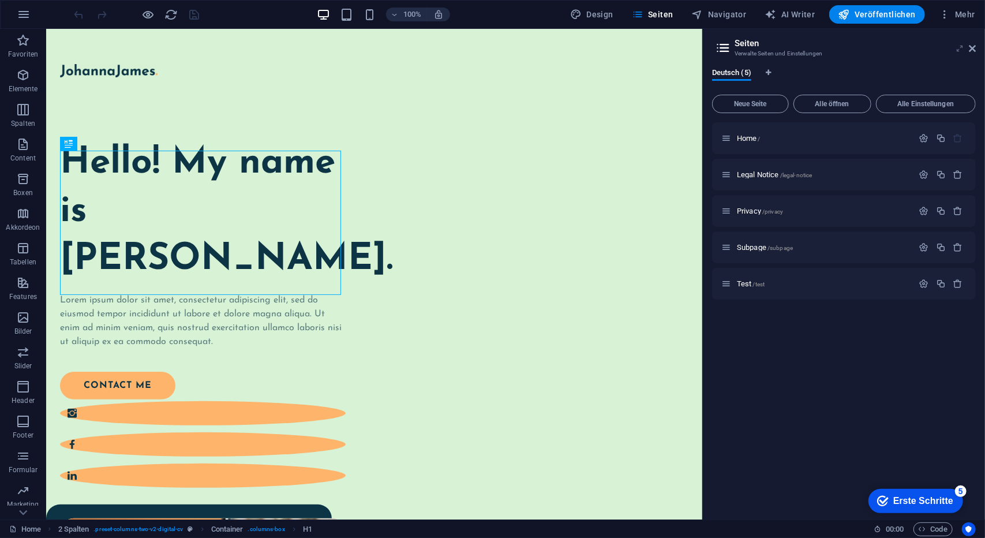
click at [959, 50] on icon at bounding box center [959, 48] width 0 height 9
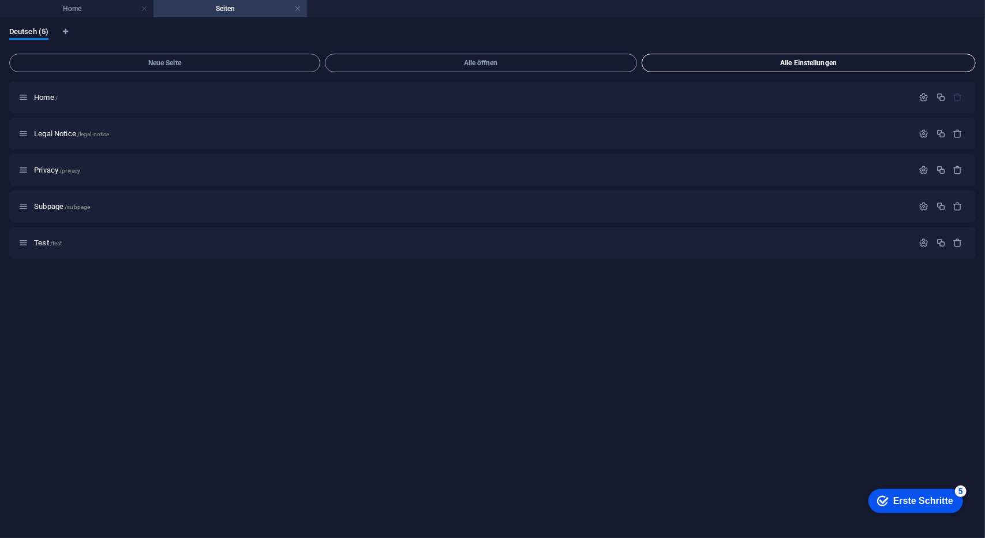
click at [954, 58] on button "Alle Einstellungen" at bounding box center [808, 63] width 334 height 18
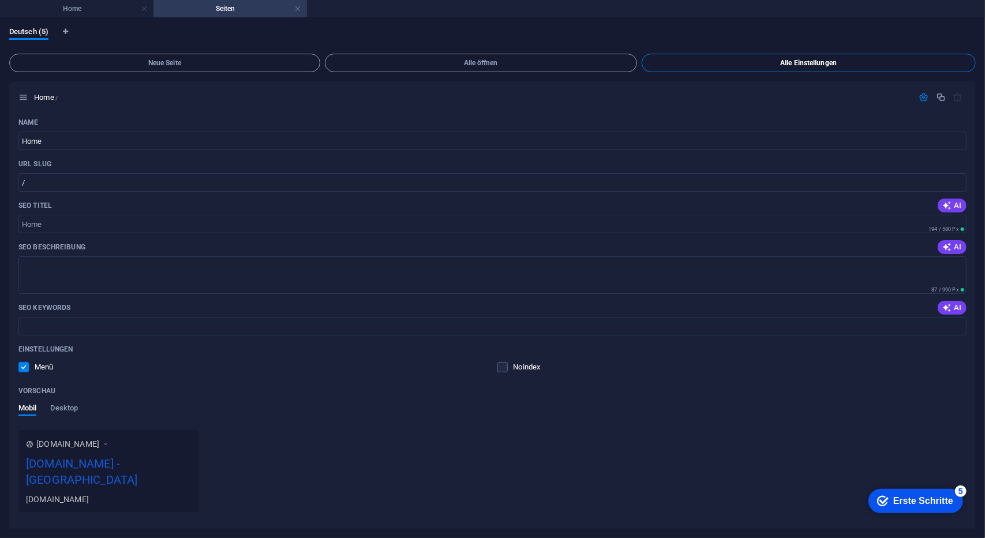
scroll to position [1699, 0]
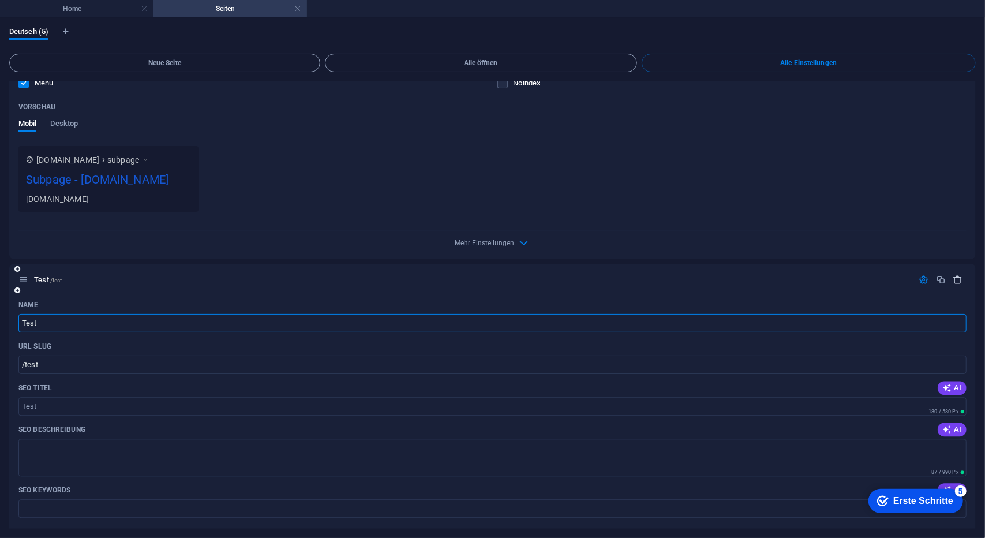
click at [956, 275] on icon "button" at bounding box center [958, 280] width 10 height 10
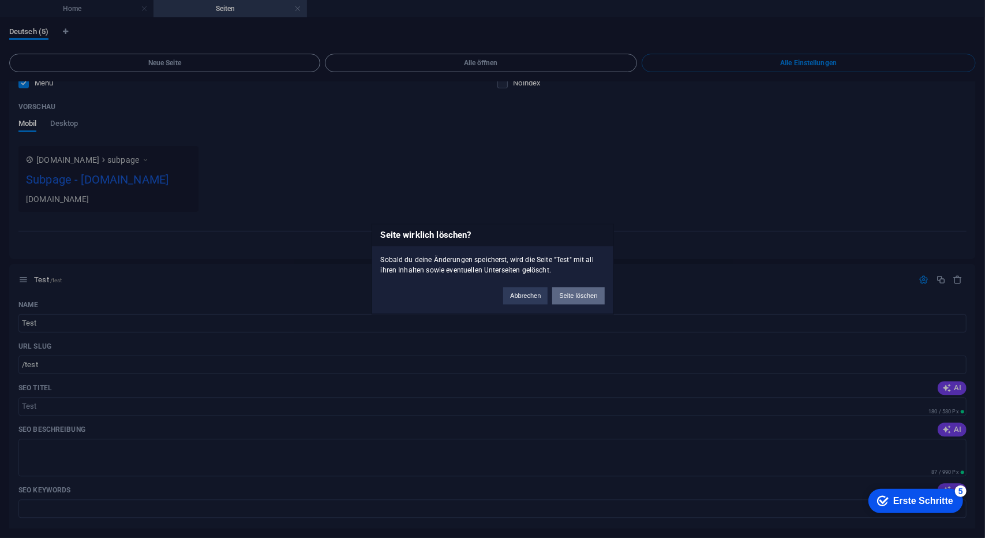
click at [568, 296] on button "Seite löschen" at bounding box center [578, 295] width 52 height 17
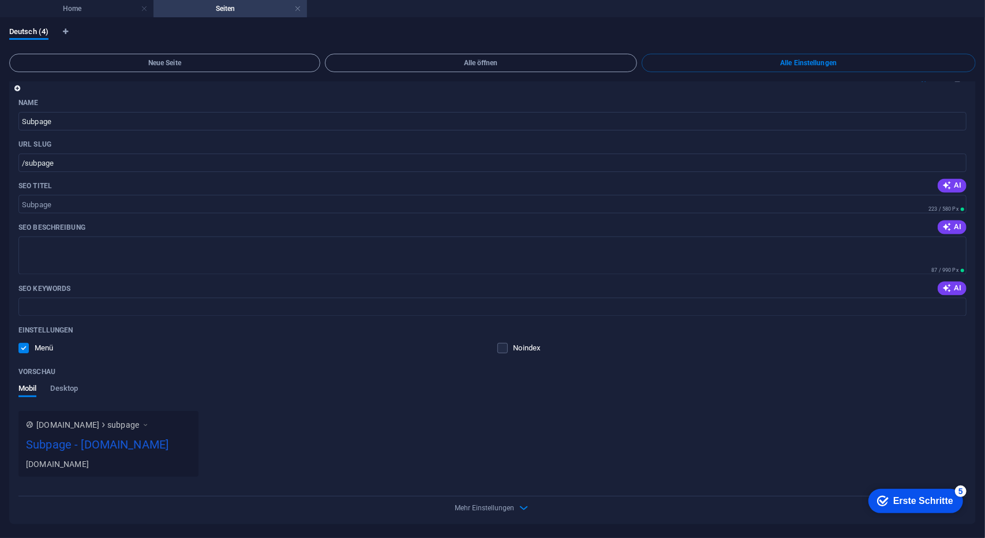
scroll to position [1417, 0]
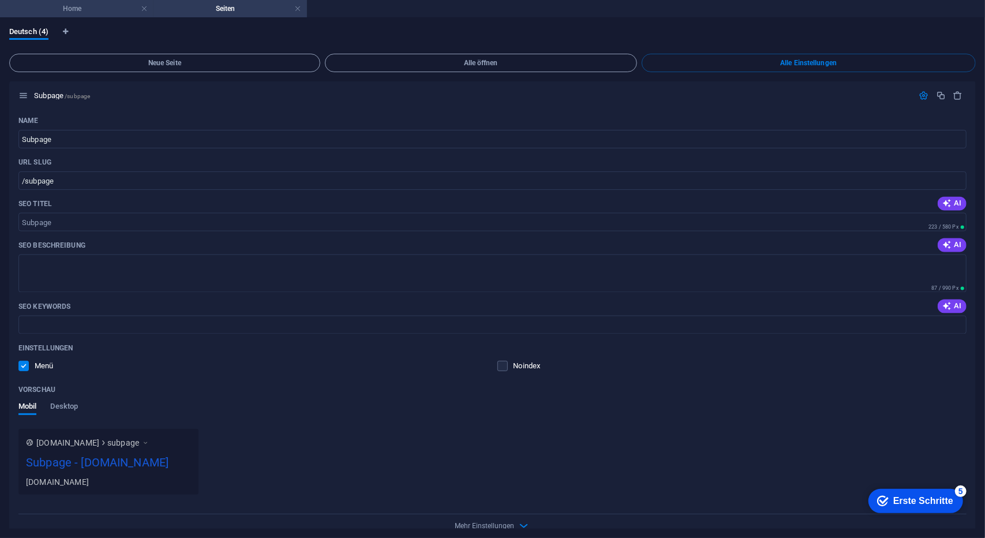
click at [151, 11] on h4 "Home" at bounding box center [76, 8] width 153 height 13
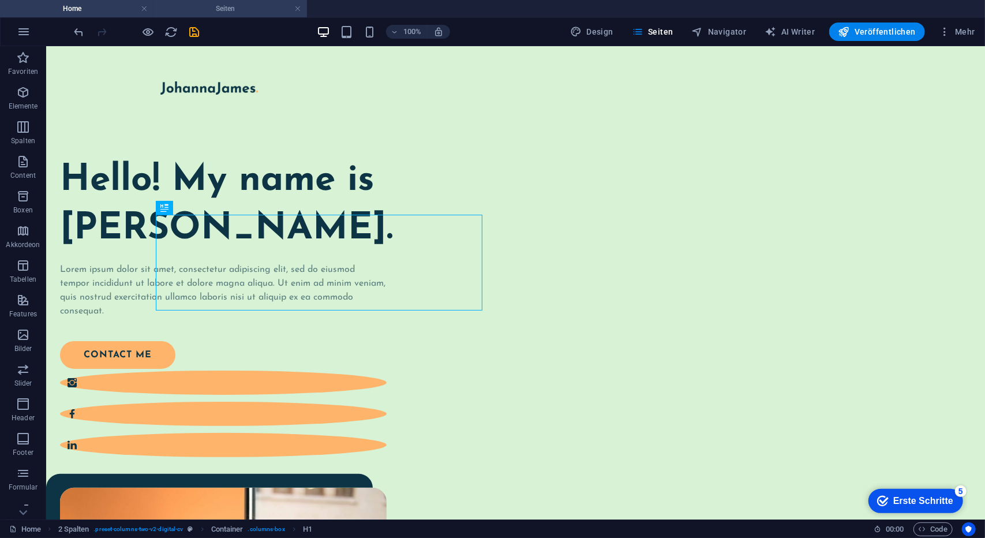
click at [243, 7] on h4 "Seiten" at bounding box center [229, 8] width 153 height 13
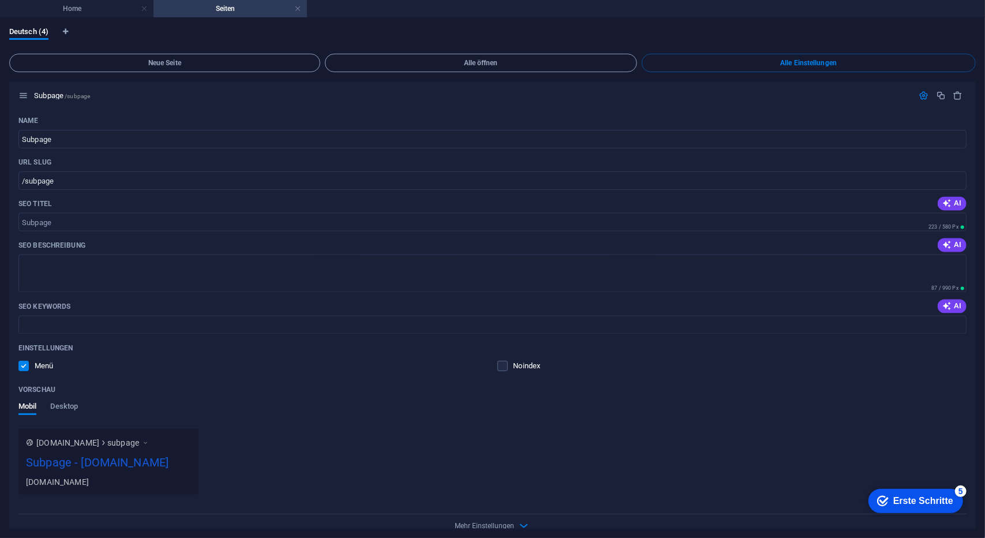
drag, startPoint x: 300, startPoint y: 9, endPoint x: 186, endPoint y: 24, distance: 114.6
click at [299, 10] on link at bounding box center [297, 8] width 7 height 11
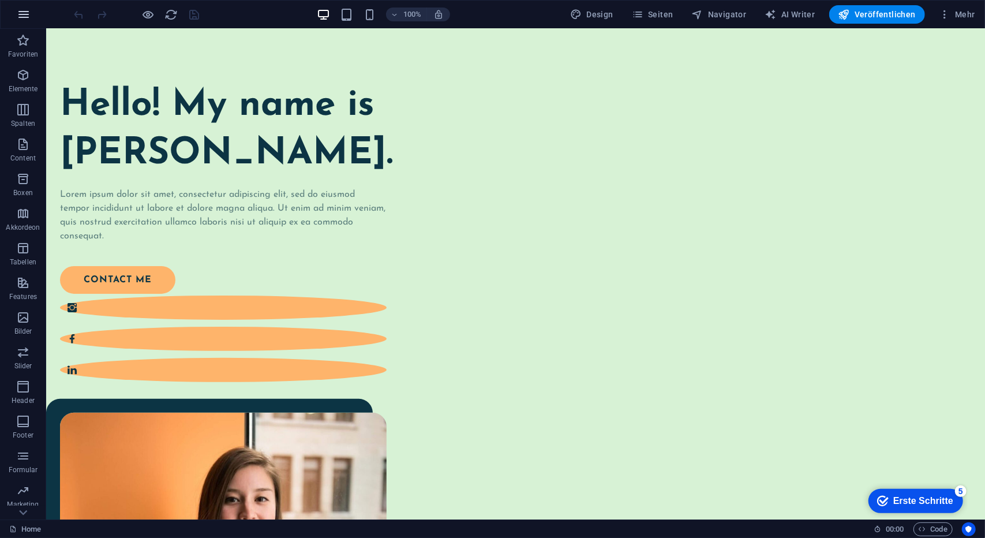
click at [26, 16] on icon "button" at bounding box center [24, 14] width 14 height 14
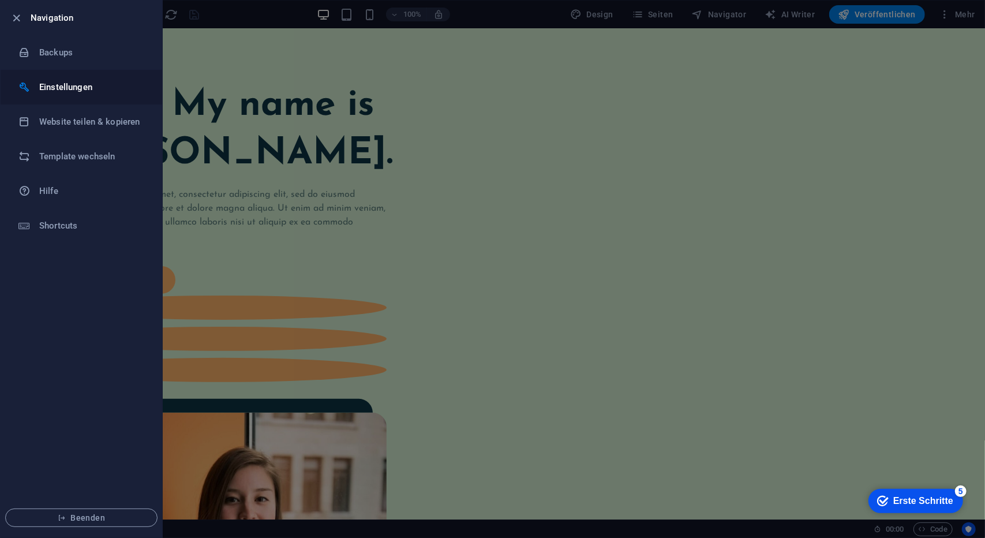
click at [60, 87] on h6 "Einstellungen" at bounding box center [92, 87] width 107 height 14
select select "de"
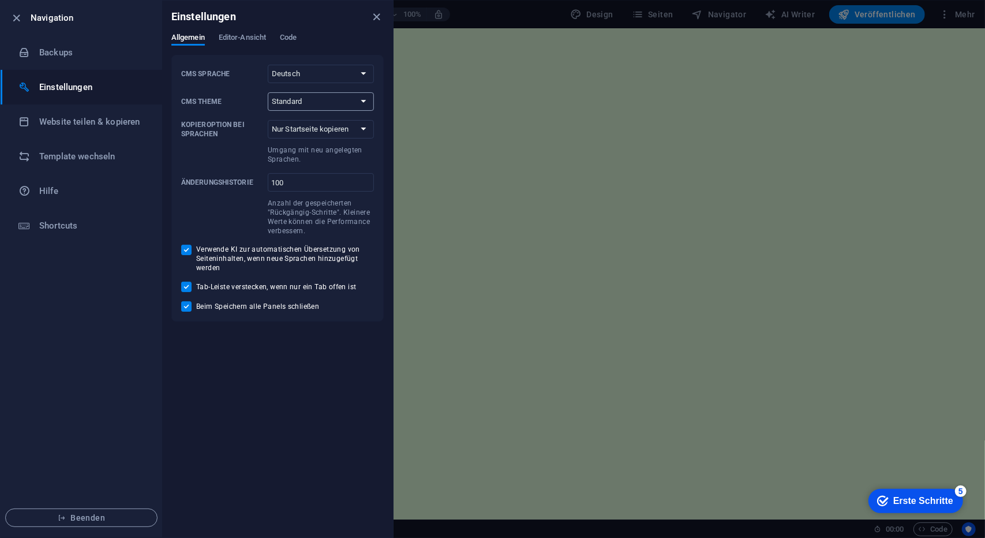
click at [294, 101] on select "Standard Dark Light" at bounding box center [321, 101] width 106 height 18
click at [294, 126] on select "Nur Startseite kopieren Alle Unterseiten kopieren" at bounding box center [321, 129] width 106 height 18
click at [242, 37] on span "Editor-Ansicht" at bounding box center [242, 39] width 47 height 16
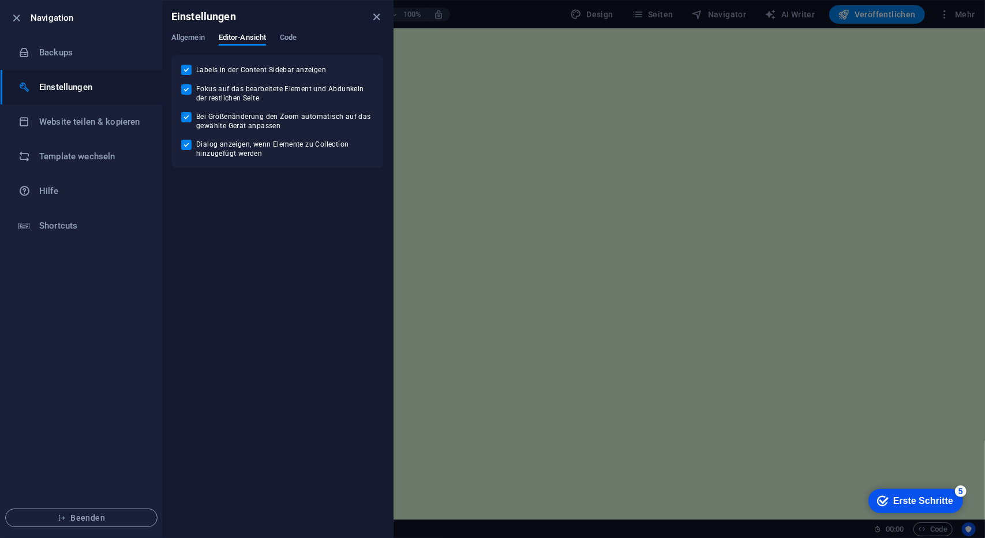
click at [280, 40] on div "Allgemein Editor-Ansicht Code" at bounding box center [277, 44] width 212 height 22
click at [285, 39] on span "Code" at bounding box center [288, 39] width 17 height 16
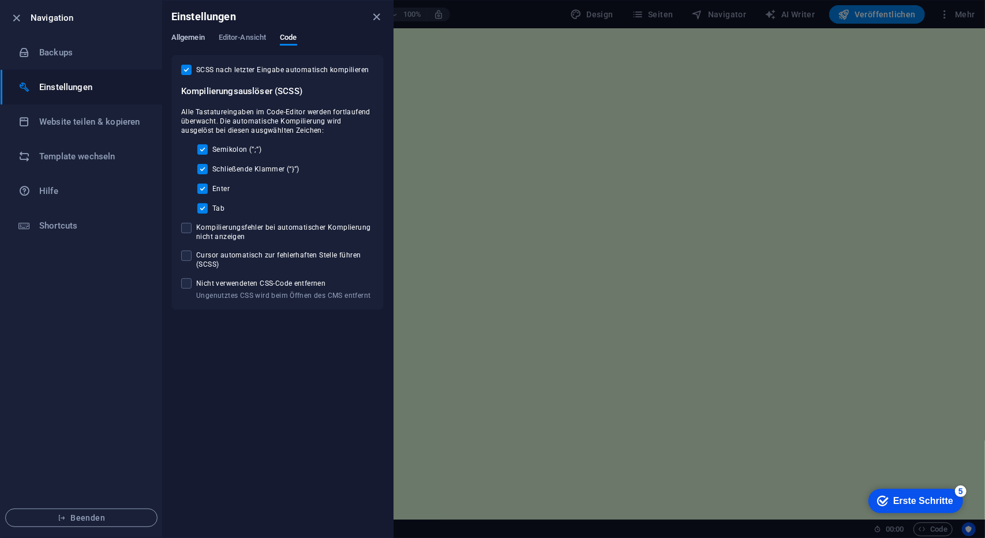
click at [188, 42] on span "Allgemein" at bounding box center [187, 39] width 33 height 16
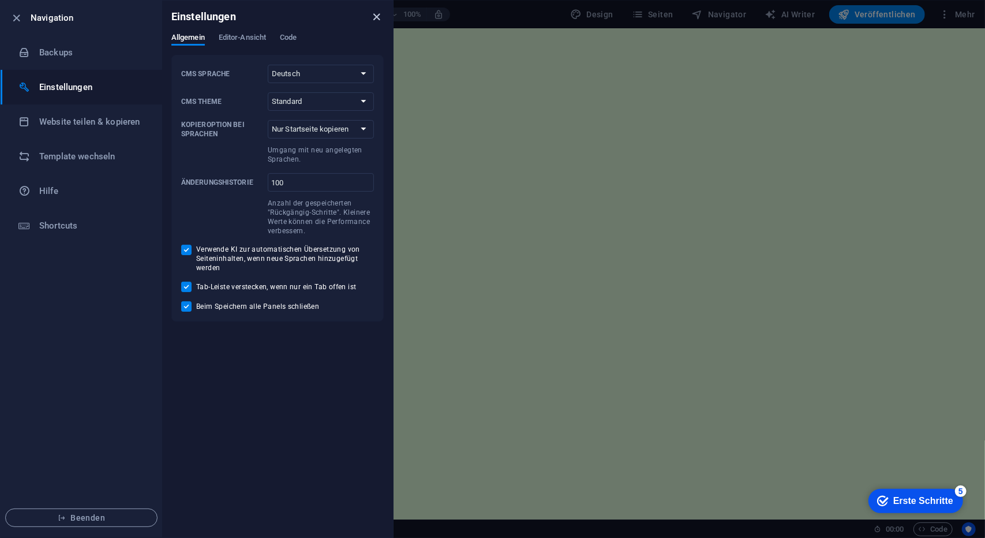
click at [378, 16] on icon "close" at bounding box center [376, 16] width 13 height 13
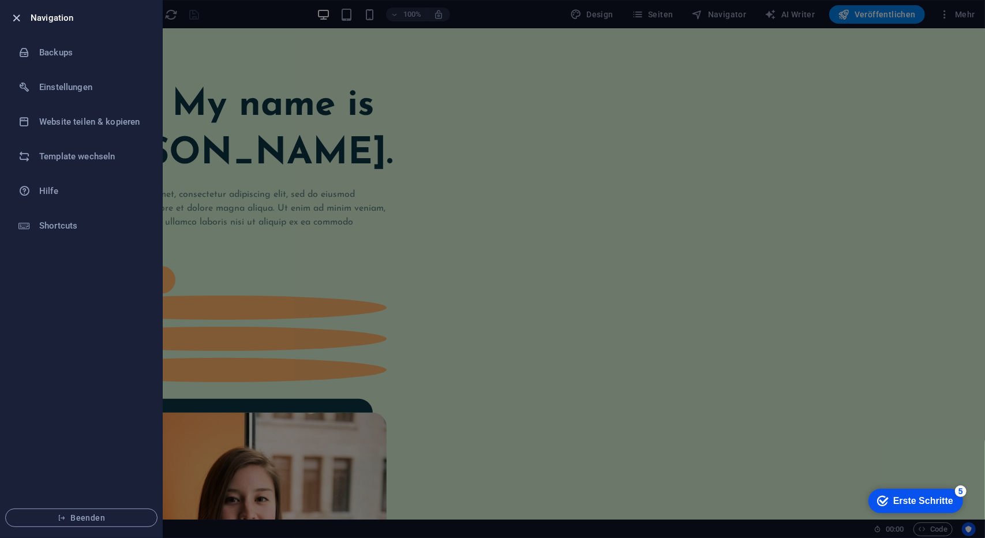
drag, startPoint x: 1, startPoint y: 17, endPoint x: 12, endPoint y: 17, distance: 10.4
click at [3, 17] on li "Navigation" at bounding box center [82, 18] width 162 height 35
click at [19, 16] on icon "button" at bounding box center [16, 18] width 13 height 13
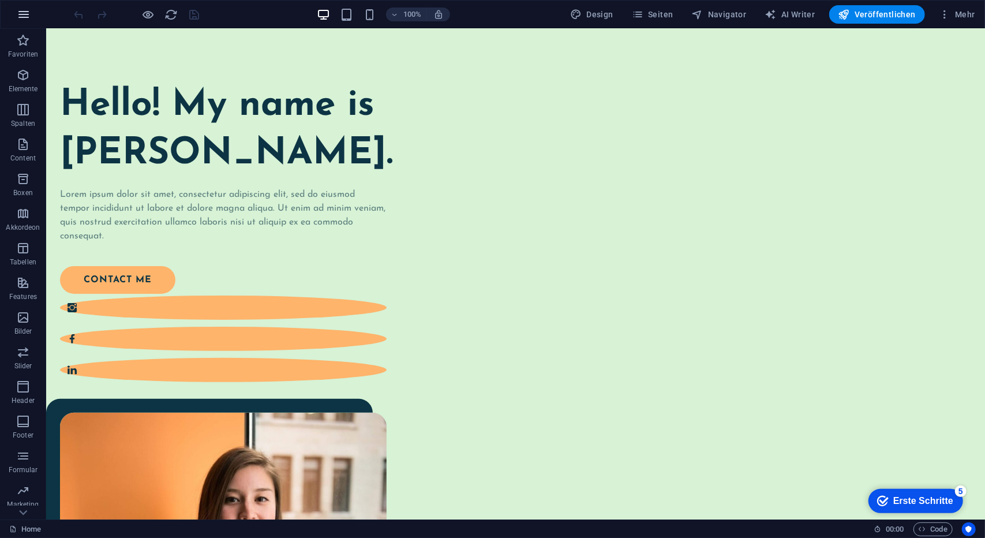
click at [20, 17] on icon "button" at bounding box center [24, 14] width 14 height 14
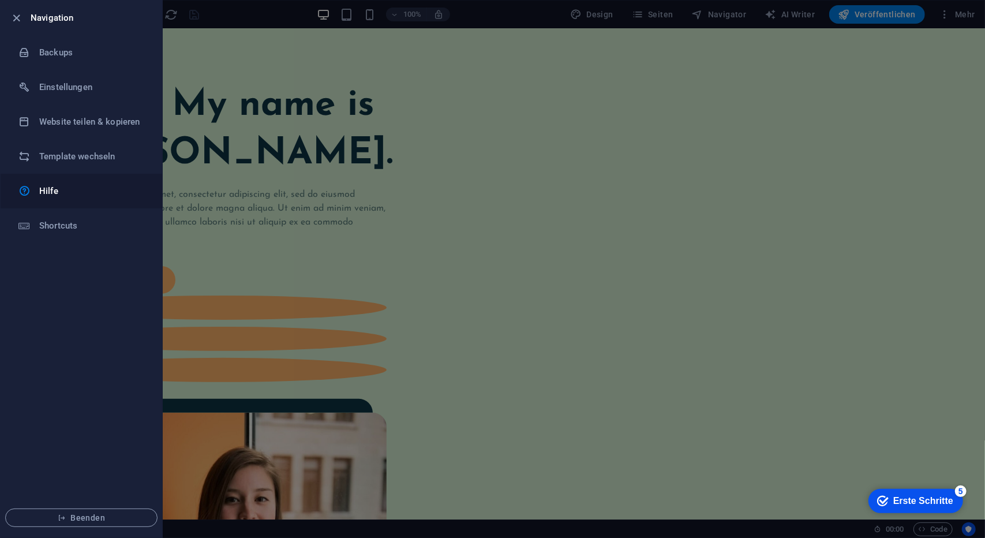
click at [67, 189] on h6 "Hilfe" at bounding box center [92, 191] width 107 height 14
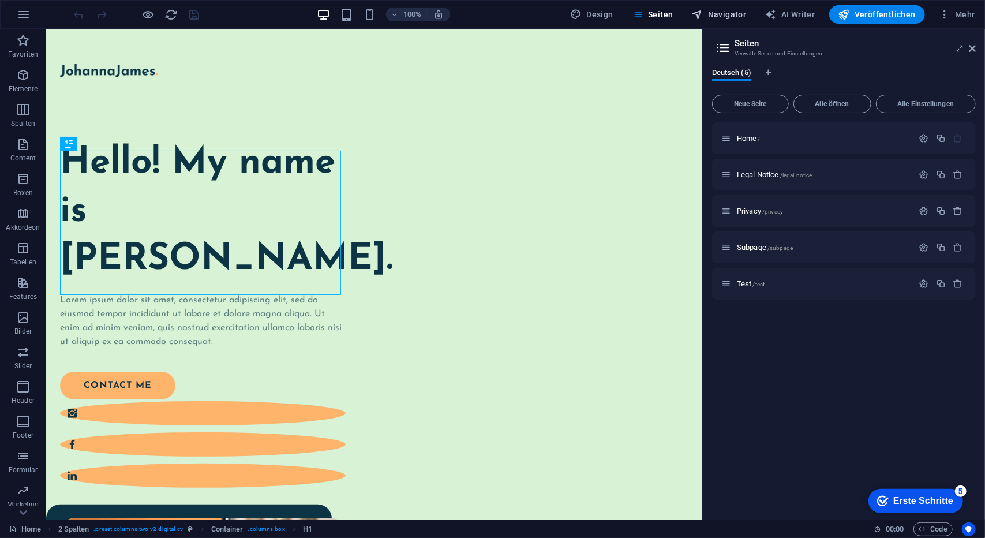
click at [0, 0] on span "Navigator" at bounding box center [0, 0] width 0 height 0
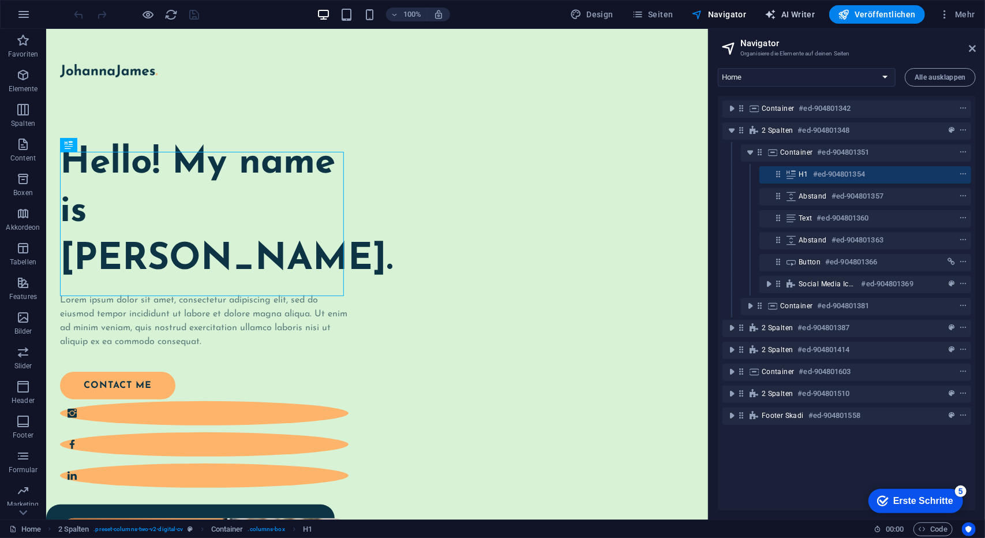
click at [0, 0] on span "AI Writer" at bounding box center [0, 0] width 0 height 0
select select "English"
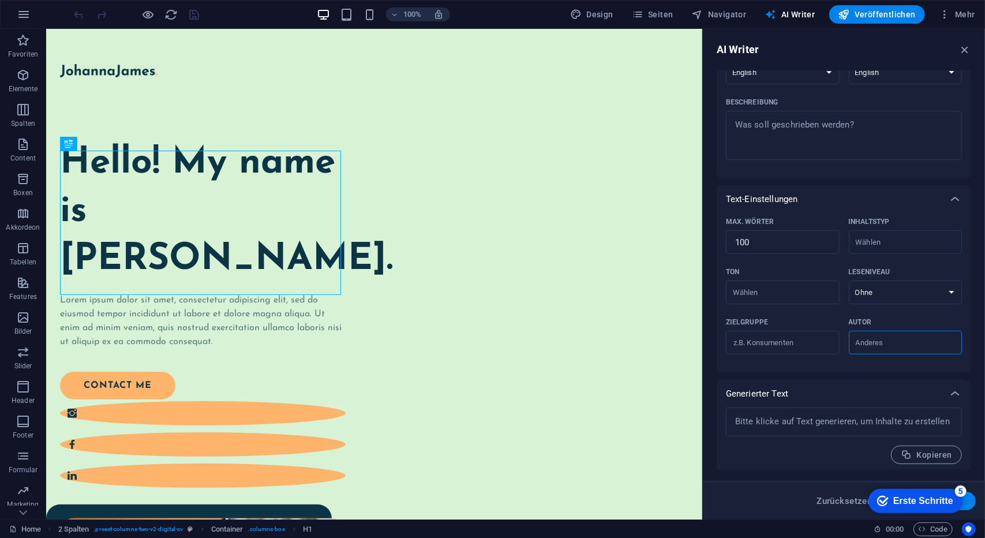
scroll to position [129, 0]
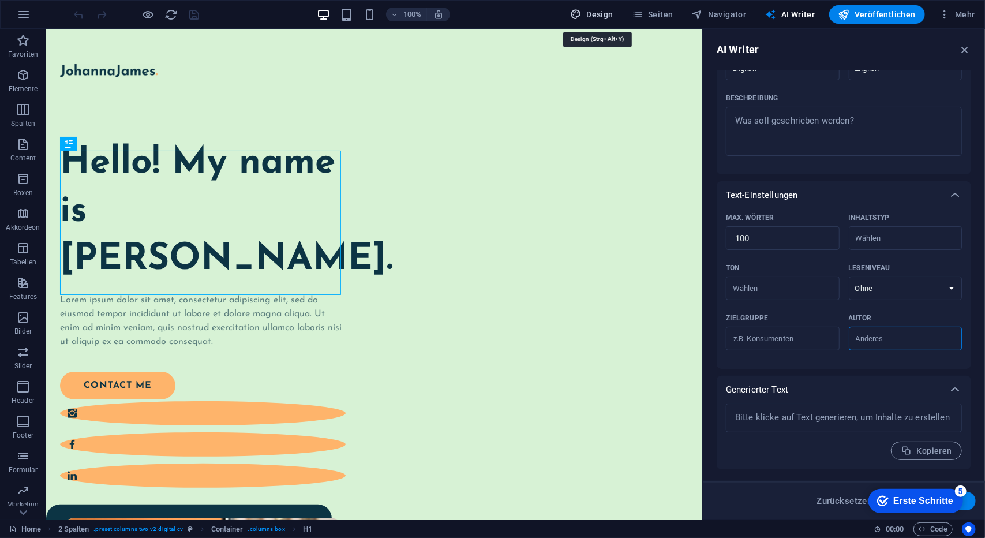
click at [0, 0] on icon "button" at bounding box center [0, 0] width 0 height 0
select select "px"
select select "400"
select select "px"
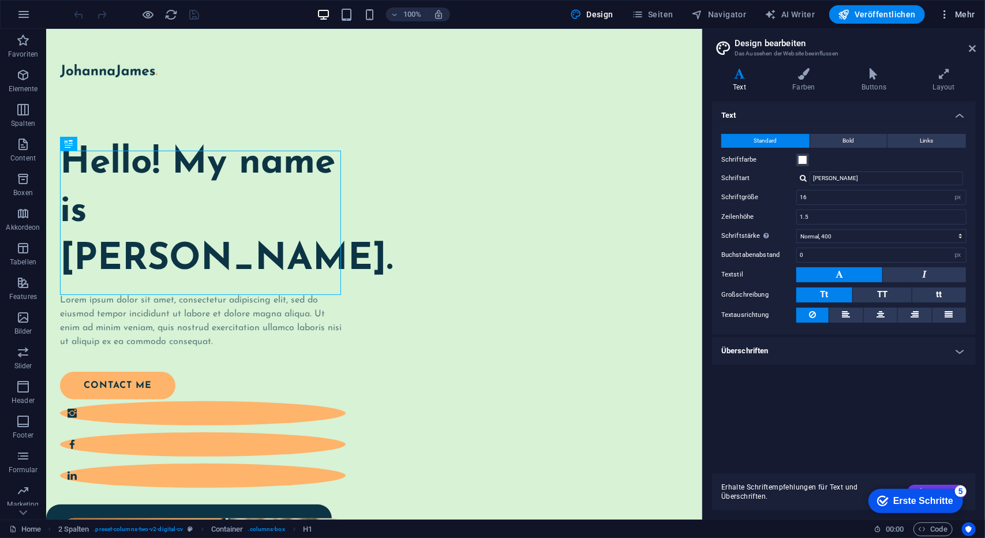
click at [0, 0] on button "Mehr" at bounding box center [0, 0] width 0 height 0
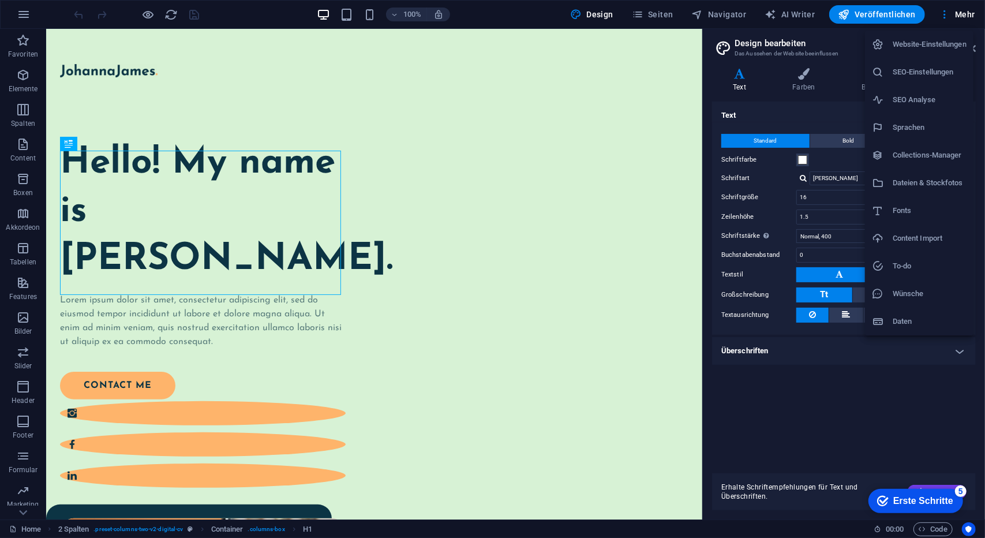
click at [934, 48] on h6 "Website-Einstellungen" at bounding box center [929, 44] width 74 height 14
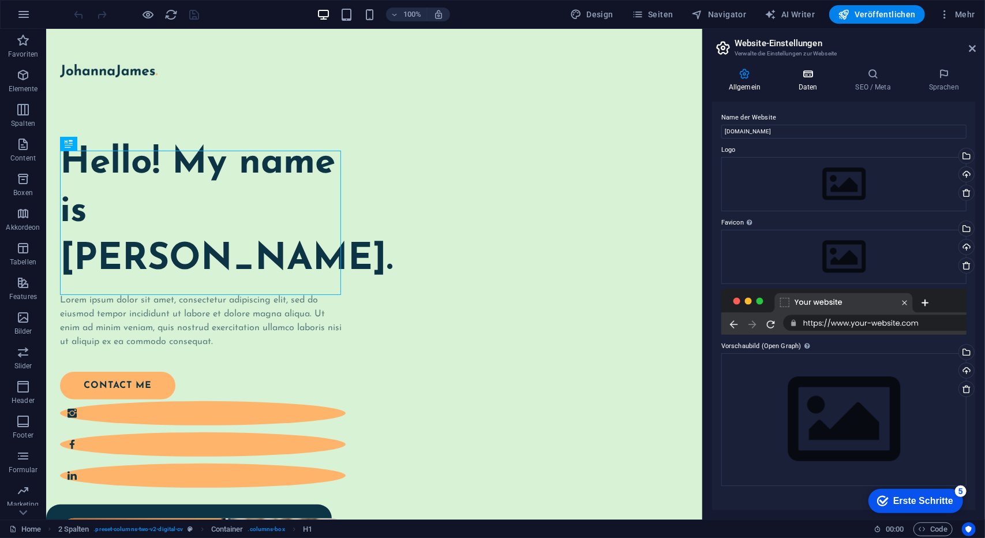
click at [797, 74] on icon at bounding box center [808, 74] width 52 height 12
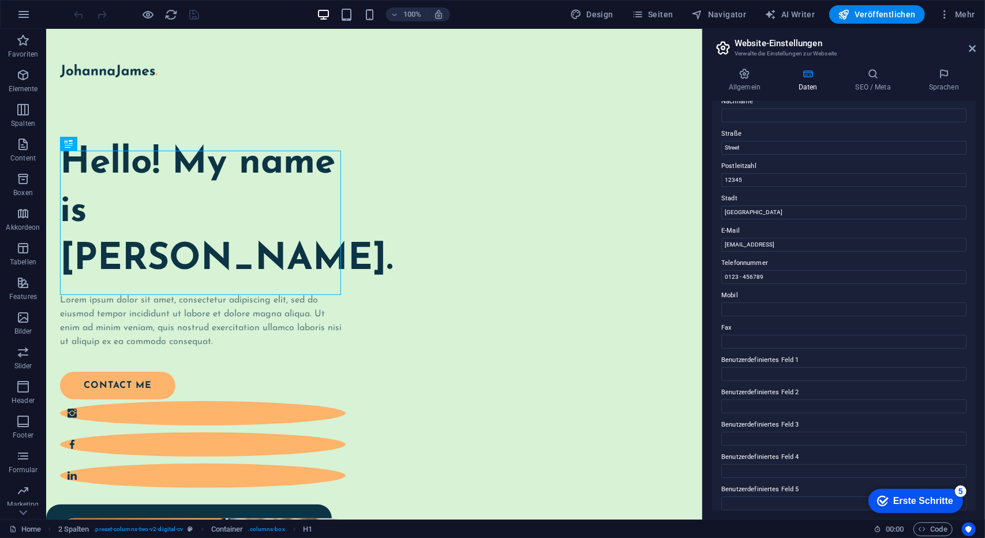
scroll to position [145, 0]
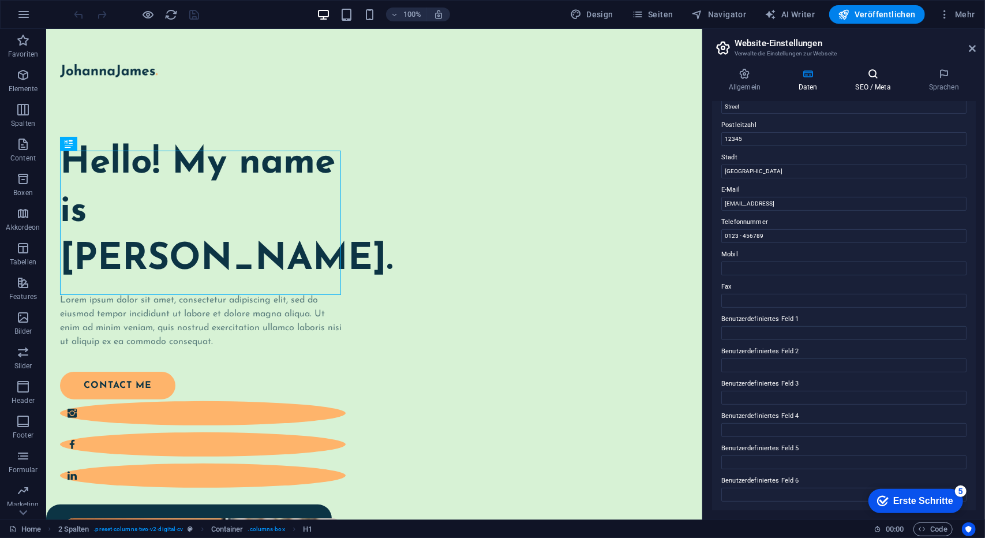
click at [869, 77] on icon at bounding box center [873, 74] width 69 height 12
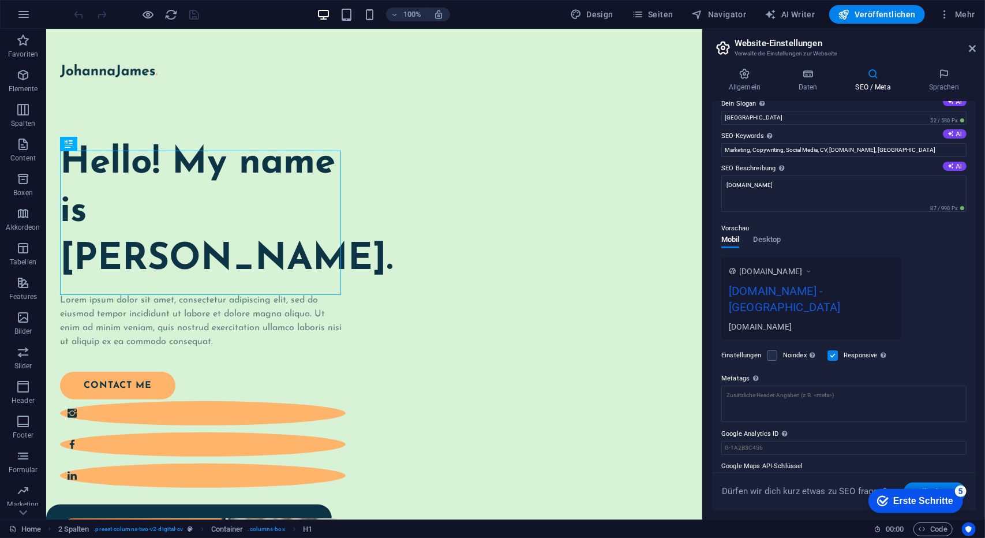
scroll to position [52, 0]
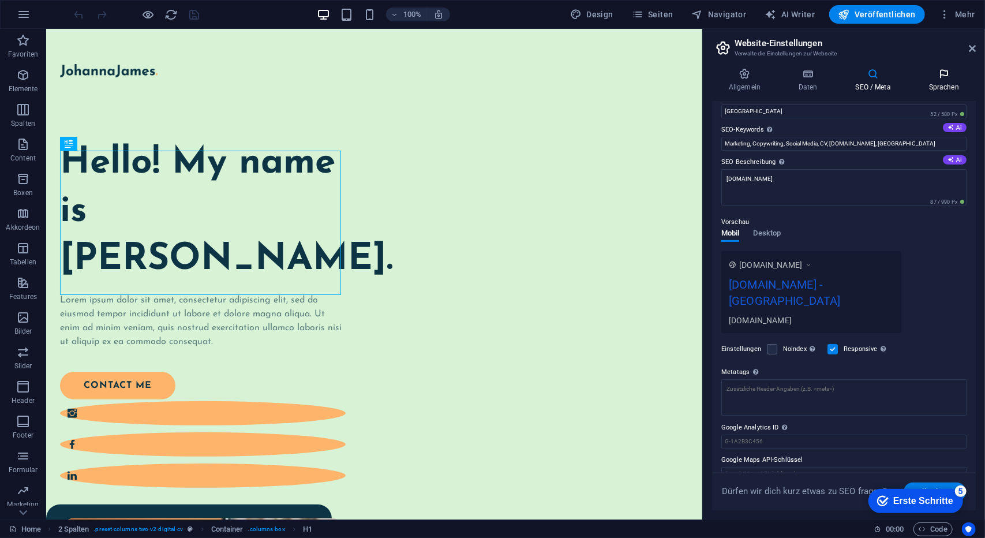
click at [947, 89] on h4 "Sprachen" at bounding box center [943, 80] width 63 height 24
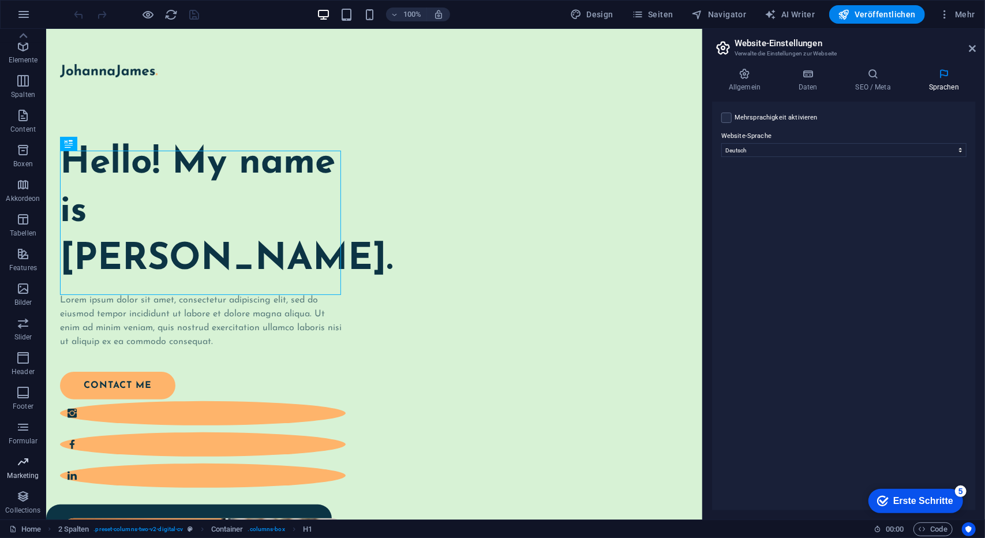
scroll to position [0, 0]
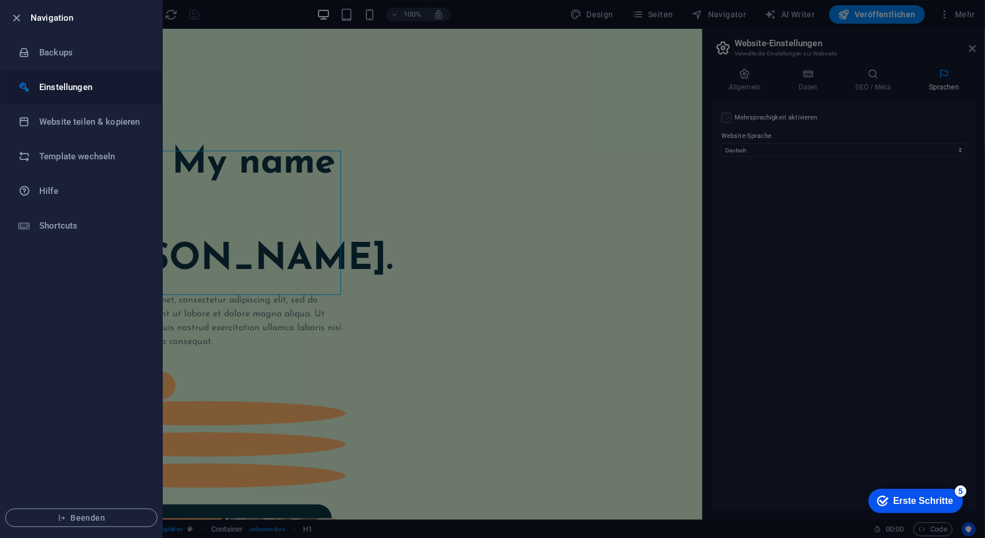
click at [63, 82] on h6 "Einstellungen" at bounding box center [92, 87] width 107 height 14
select select "de"
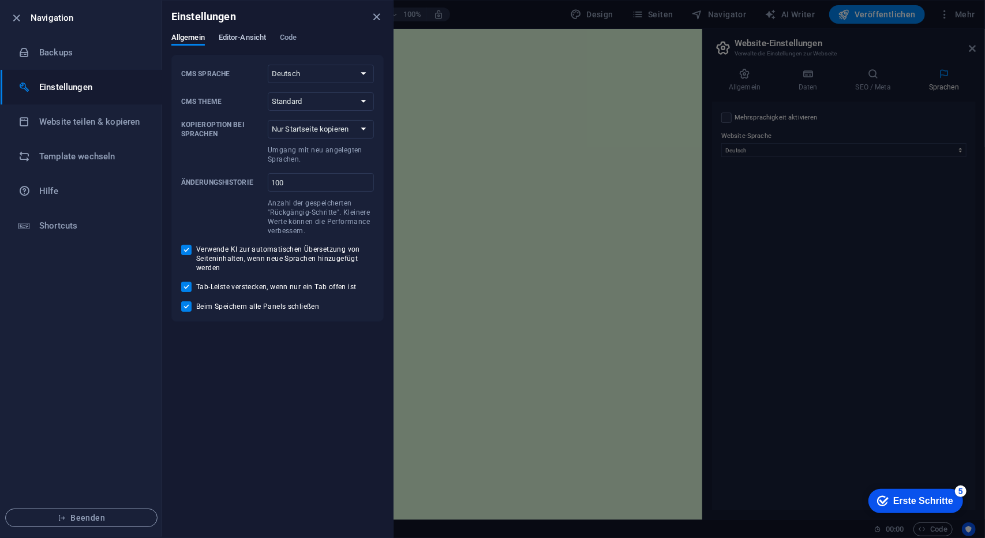
click at [239, 38] on span "Editor-Ansicht" at bounding box center [242, 39] width 47 height 16
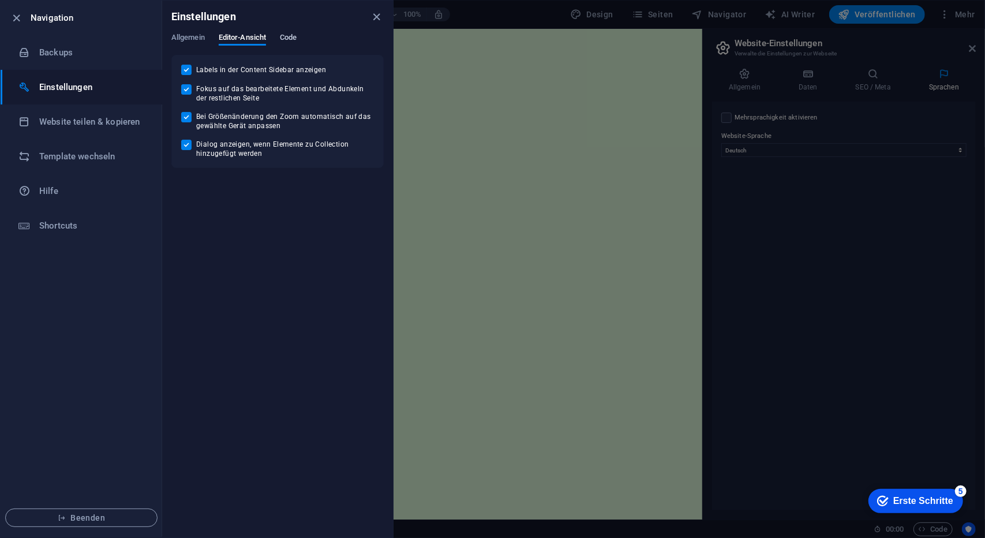
click at [293, 40] on span "Code" at bounding box center [288, 39] width 17 height 16
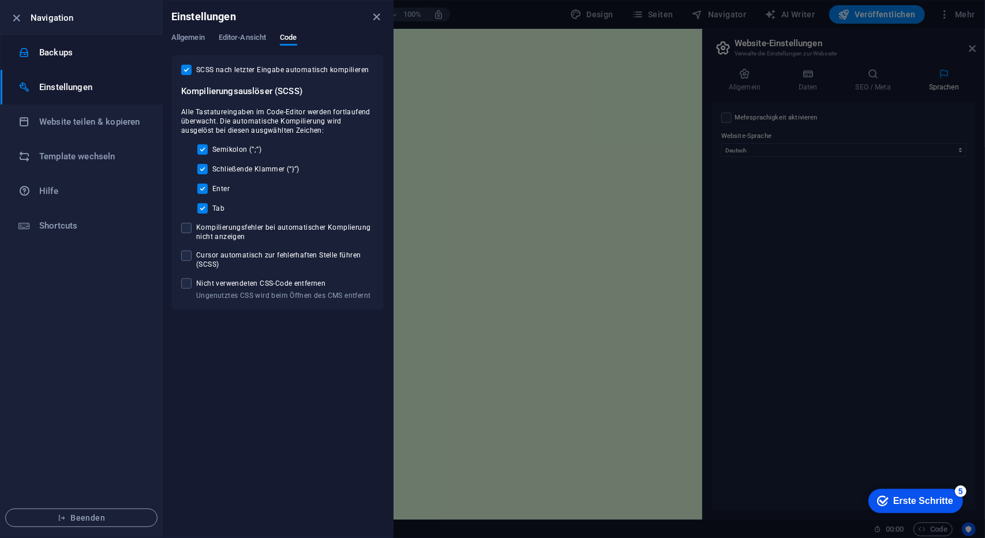
click at [119, 44] on li "Backups" at bounding box center [82, 52] width 162 height 35
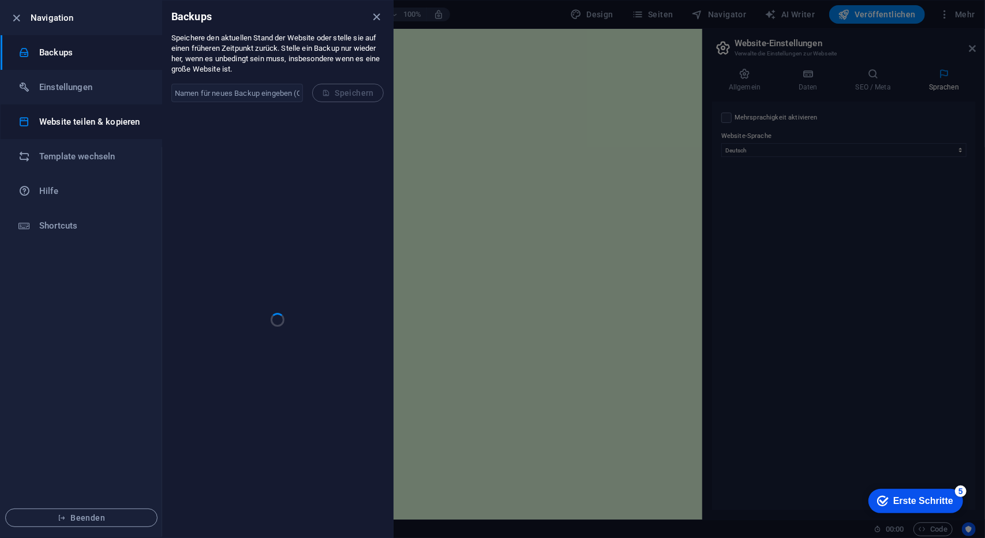
click at [103, 125] on h6 "Website teilen & kopieren" at bounding box center [92, 122] width 107 height 14
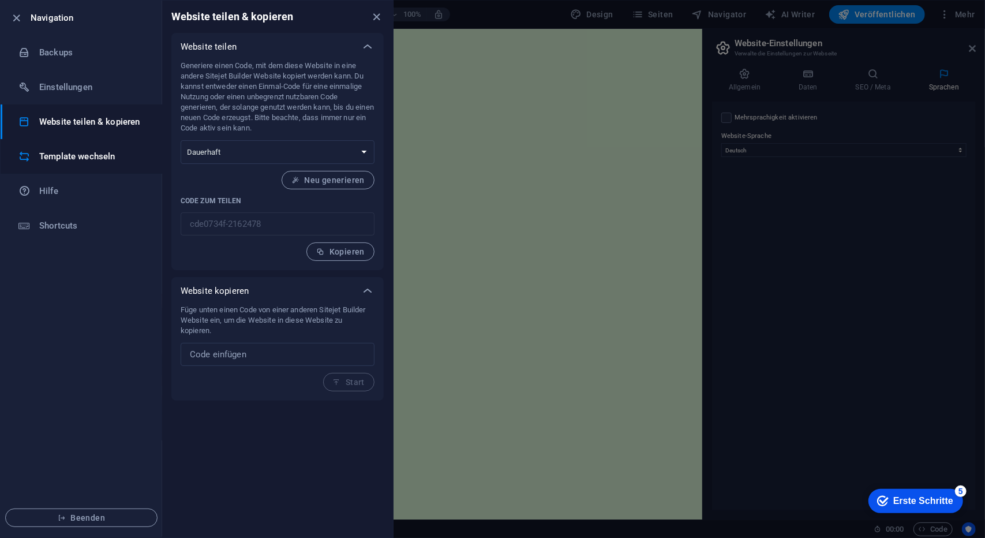
click at [100, 157] on h6 "Template wechseln" at bounding box center [92, 156] width 107 height 14
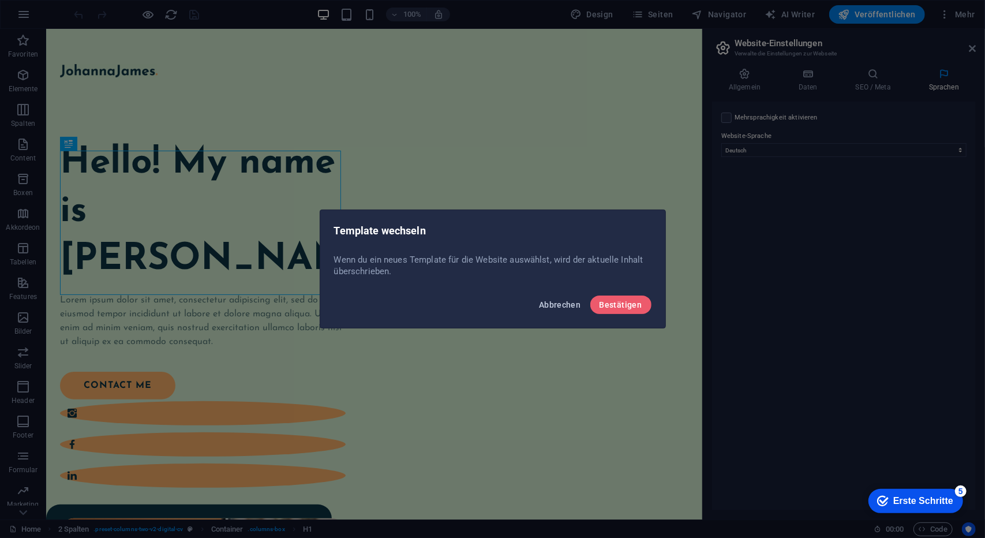
click at [576, 299] on button "Abbrechen" at bounding box center [559, 304] width 51 height 18
